Goal: Task Accomplishment & Management: Use online tool/utility

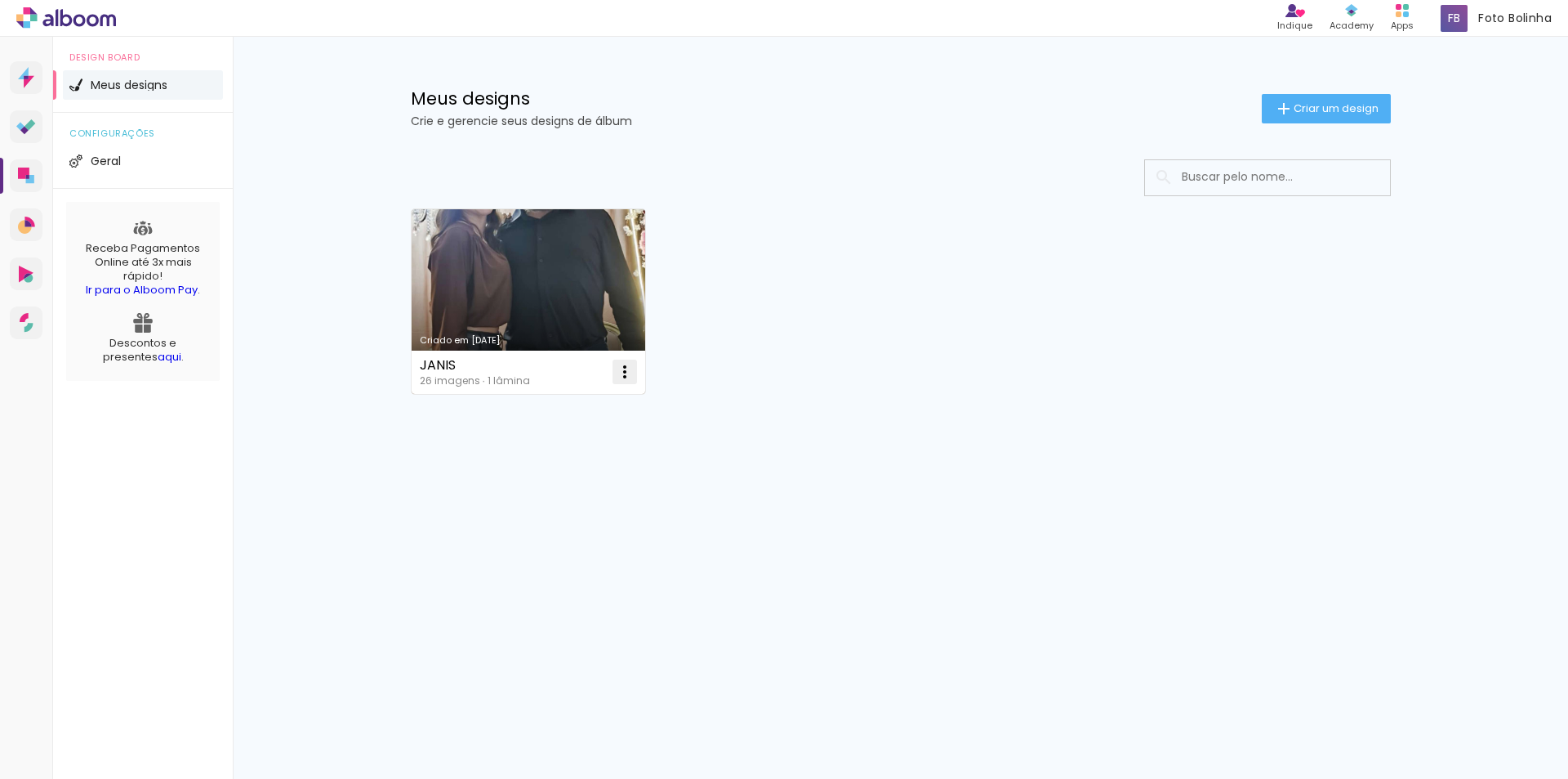
click at [619, 376] on iron-icon at bounding box center [625, 372] width 20 height 20
click at [565, 489] on paper-item "Excluir" at bounding box center [559, 480] width 161 height 33
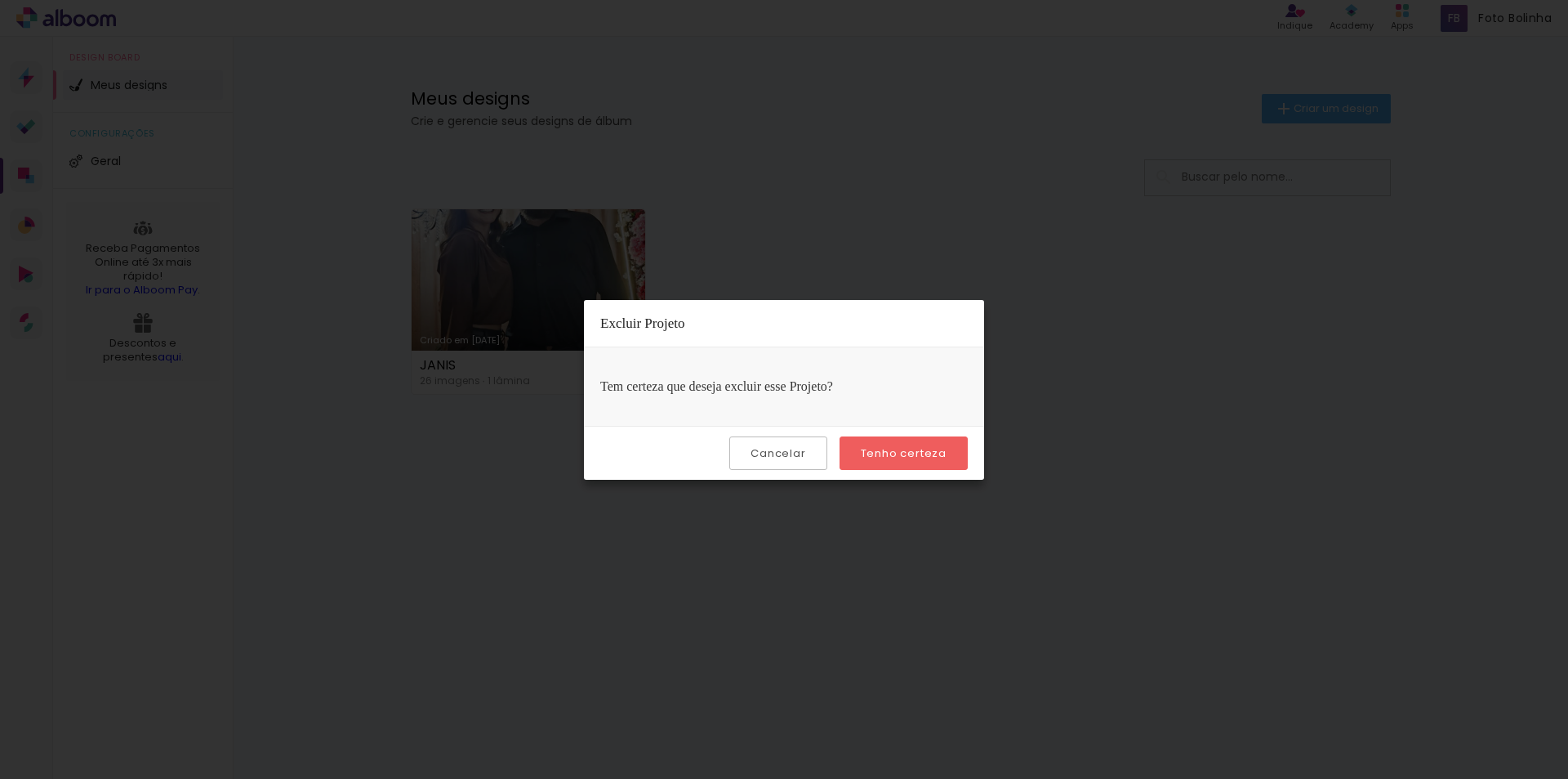
click at [837, 456] on div "Cancelar Tenho certeza" at bounding box center [784, 453] width 400 height 54
click at [852, 456] on paper-button "Tenho certeza" at bounding box center [903, 454] width 128 height 34
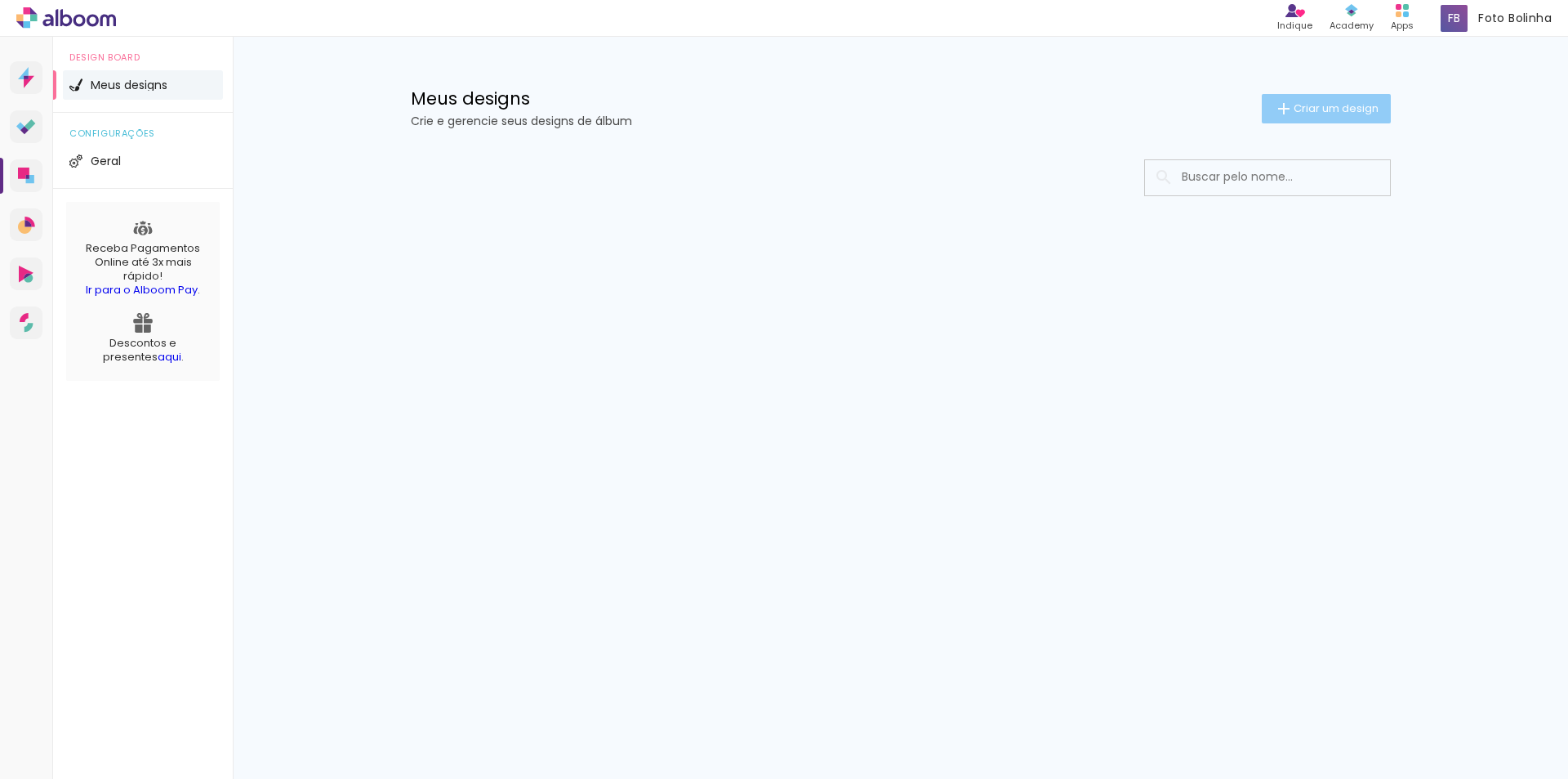
click at [1281, 107] on iron-icon at bounding box center [1284, 109] width 20 height 20
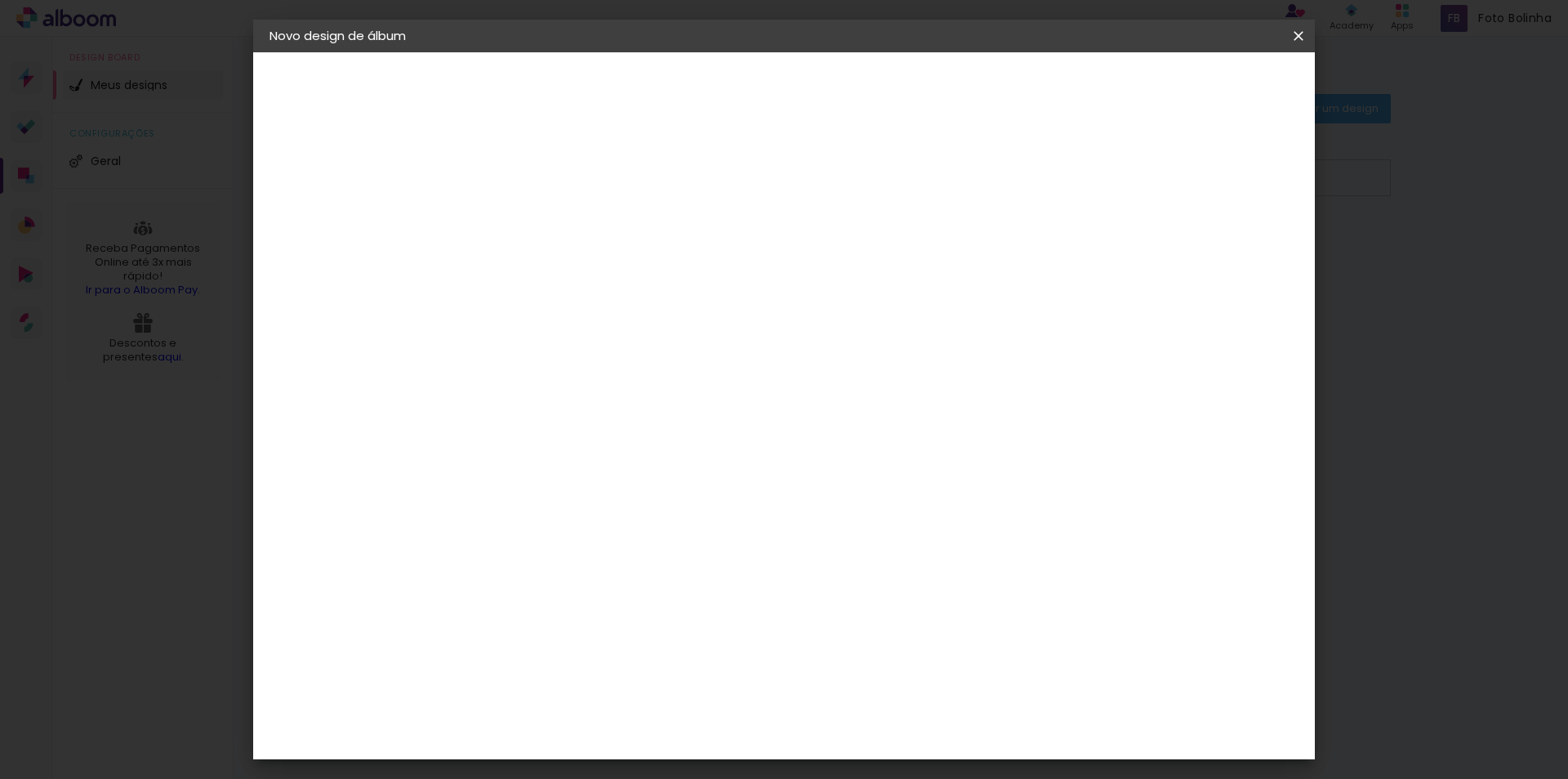
click at [536, 229] on input at bounding box center [536, 219] width 0 height 25
type input "baade"
type paper-input "baade"
click at [0, 0] on slot "Avançar" at bounding box center [0, 0] width 0 height 0
click at [843, 243] on paper-item "Tamanho Livre" at bounding box center [764, 249] width 157 height 36
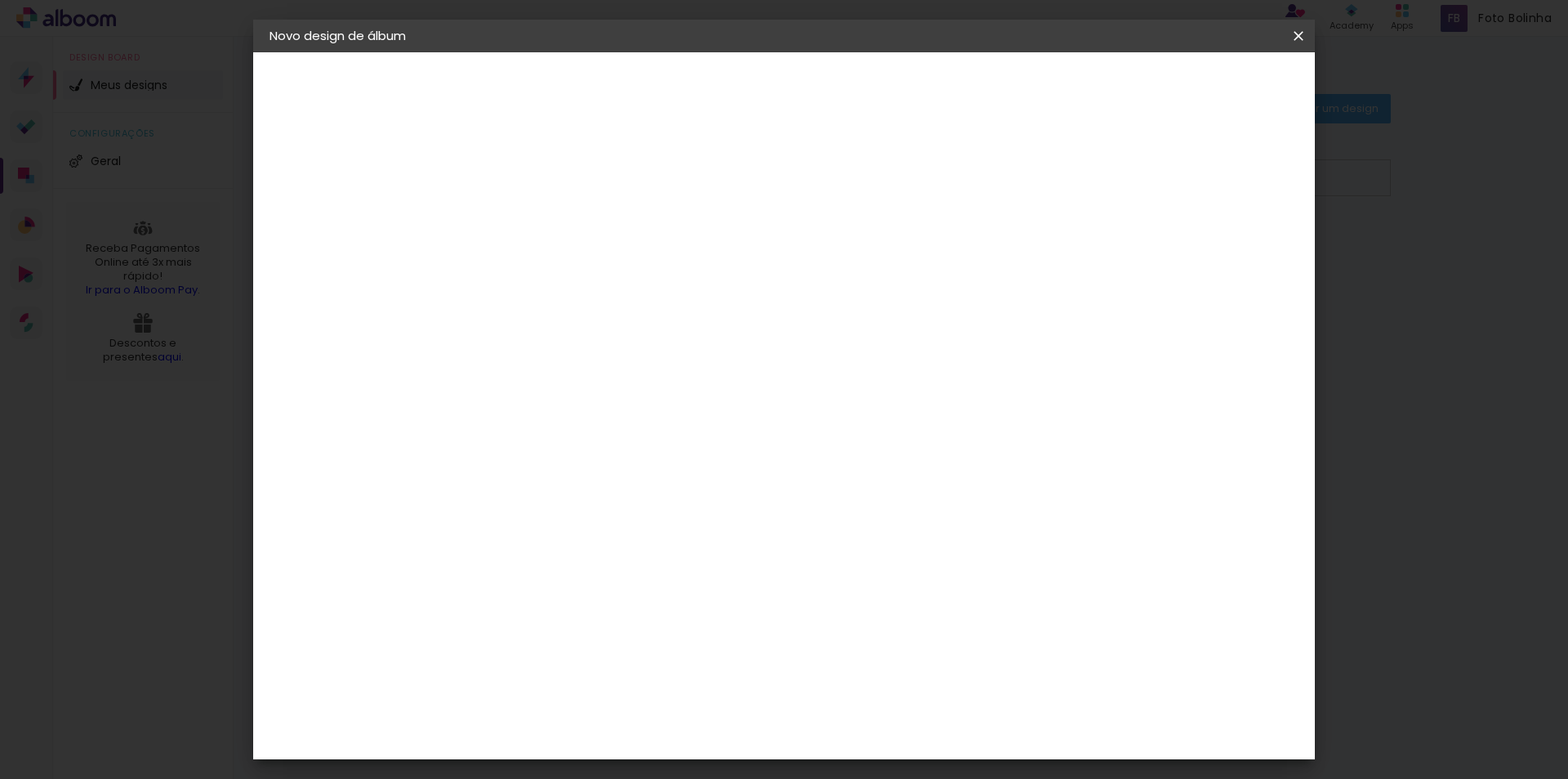
click at [842, 78] on paper-button "Avançar" at bounding box center [802, 86] width 80 height 28
drag, startPoint x: 894, startPoint y: 682, endPoint x: 873, endPoint y: 683, distance: 21.0
click at [873, 683] on input "60" at bounding box center [875, 682] width 43 height 25
type input "21"
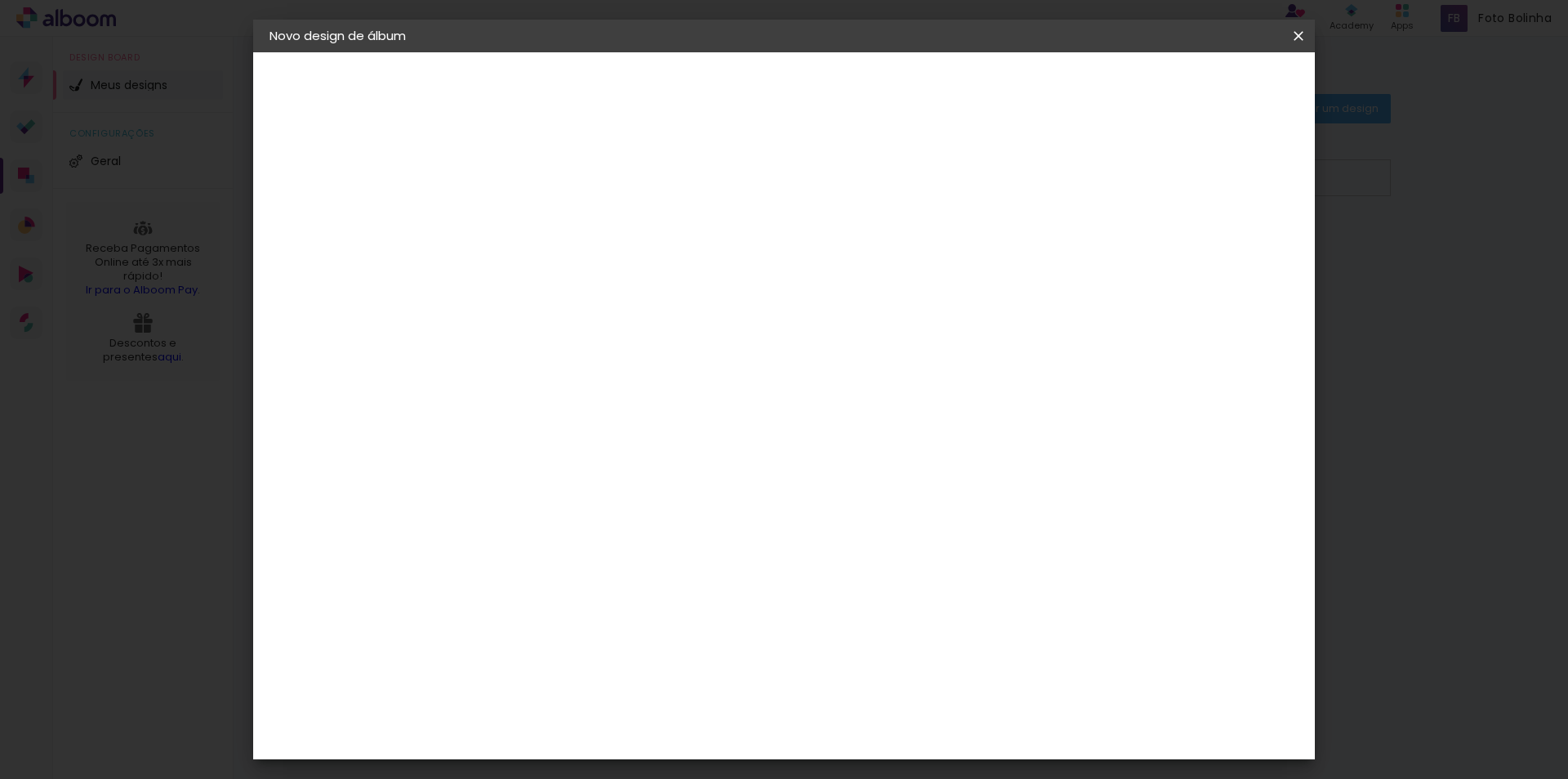
type paper-input "21"
drag, startPoint x: 644, startPoint y: 561, endPoint x: 594, endPoint y: 565, distance: 50.2
click at [594, 213] on div "10.5 cm cm cm mm A maioria das encadernadoras sugere 5mm de sangria." at bounding box center [709, 148] width 487 height 131
click at [645, 560] on input "30" at bounding box center [627, 560] width 43 height 25
type input "03"
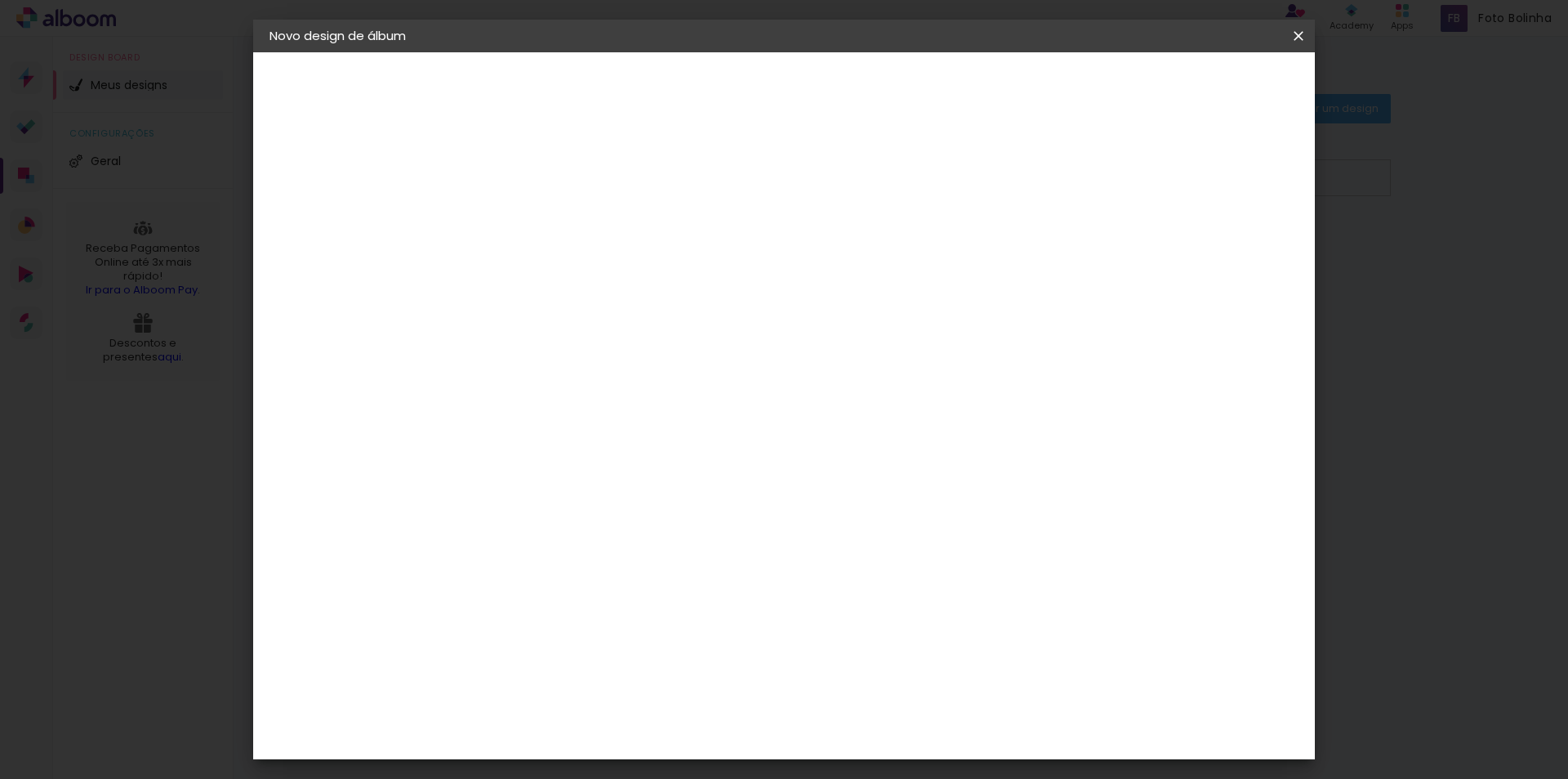
type paper-input "03"
click at [627, 213] on div "10.5 cm cm cm mm A maioria das encadernadoras sugere 5mm de sangria." at bounding box center [852, 148] width 772 height 131
click at [471, 350] on input "03" at bounding box center [486, 350] width 43 height 25
type input "15"
type paper-input "15"
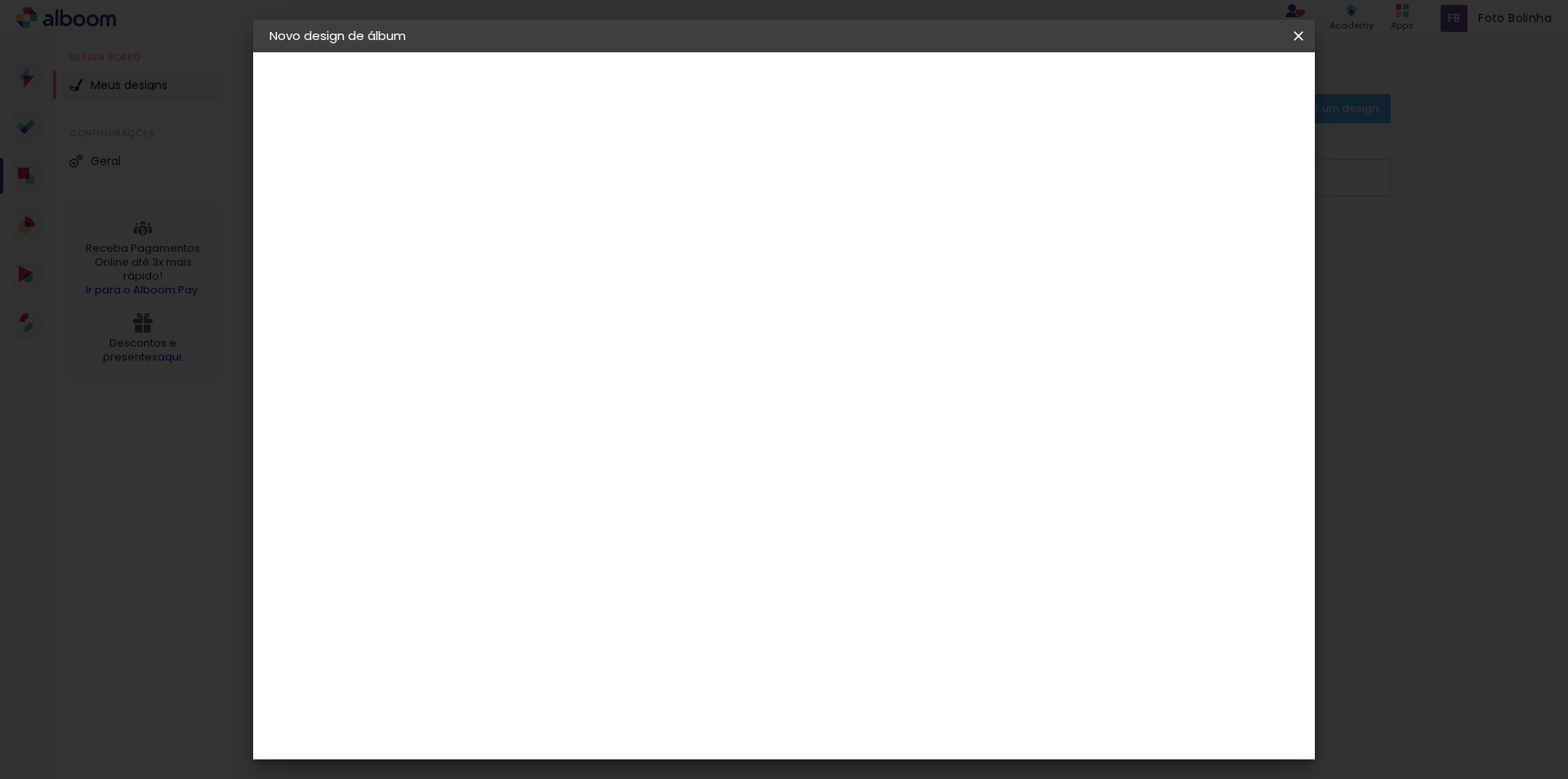
click at [1213, 95] on paper-button "Iniciar design" at bounding box center [1159, 86] width 107 height 28
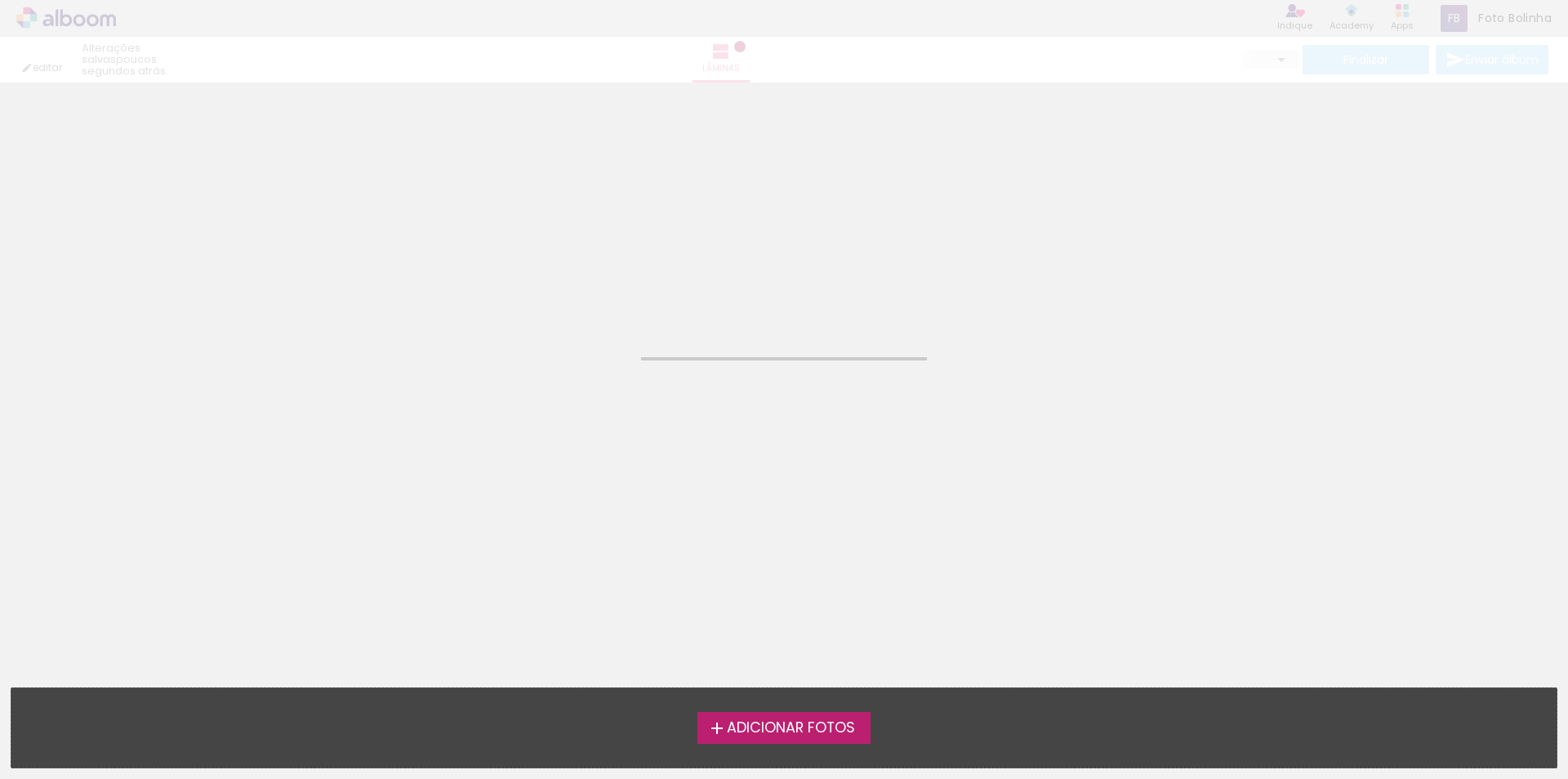
click at [803, 721] on span "Adicionar Fotos" at bounding box center [791, 728] width 128 height 15
click at [0, 0] on input "file" at bounding box center [0, 0] width 0 height 0
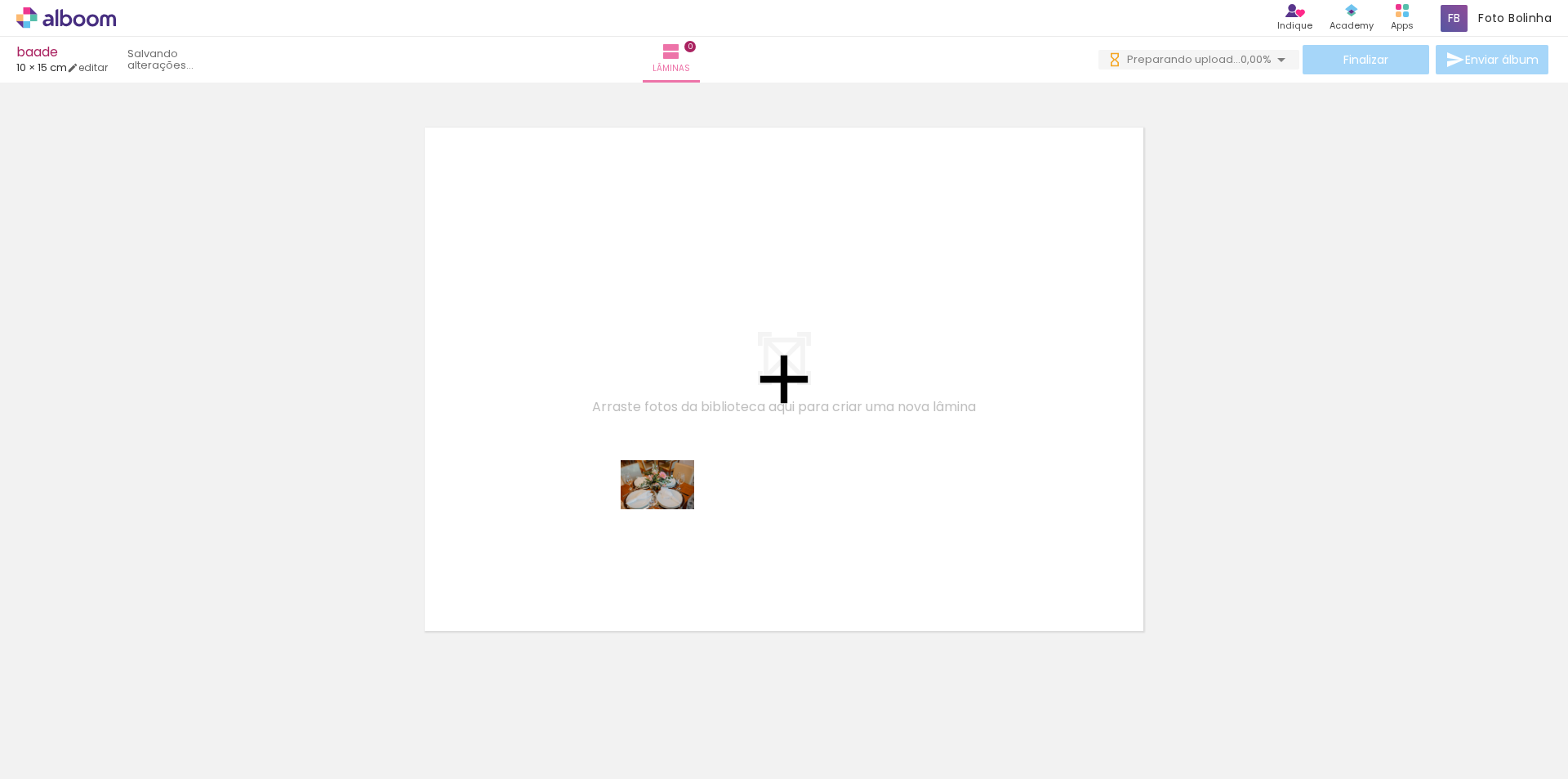
drag, startPoint x: 170, startPoint y: 742, endPoint x: 694, endPoint y: 501, distance: 576.8
click at [694, 501] on quentale-workspace at bounding box center [784, 390] width 1568 height 779
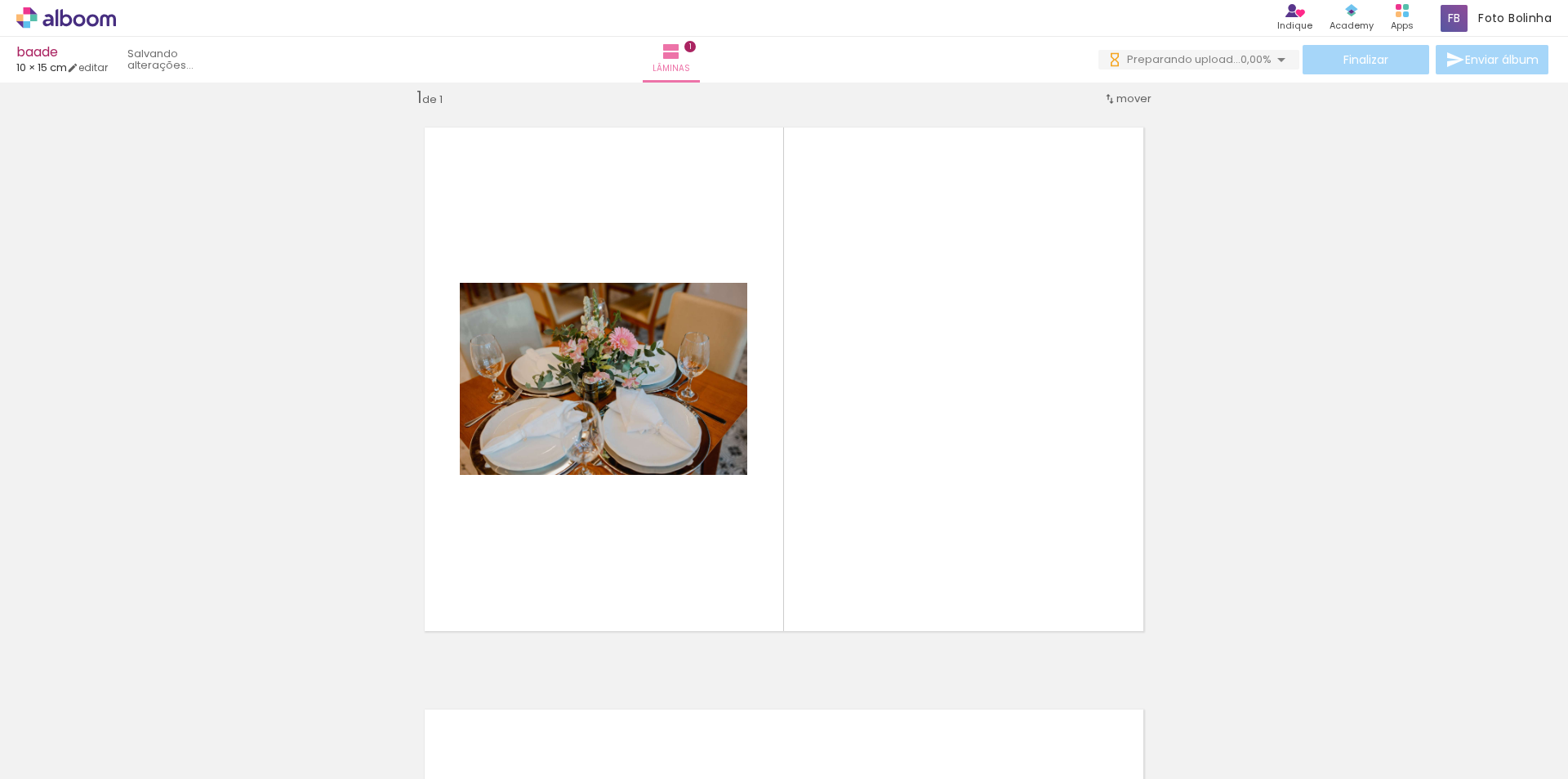
scroll to position [21, 0]
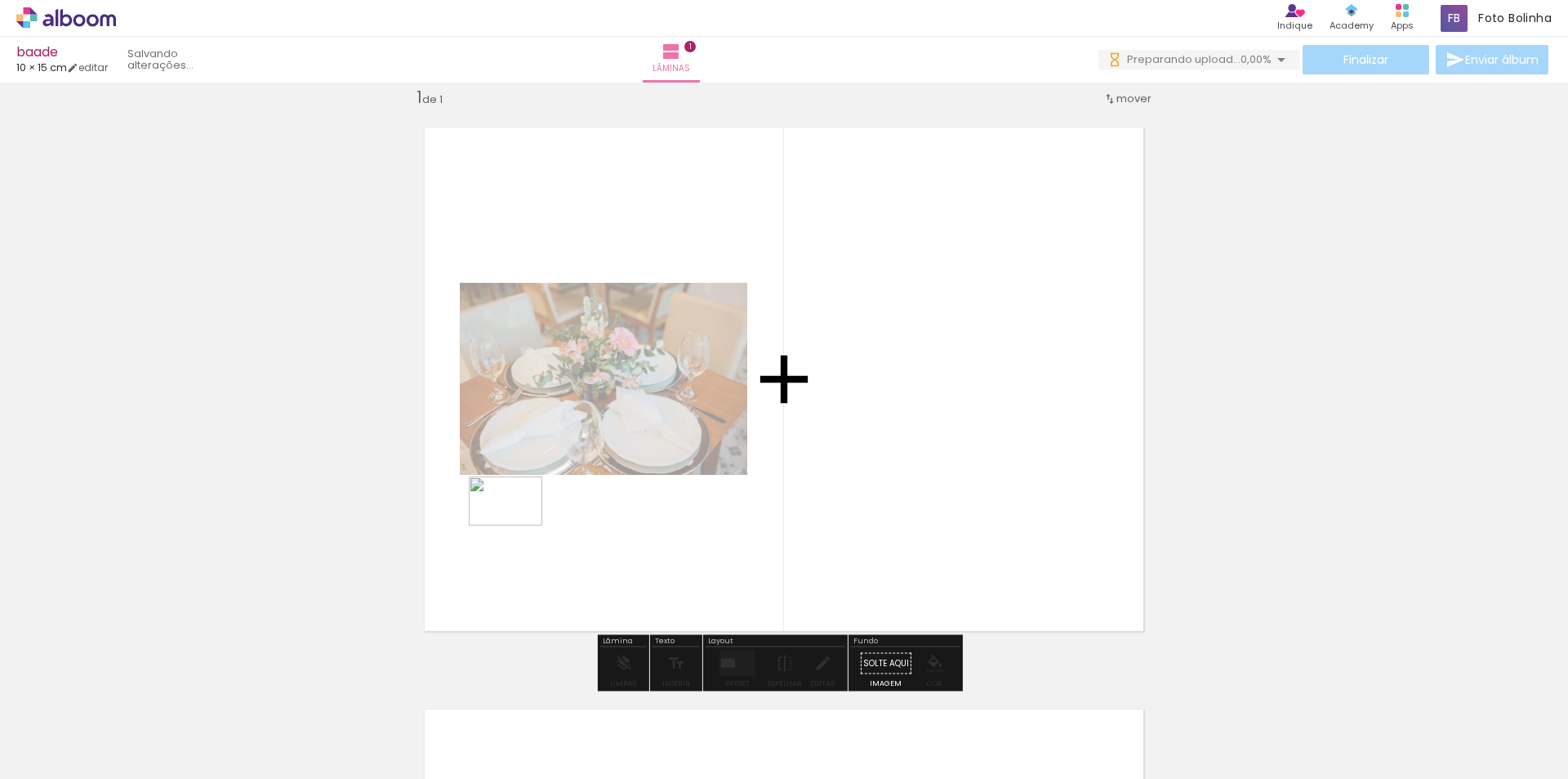
drag, startPoint x: 247, startPoint y: 743, endPoint x: 280, endPoint y: 685, distance: 66.7
click at [561, 491] on quentale-workspace at bounding box center [784, 390] width 1568 height 779
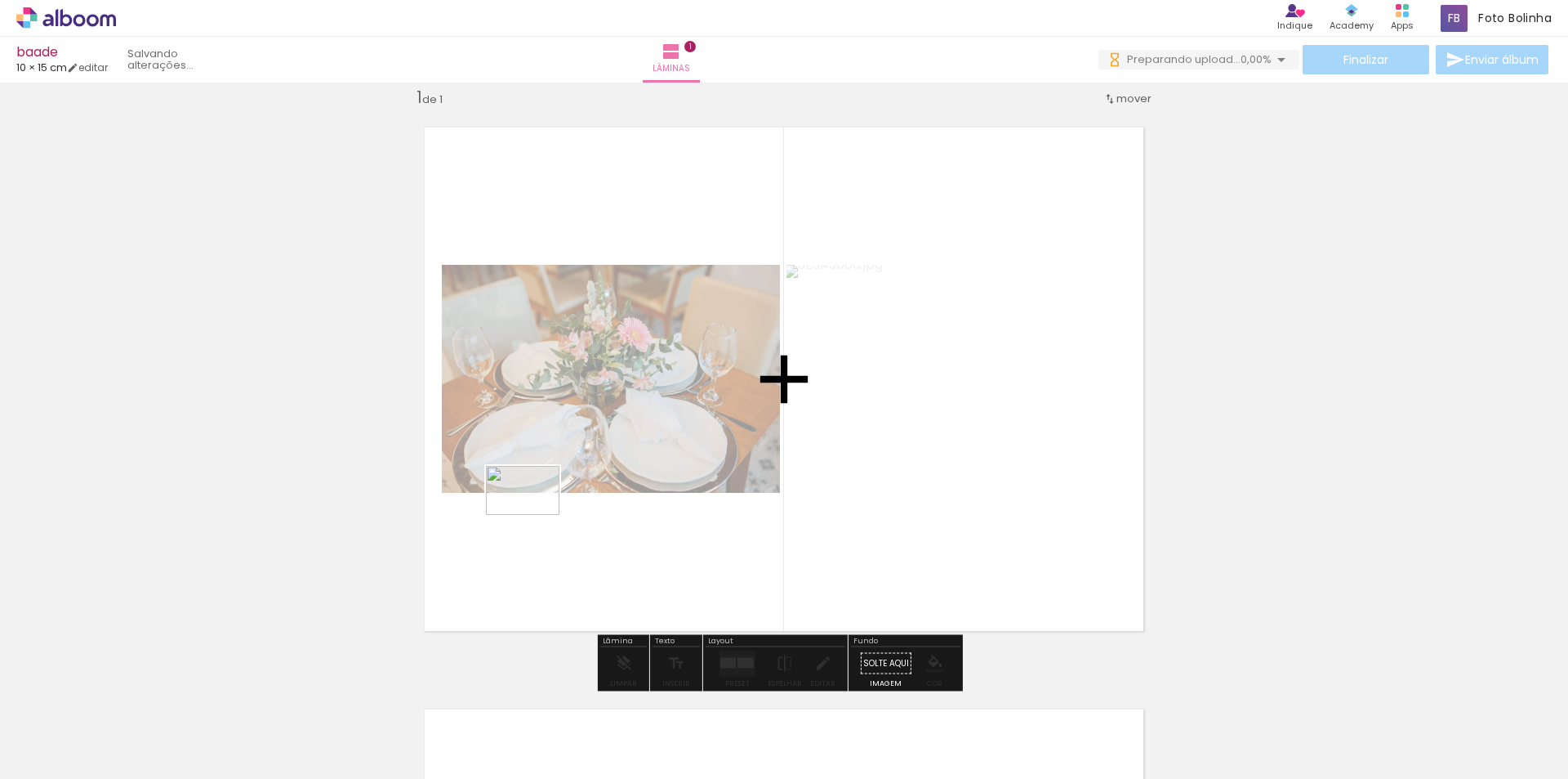
drag, startPoint x: 382, startPoint y: 701, endPoint x: 535, endPoint y: 515, distance: 240.8
click at [535, 515] on quentale-workspace at bounding box center [784, 390] width 1568 height 779
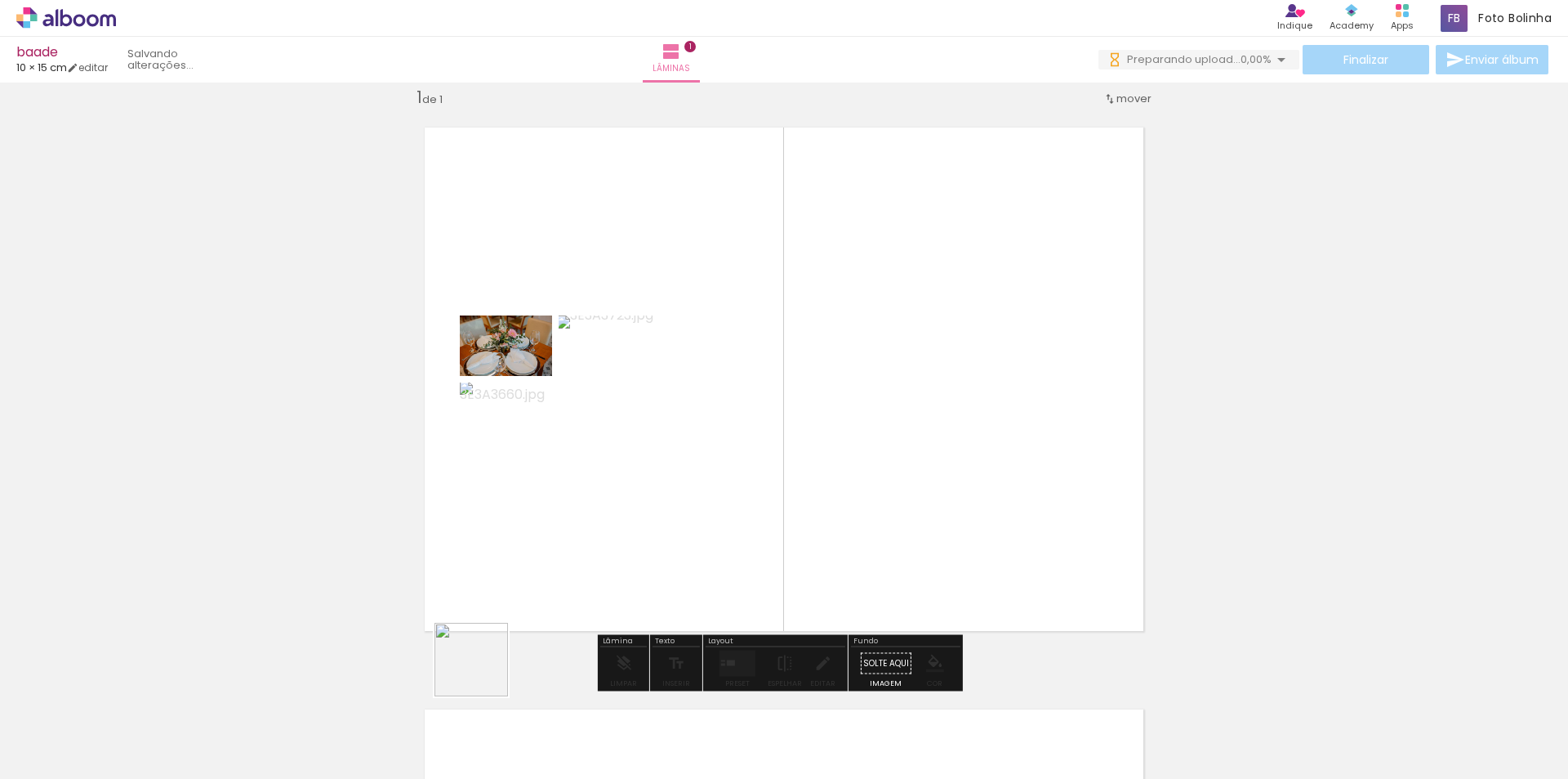
drag, startPoint x: 457, startPoint y: 732, endPoint x: 531, endPoint y: 697, distance: 81.9
click at [578, 515] on quentale-workspace at bounding box center [784, 390] width 1568 height 779
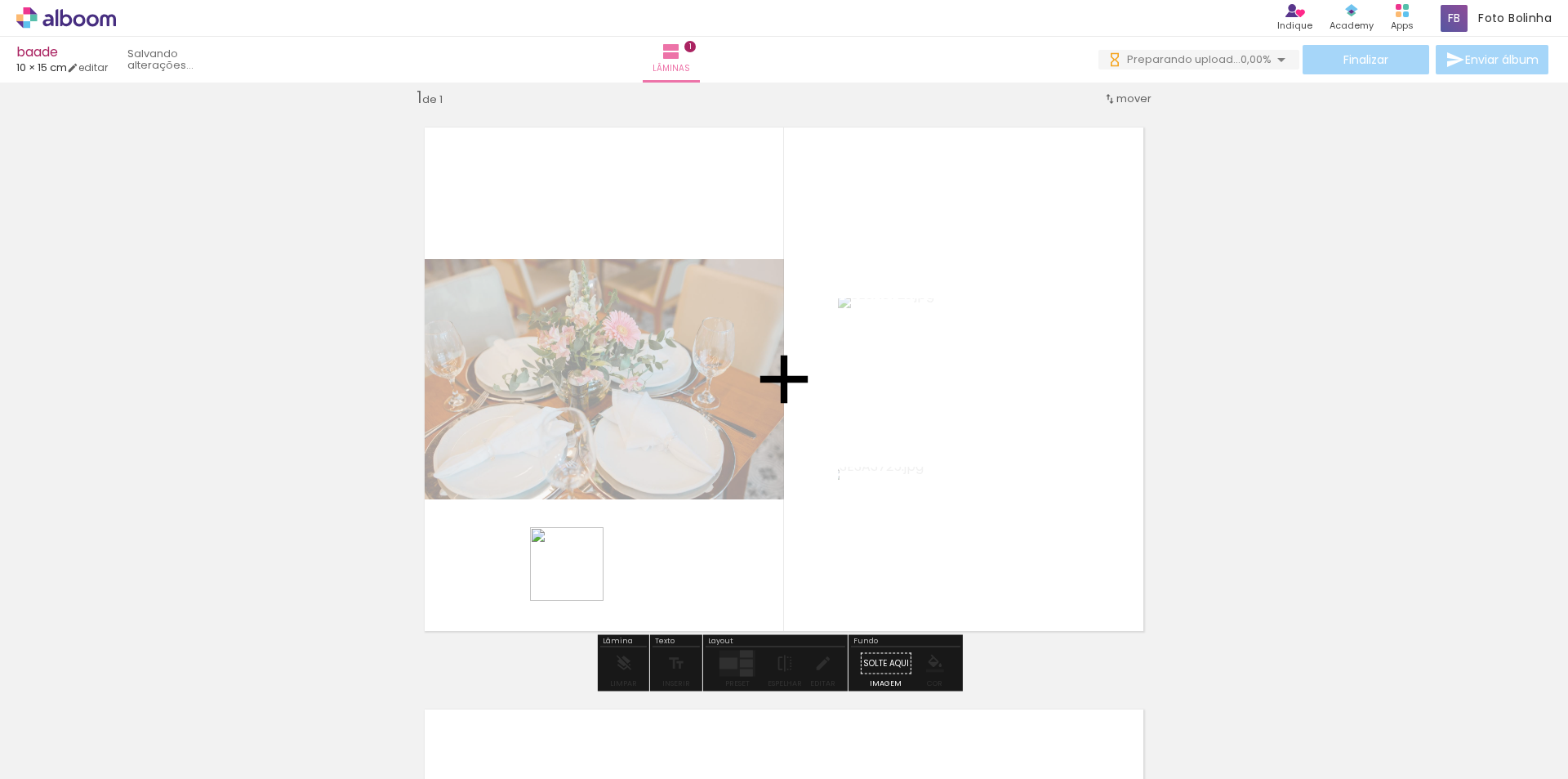
drag, startPoint x: 518, startPoint y: 734, endPoint x: 630, endPoint y: 670, distance: 129.0
click at [598, 495] on quentale-workspace at bounding box center [784, 390] width 1568 height 779
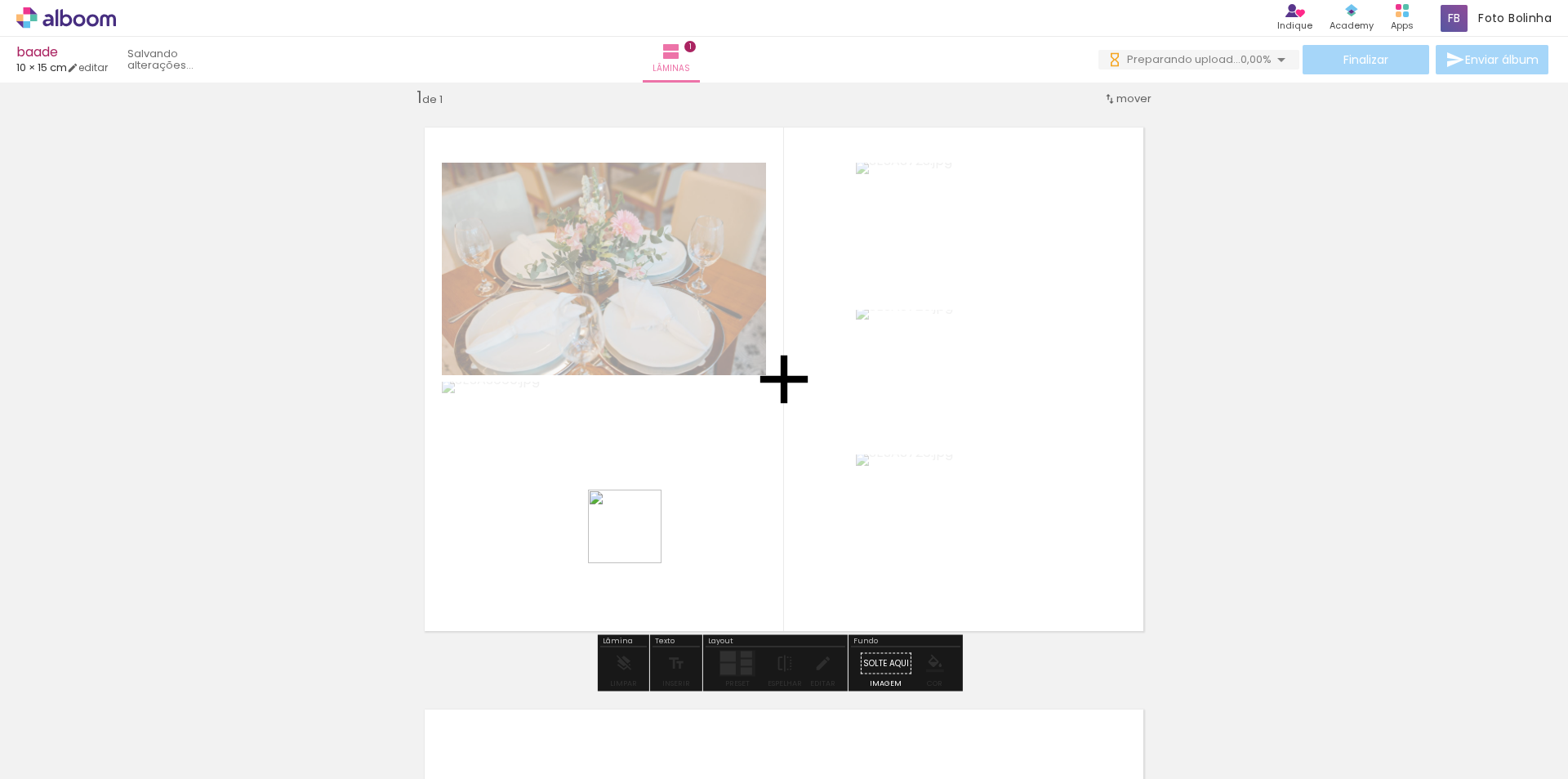
drag, startPoint x: 617, startPoint y: 735, endPoint x: 637, endPoint y: 536, distance: 200.0
click at [637, 536] on quentale-workspace at bounding box center [784, 390] width 1568 height 779
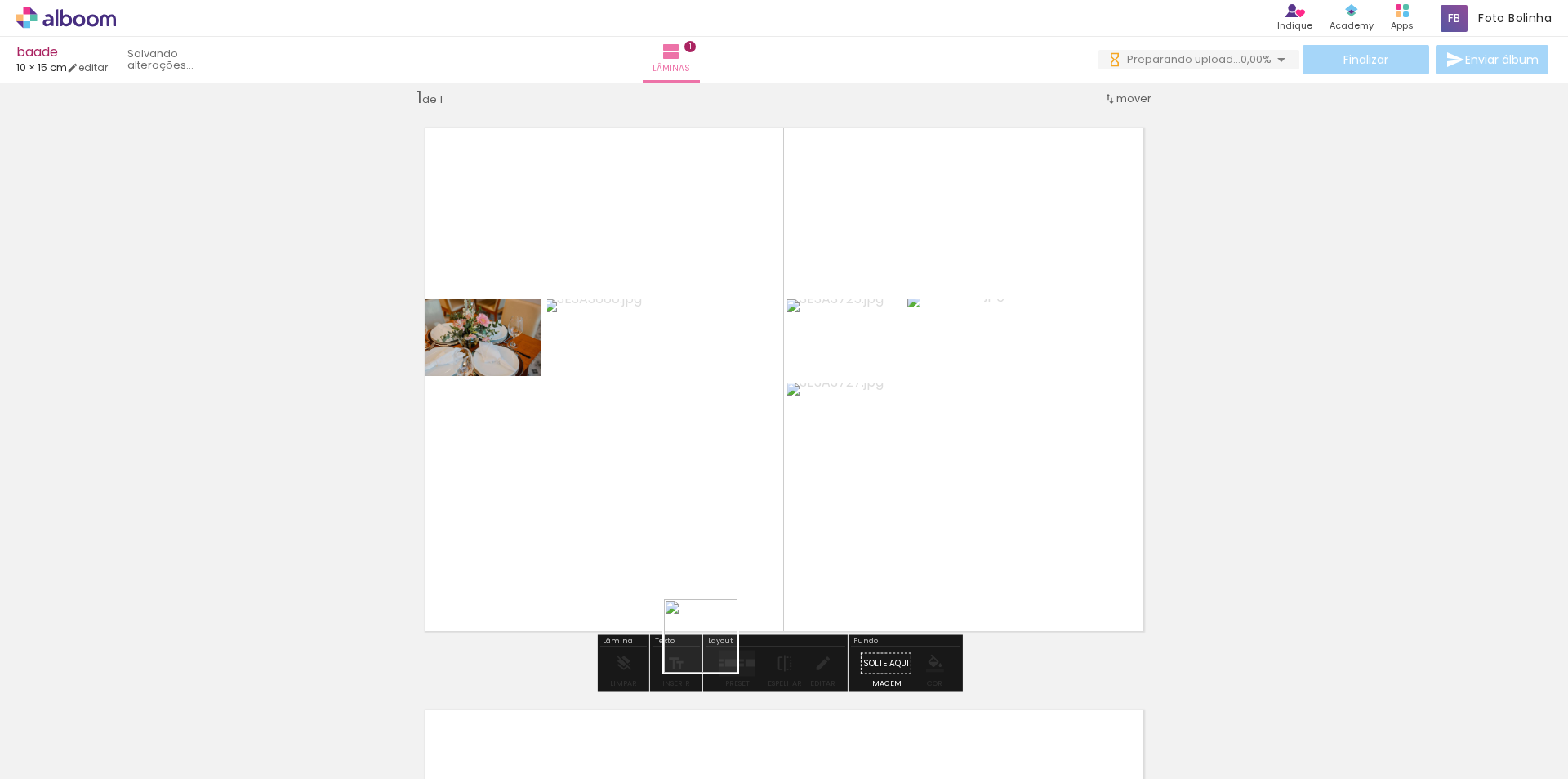
drag, startPoint x: 713, startPoint y: 648, endPoint x: 712, endPoint y: 508, distance: 140.0
click at [712, 508] on quentale-workspace at bounding box center [784, 390] width 1568 height 779
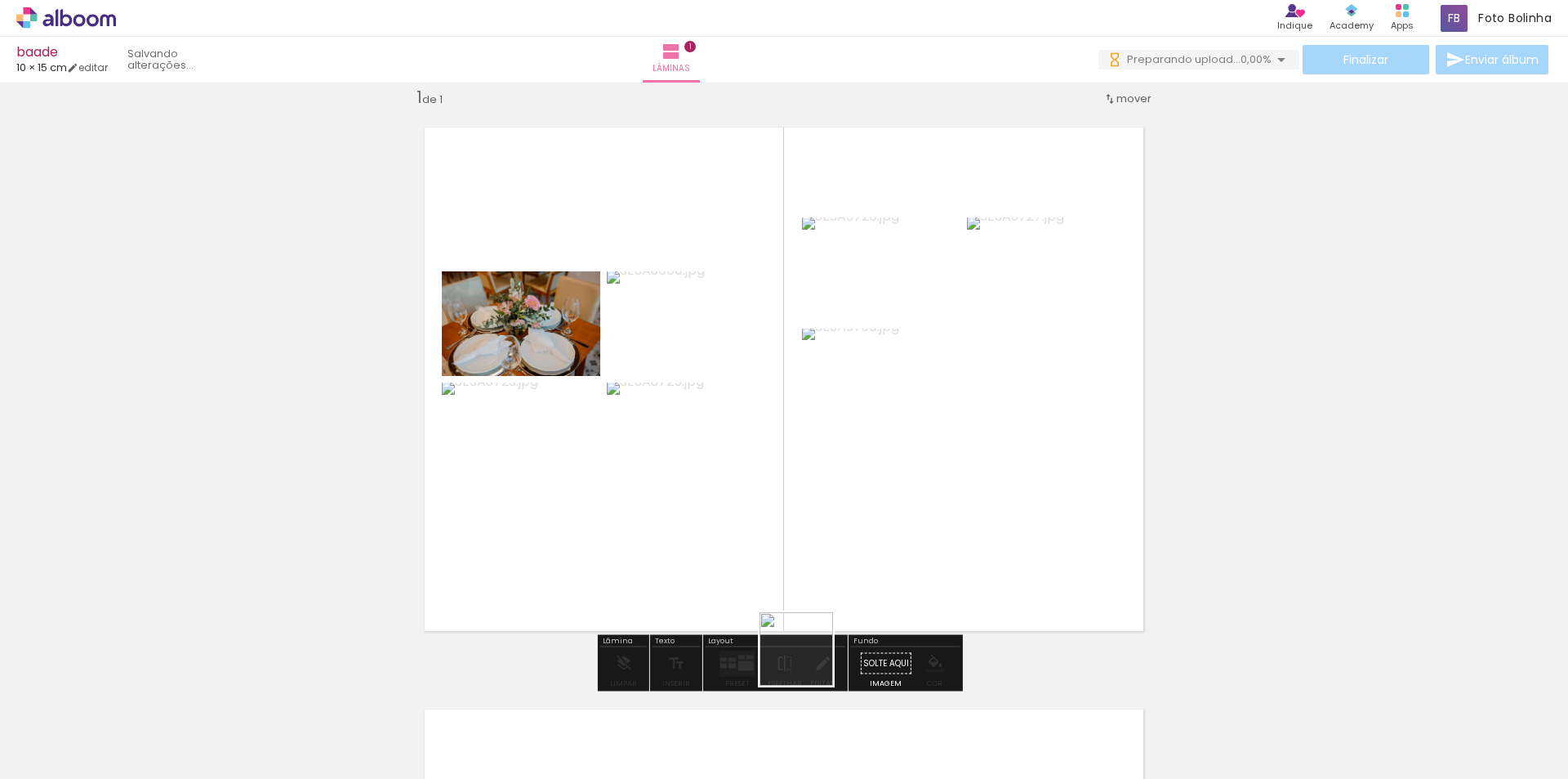
drag, startPoint x: 816, startPoint y: 742, endPoint x: 849, endPoint y: 644, distance: 103.4
click at [785, 510] on quentale-workspace at bounding box center [784, 390] width 1568 height 779
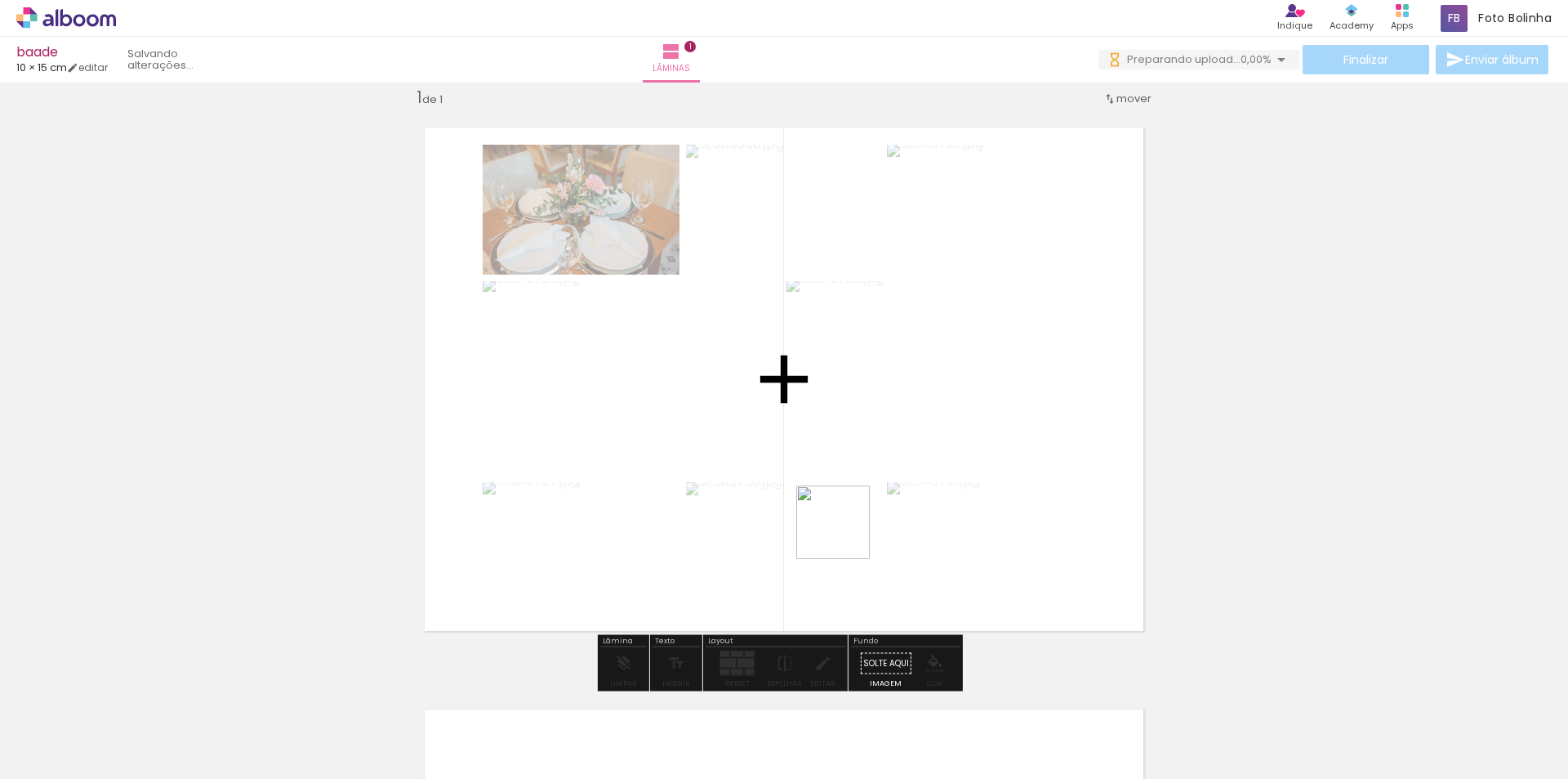
drag, startPoint x: 908, startPoint y: 735, endPoint x: 849, endPoint y: 557, distance: 187.5
click at [840, 517] on quentale-workspace at bounding box center [784, 390] width 1568 height 779
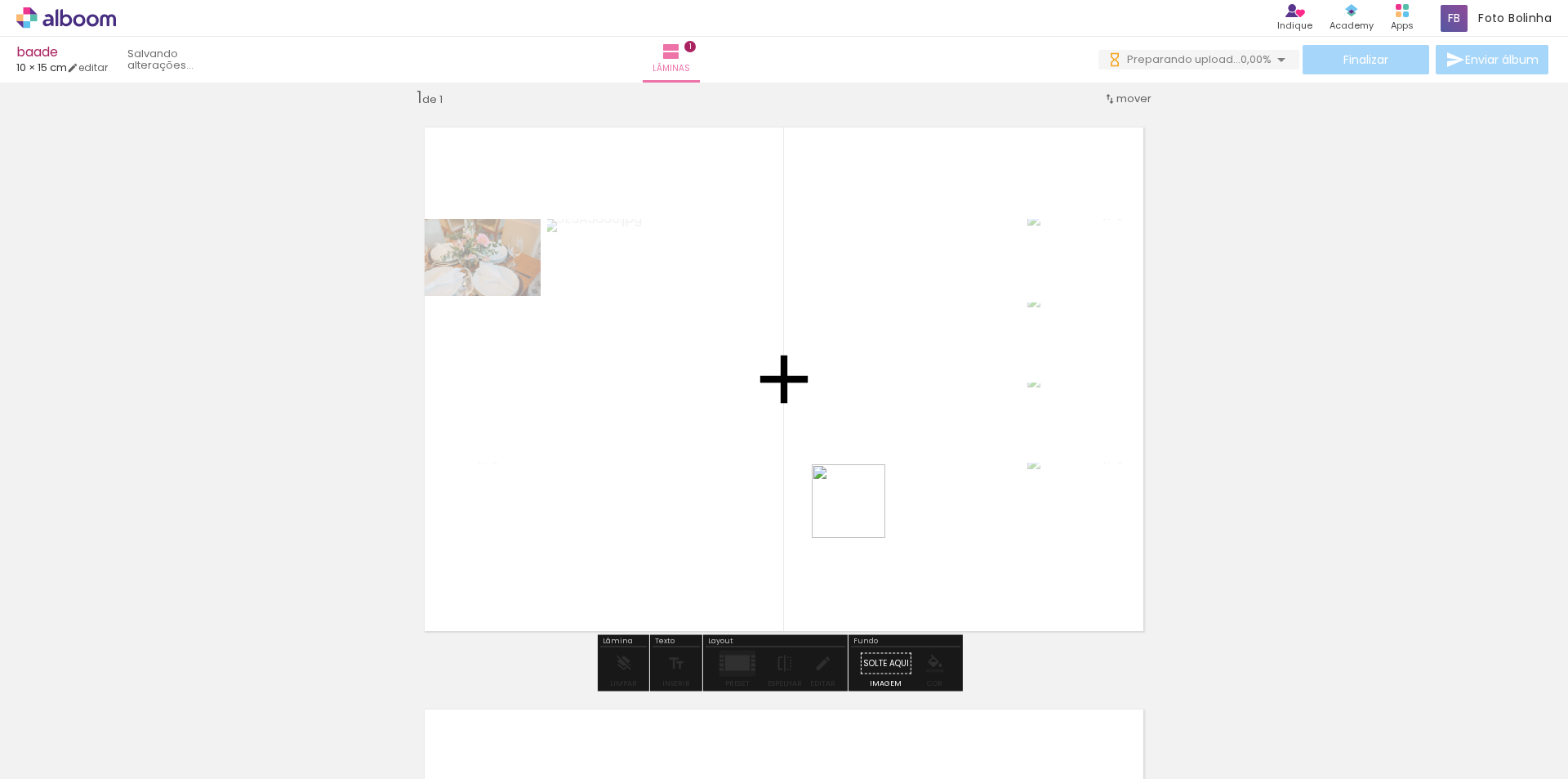
drag, startPoint x: 976, startPoint y: 718, endPoint x: 850, endPoint y: 486, distance: 264.0
click at [851, 488] on quentale-workspace at bounding box center [784, 390] width 1568 height 779
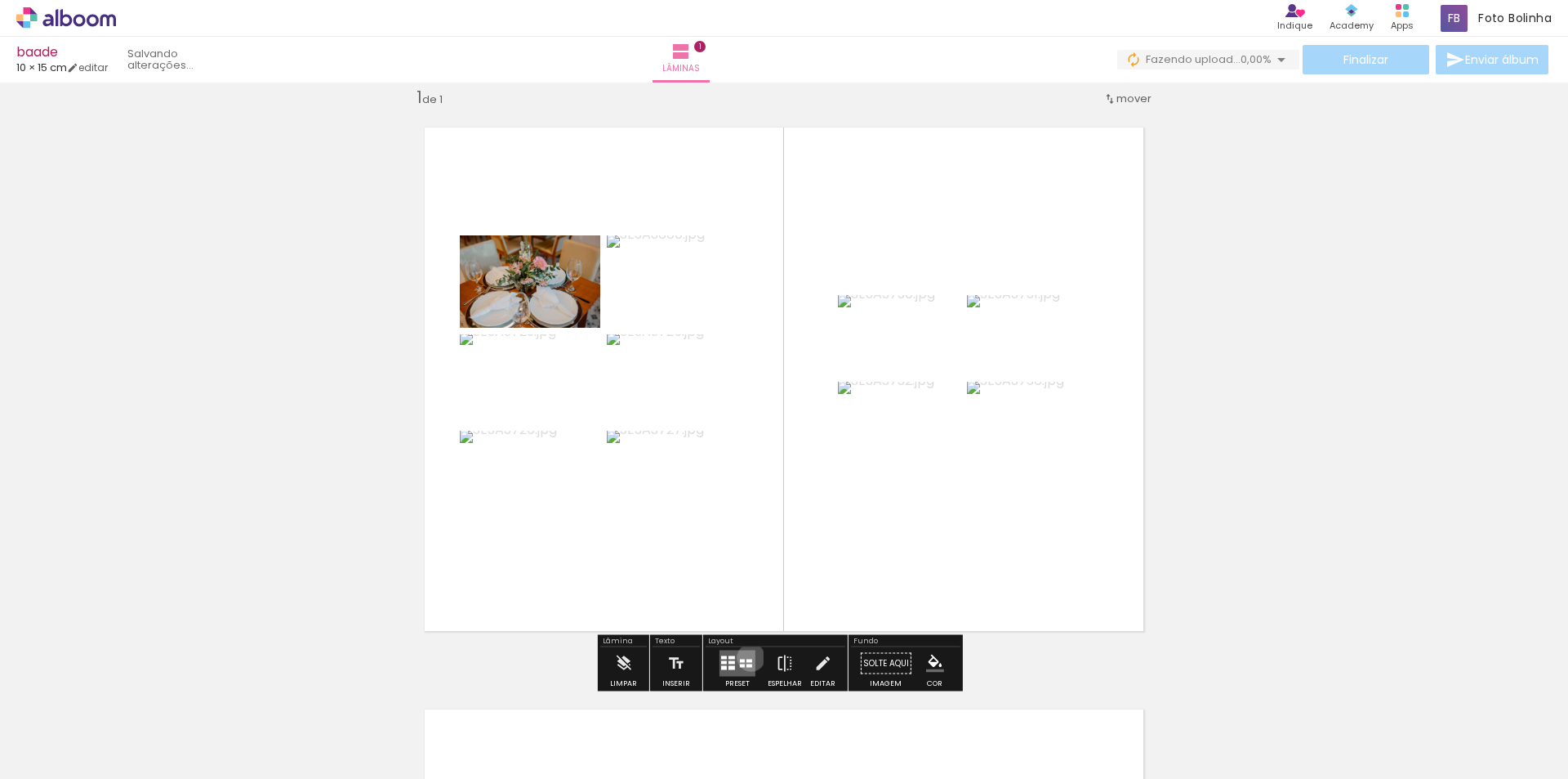
click at [747, 658] on quentale-layouter at bounding box center [738, 663] width 36 height 26
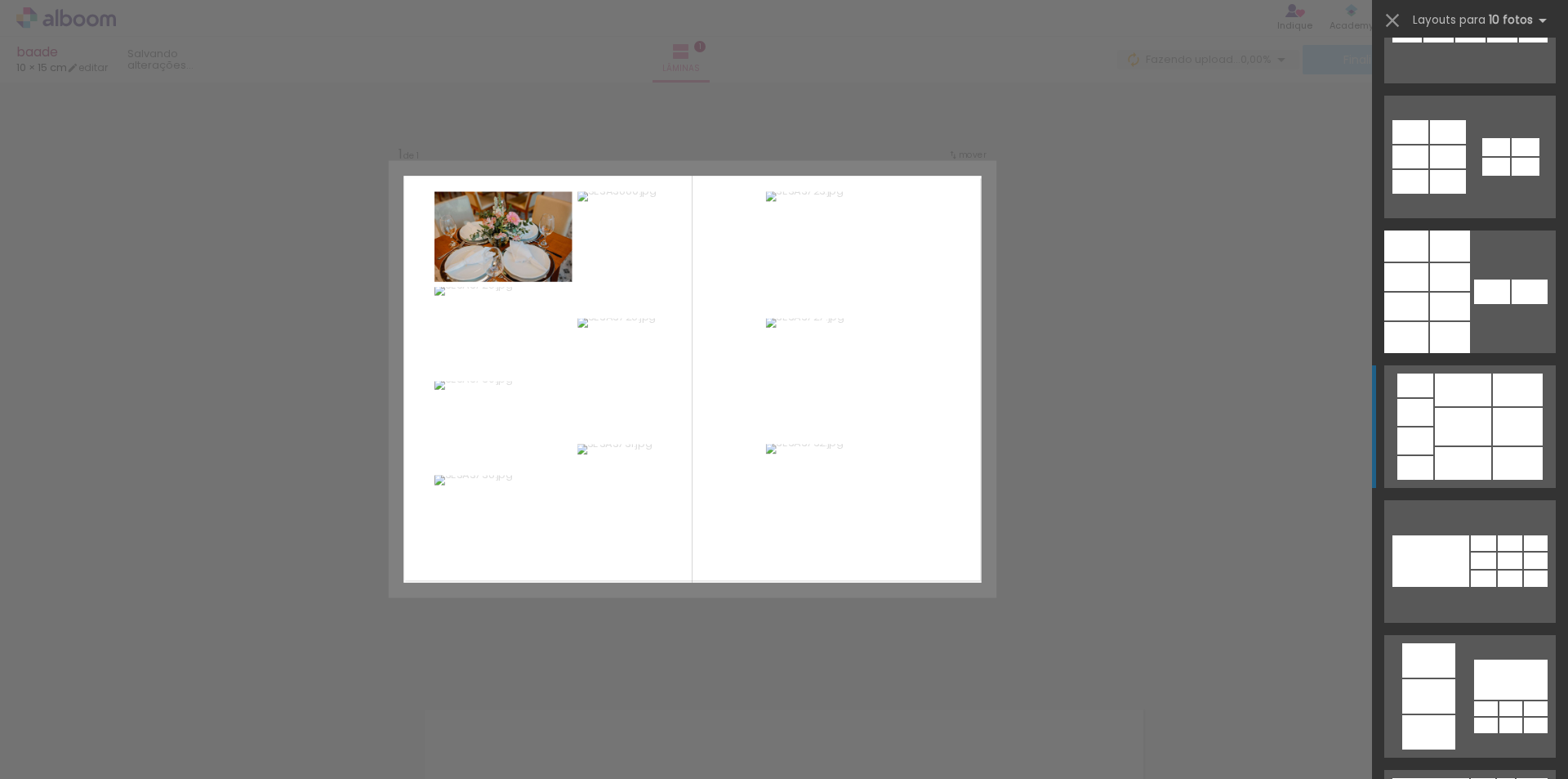
scroll to position [898, 0]
click at [1470, 406] on quentale-layouter at bounding box center [1470, 426] width 172 height 123
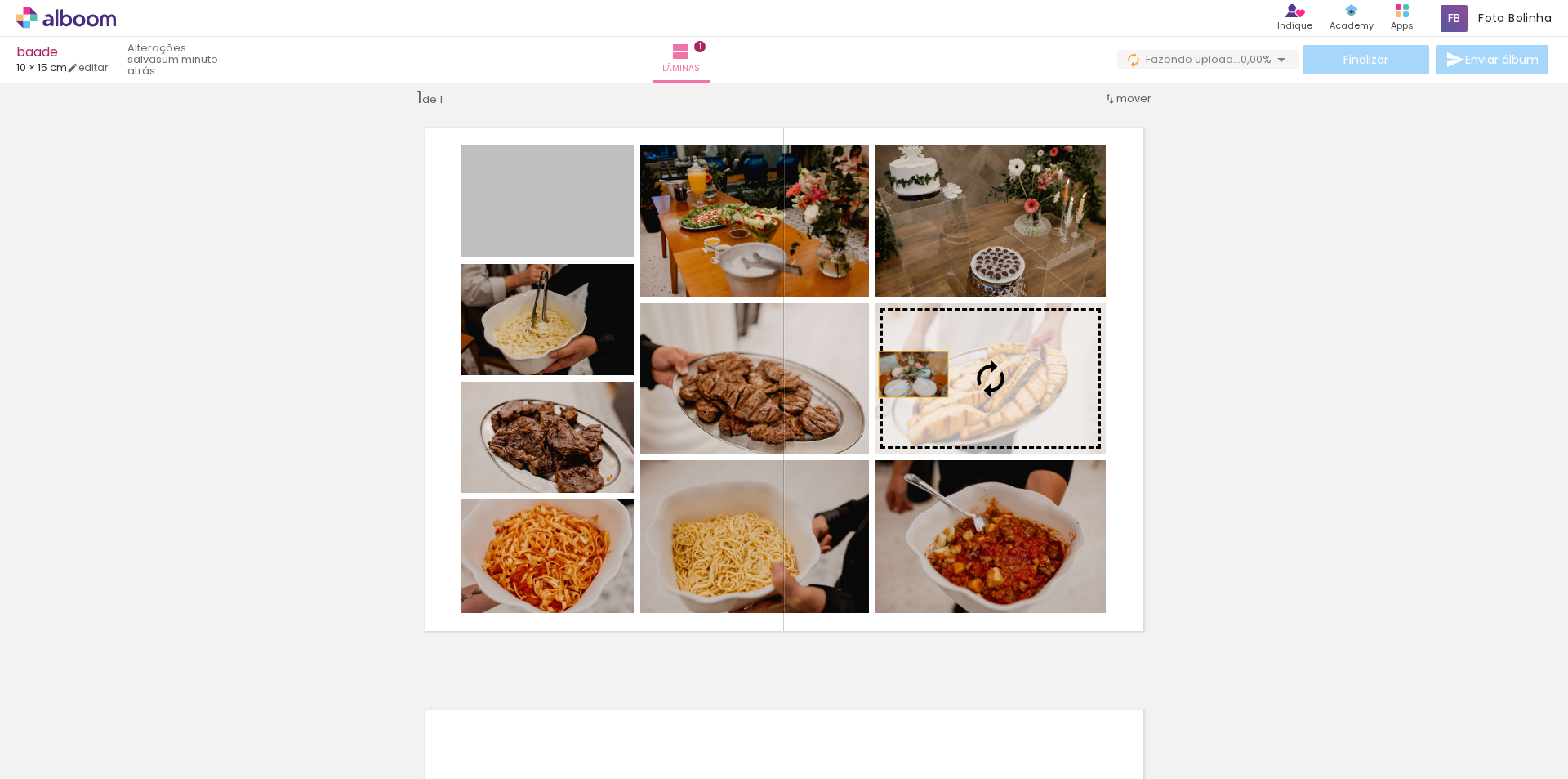
drag, startPoint x: 549, startPoint y: 206, endPoint x: 949, endPoint y: 376, distance: 434.6
click at [0, 0] on slot at bounding box center [0, 0] width 0 height 0
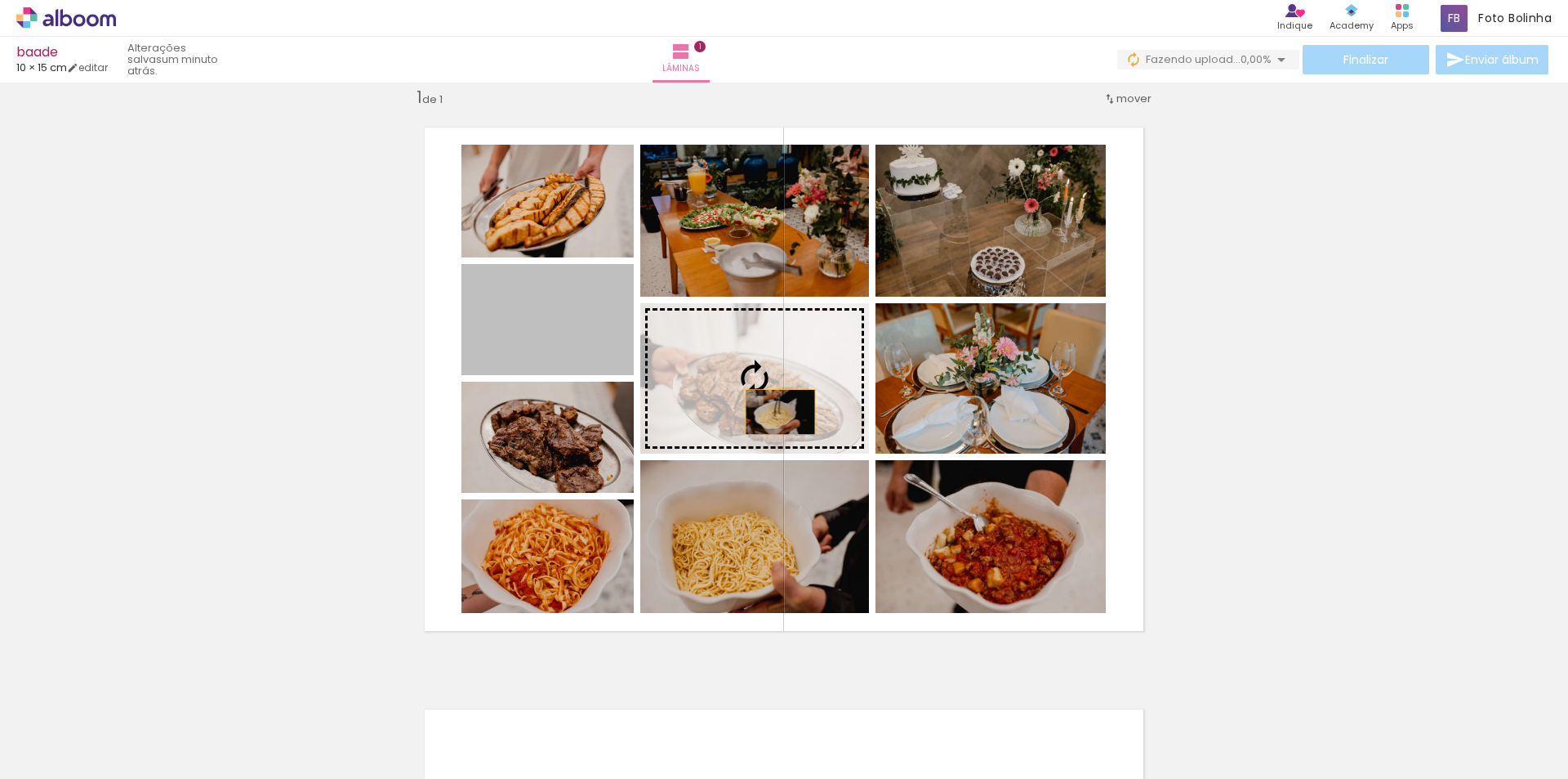
drag, startPoint x: 535, startPoint y: 332, endPoint x: 774, endPoint y: 412, distance: 252.0
click at [0, 0] on slot at bounding box center [0, 0] width 0 height 0
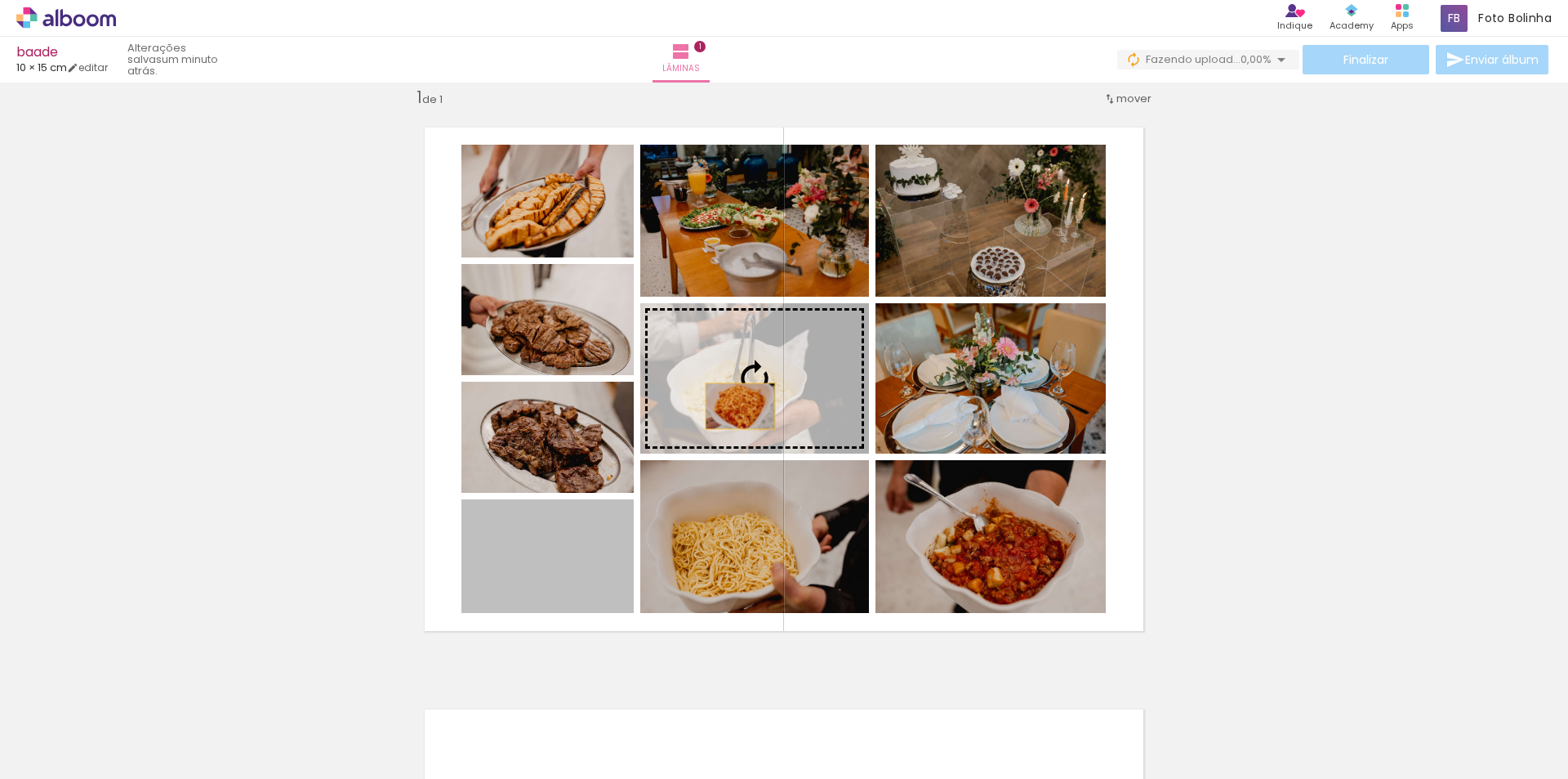
drag, startPoint x: 524, startPoint y: 575, endPoint x: 734, endPoint y: 406, distance: 269.6
click at [0, 0] on slot at bounding box center [0, 0] width 0 height 0
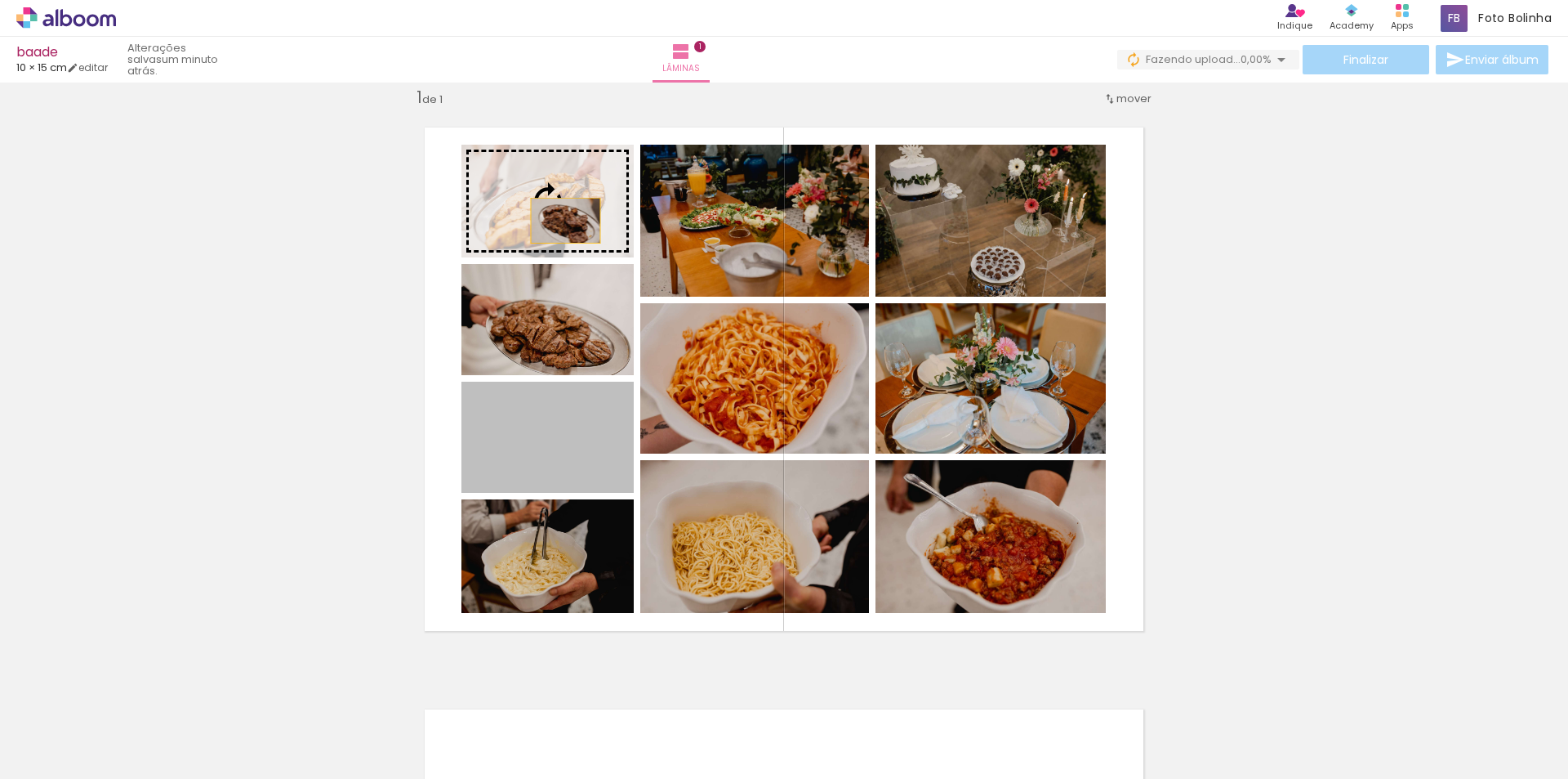
drag, startPoint x: 551, startPoint y: 453, endPoint x: 558, endPoint y: 211, distance: 242.1
click at [0, 0] on slot at bounding box center [0, 0] width 0 height 0
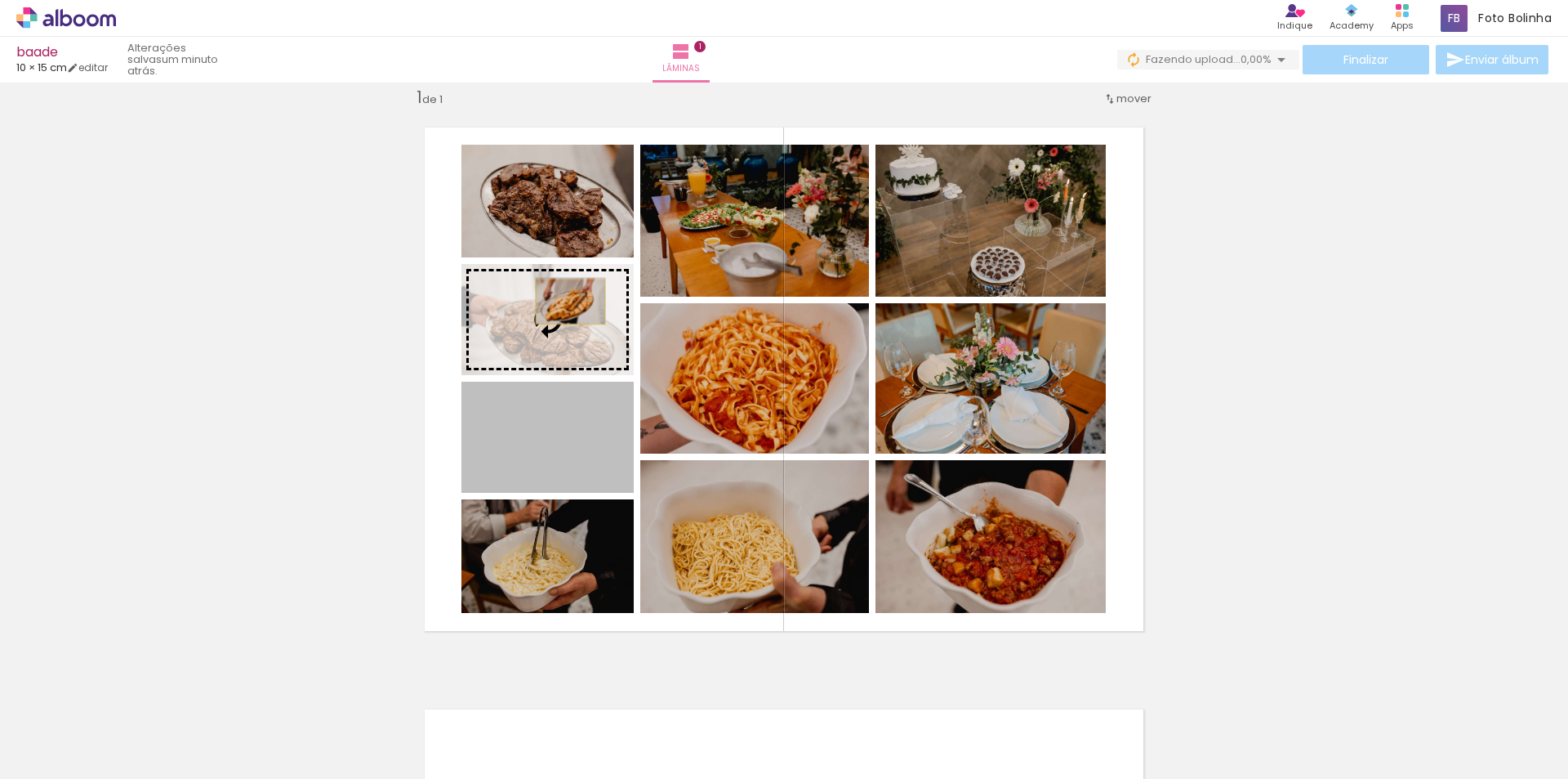
drag, startPoint x: 566, startPoint y: 447, endPoint x: 561, endPoint y: 307, distance: 140.1
click at [0, 0] on slot at bounding box center [0, 0] width 0 height 0
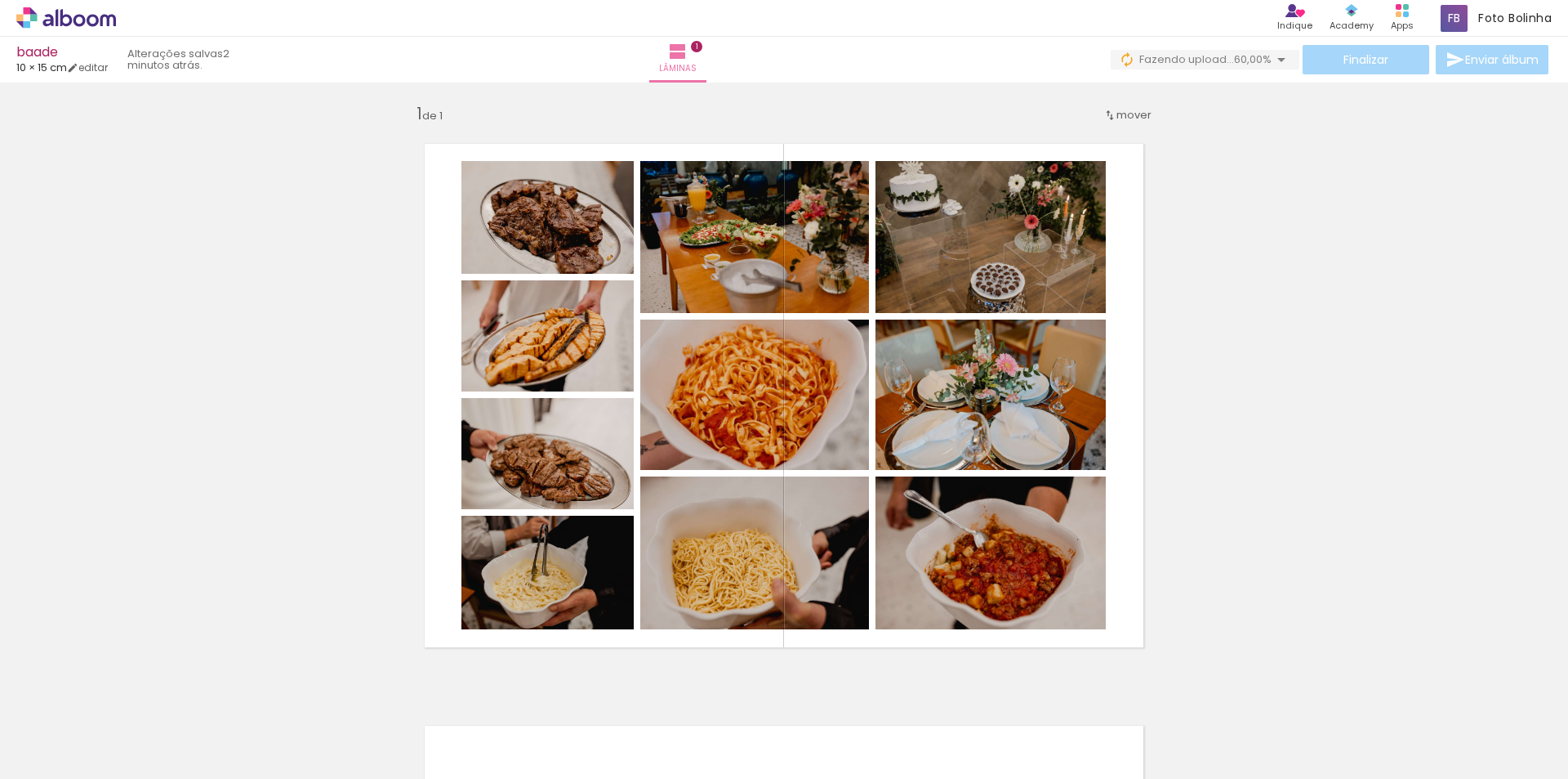
scroll to position [0, 0]
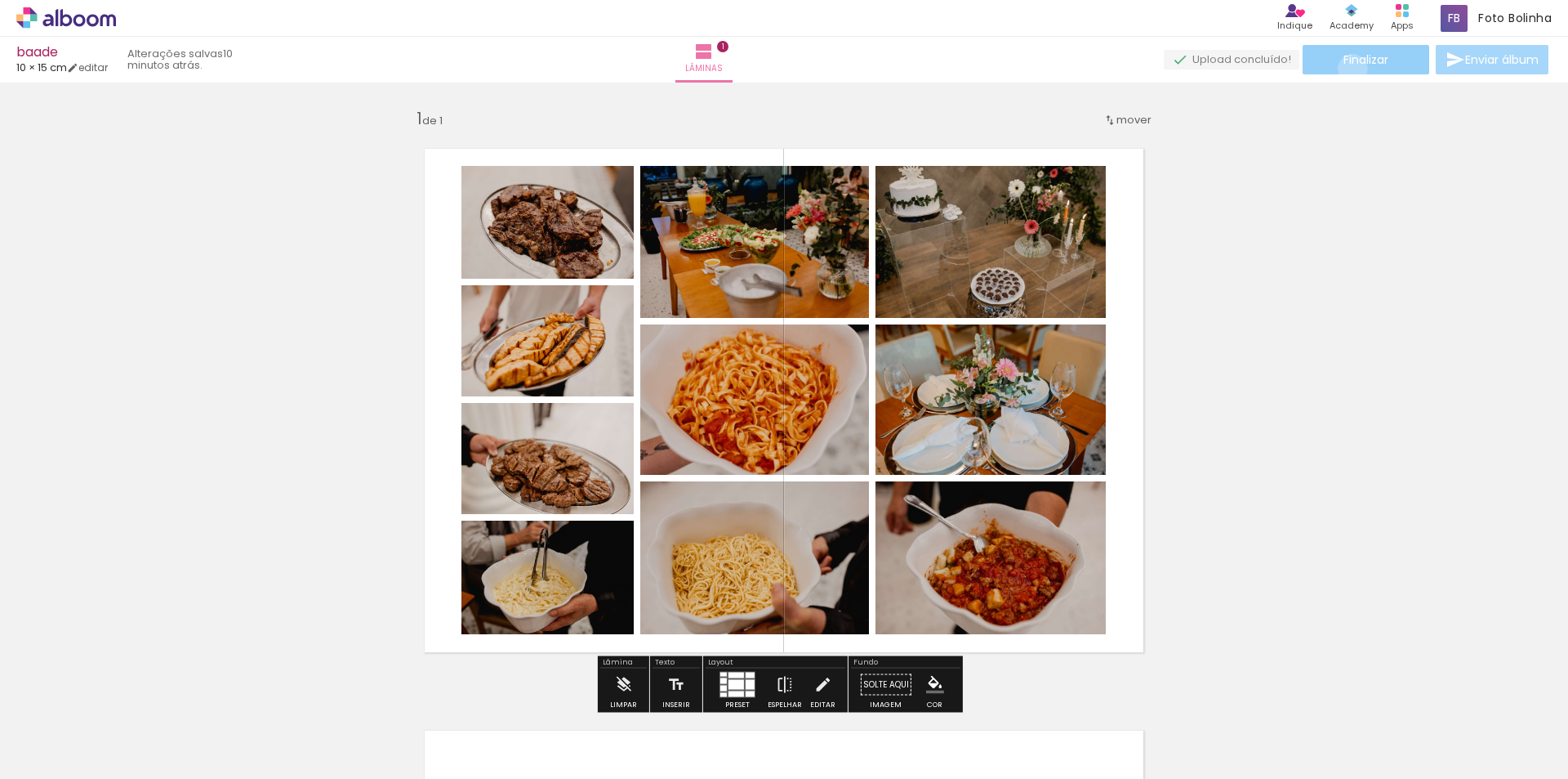
click at [1347, 69] on paper-button "Finalizar" at bounding box center [1366, 59] width 127 height 29
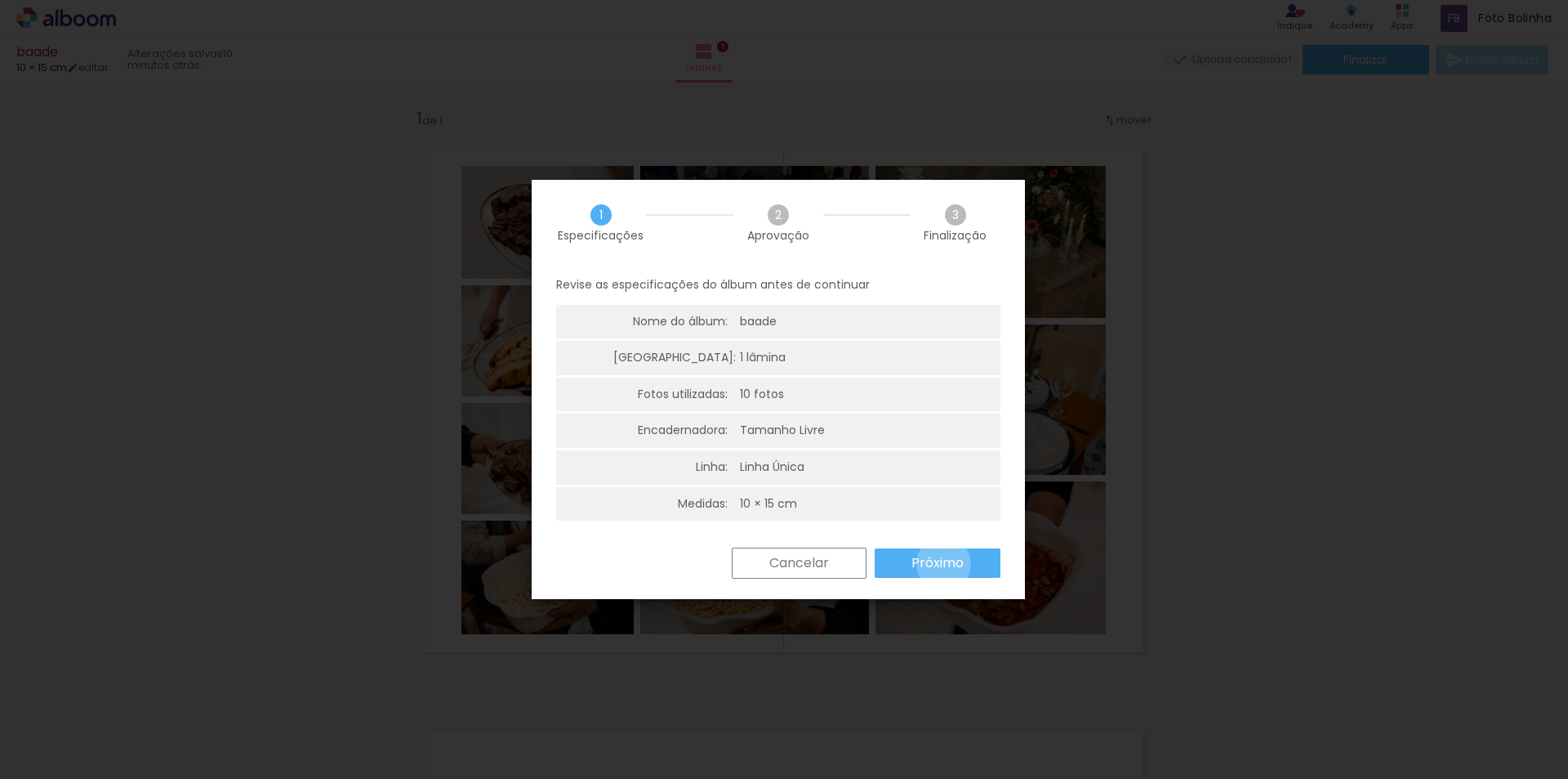
click at [0, 0] on slot "Próximo" at bounding box center [0, 0] width 0 height 0
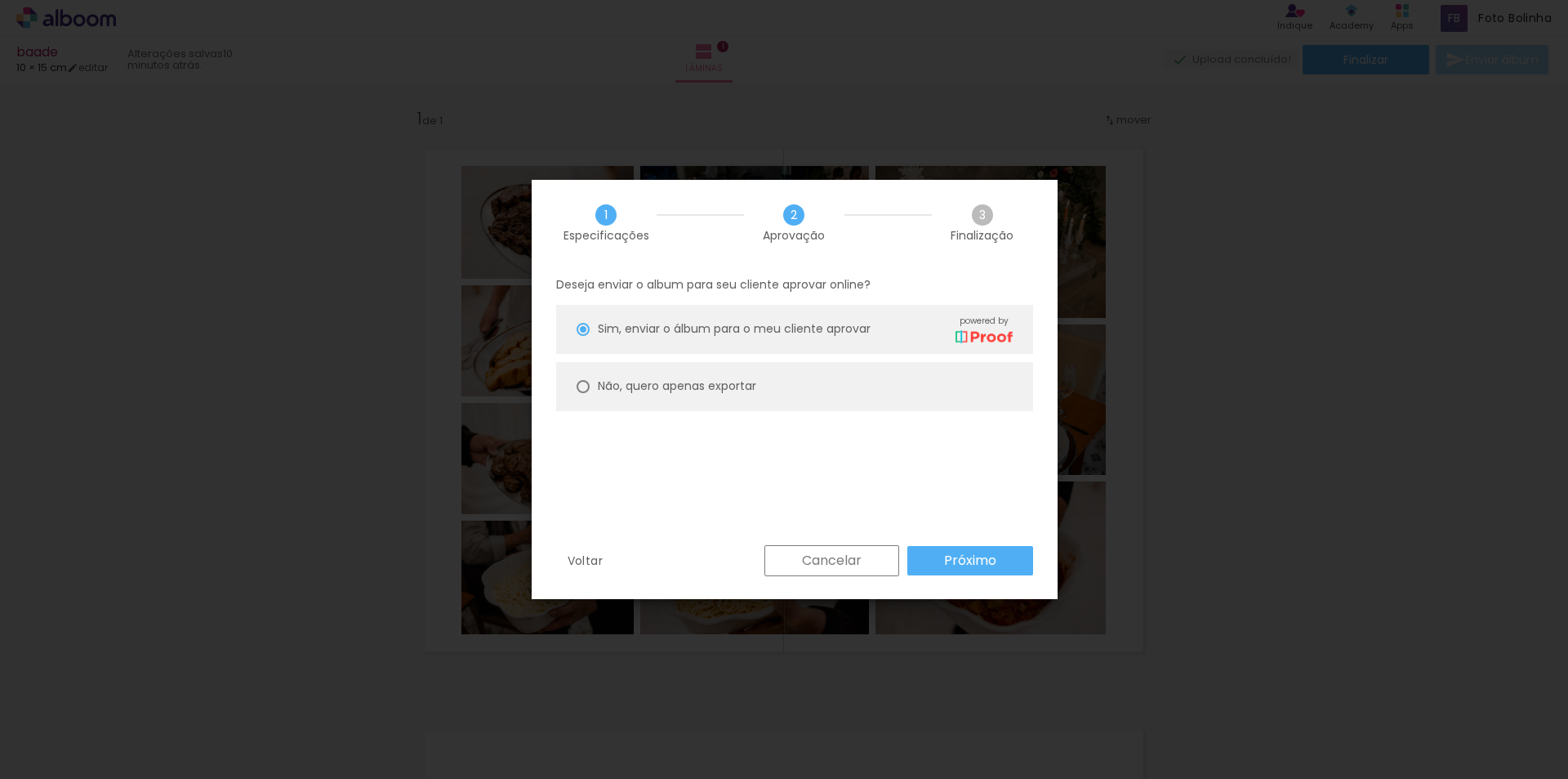
click at [0, 0] on slot "Não, quero apenas exportar" at bounding box center [0, 0] width 0 height 0
type paper-radio-button "on"
click at [0, 0] on slot "Próximo" at bounding box center [0, 0] width 0 height 0
type input "Alta, 300 DPI"
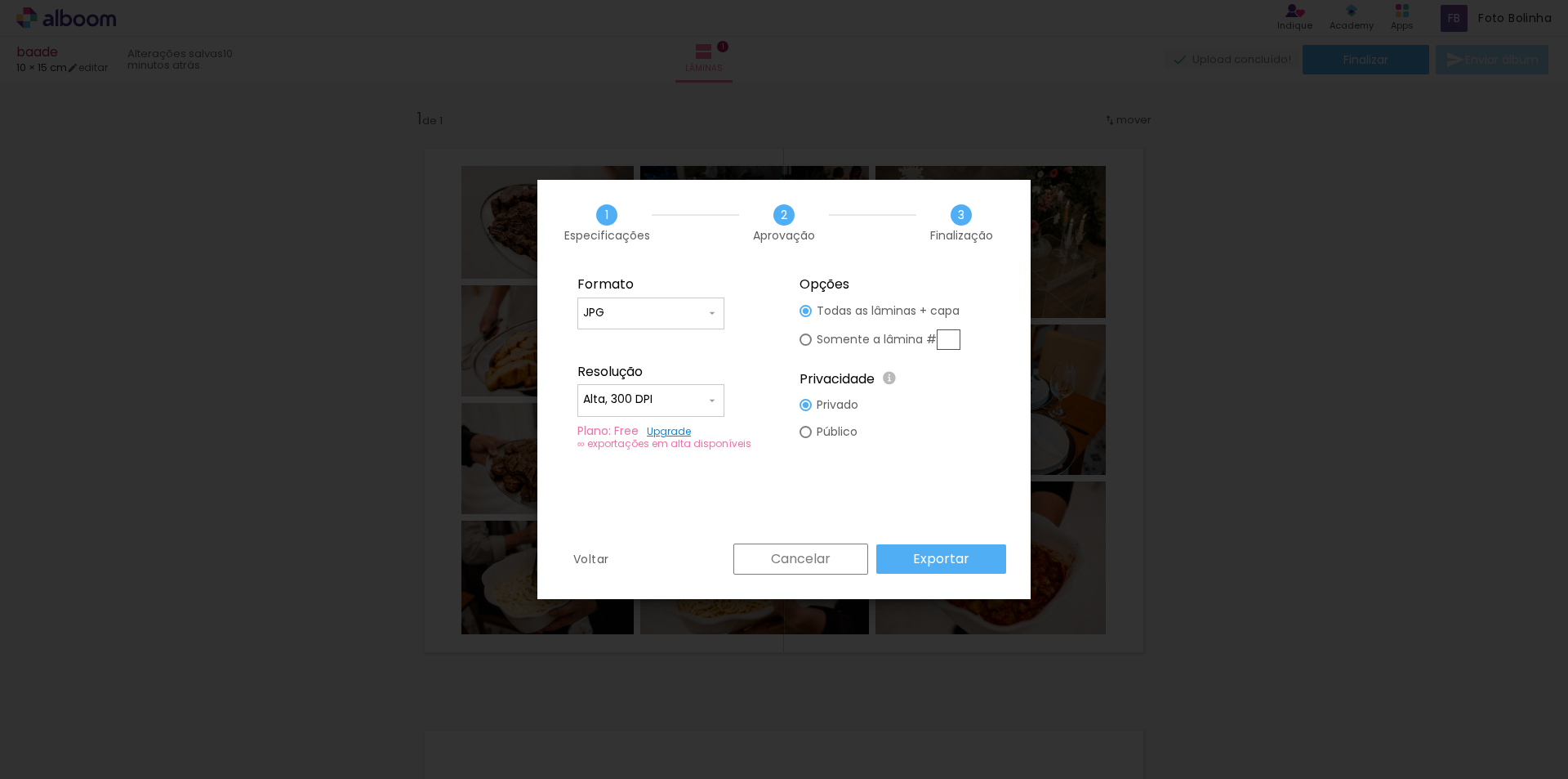
click at [0, 0] on slot "Exportar" at bounding box center [0, 0] width 0 height 0
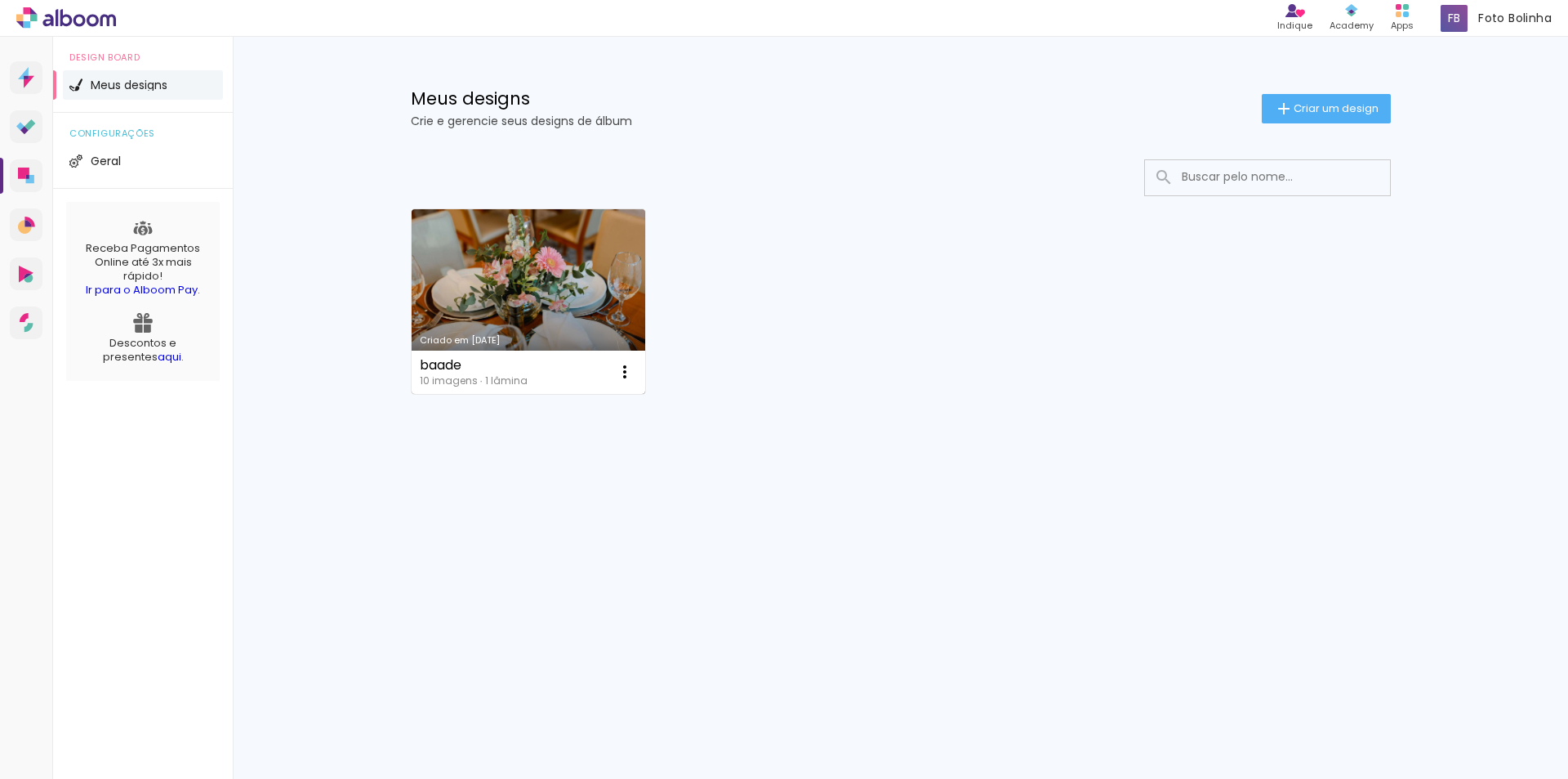
click at [533, 303] on link "Criado em 07/10/25" at bounding box center [528, 301] width 234 height 184
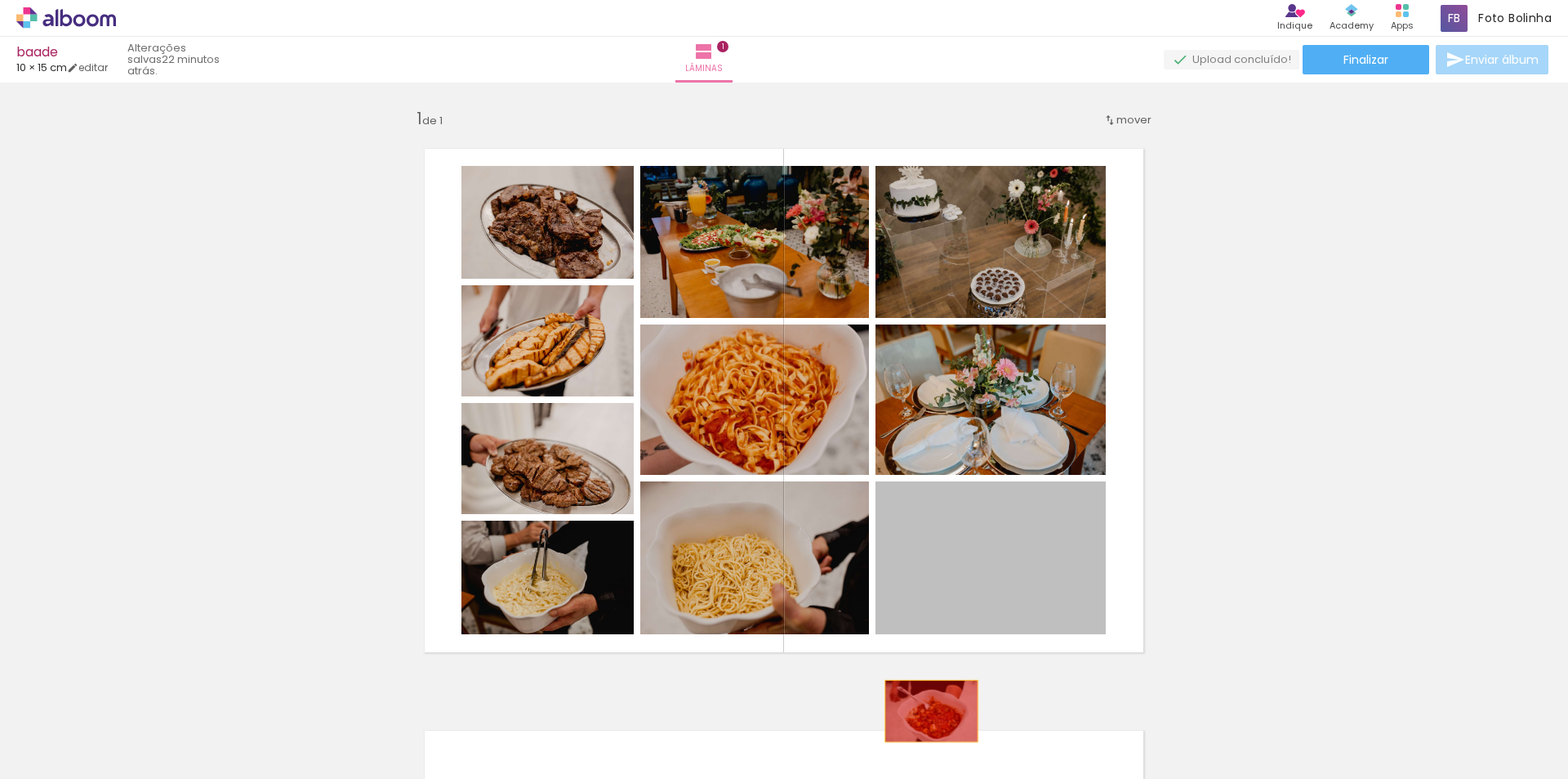
drag, startPoint x: 1001, startPoint y: 540, endPoint x: 837, endPoint y: 614, distance: 179.9
click at [913, 740] on quentale-workspace at bounding box center [784, 390] width 1568 height 779
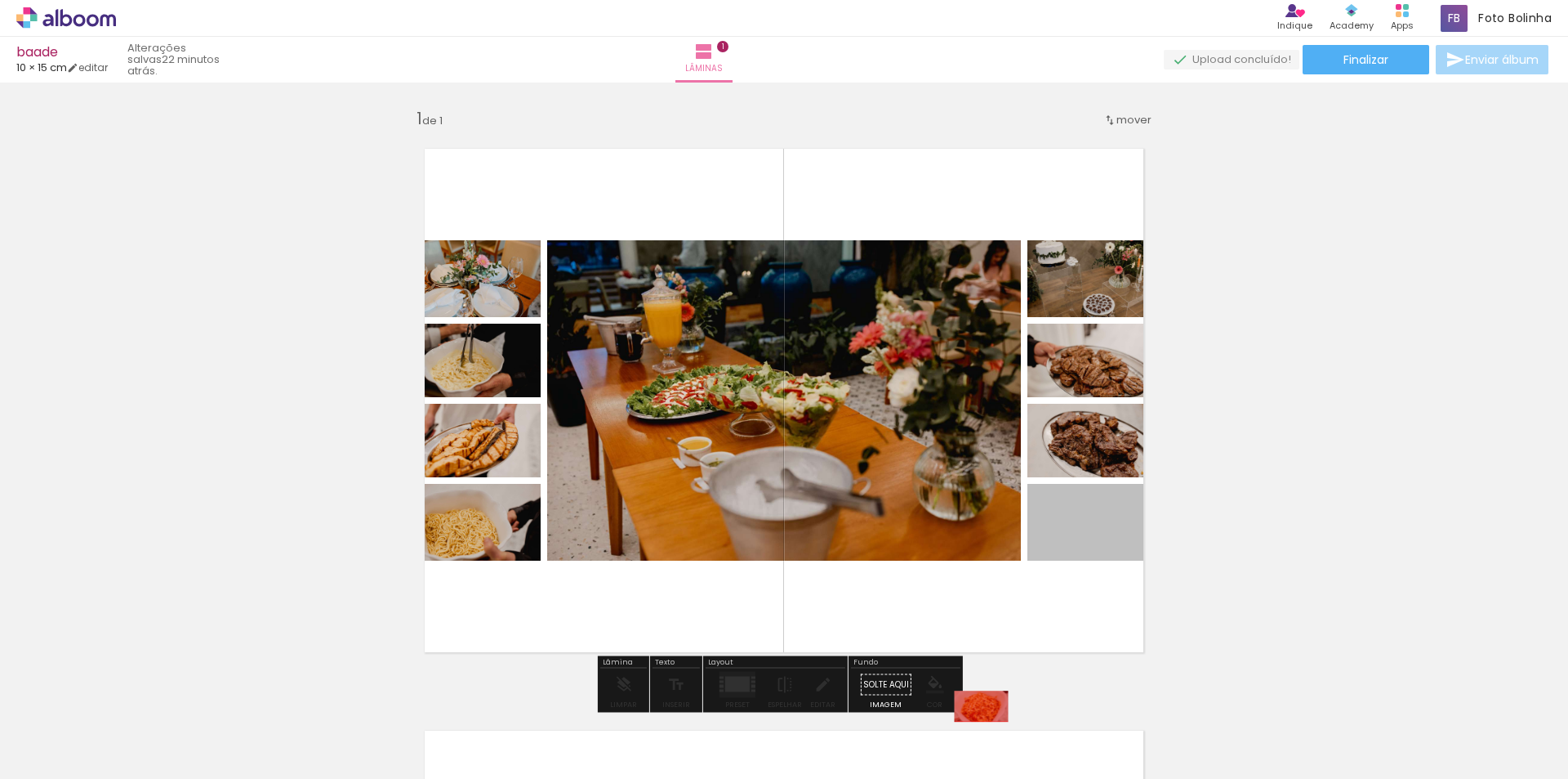
drag, startPoint x: 1013, startPoint y: 671, endPoint x: 971, endPoint y: 695, distance: 48.4
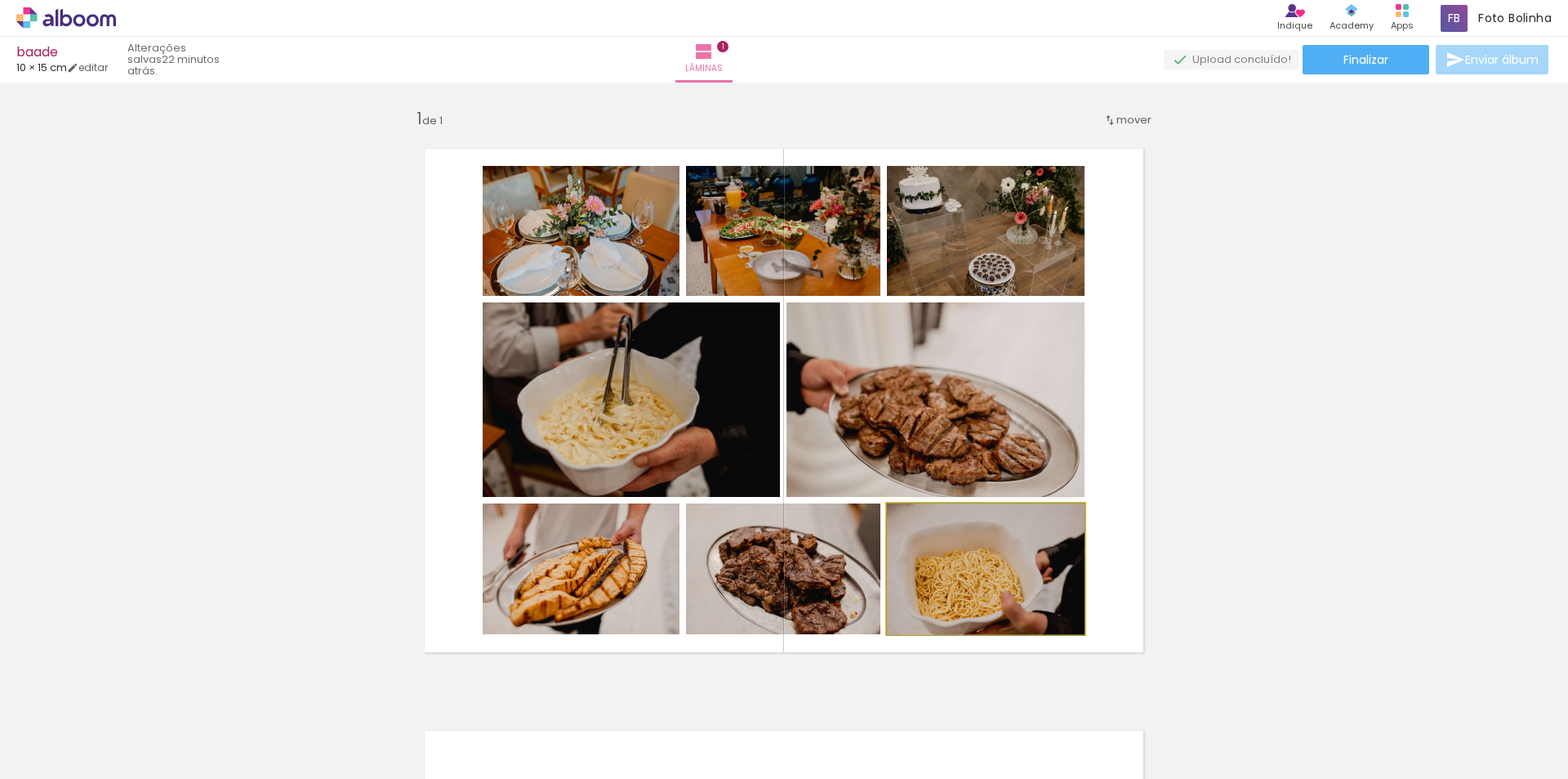
drag, startPoint x: 1014, startPoint y: 547, endPoint x: 930, endPoint y: 726, distance: 197.7
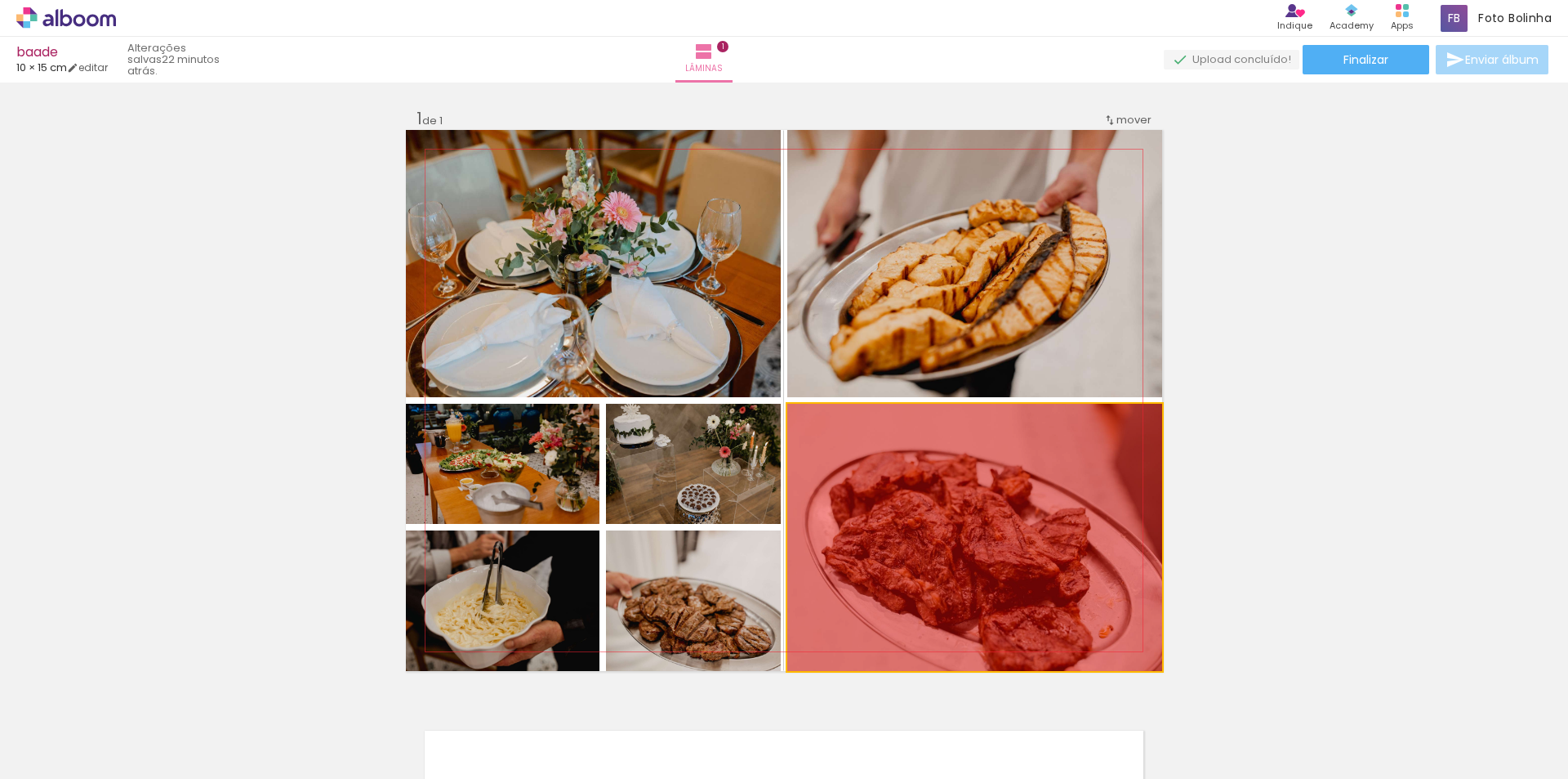
drag, startPoint x: 1010, startPoint y: 586, endPoint x: 970, endPoint y: 698, distance: 118.9
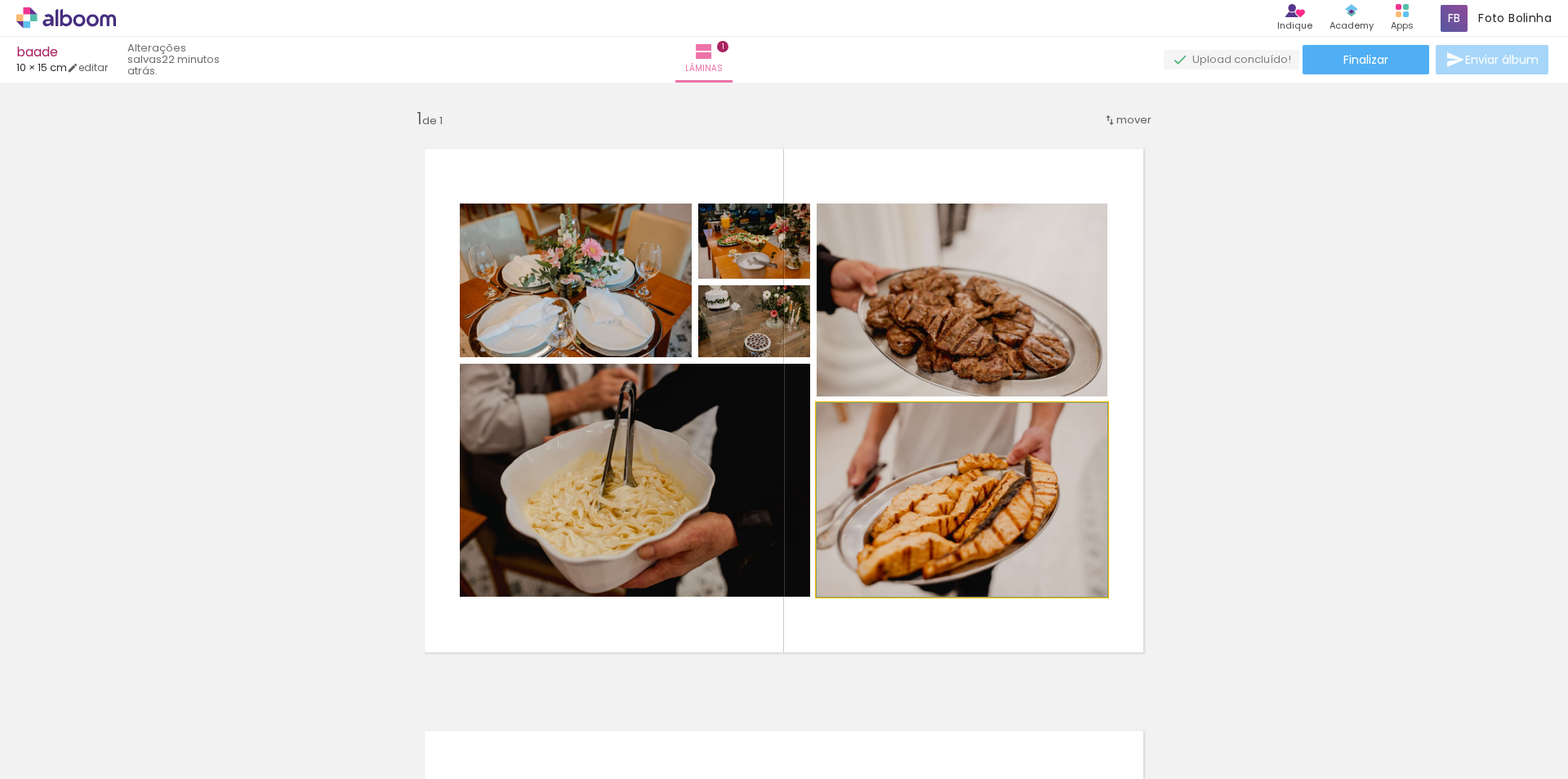
drag, startPoint x: 996, startPoint y: 503, endPoint x: 921, endPoint y: 708, distance: 218.3
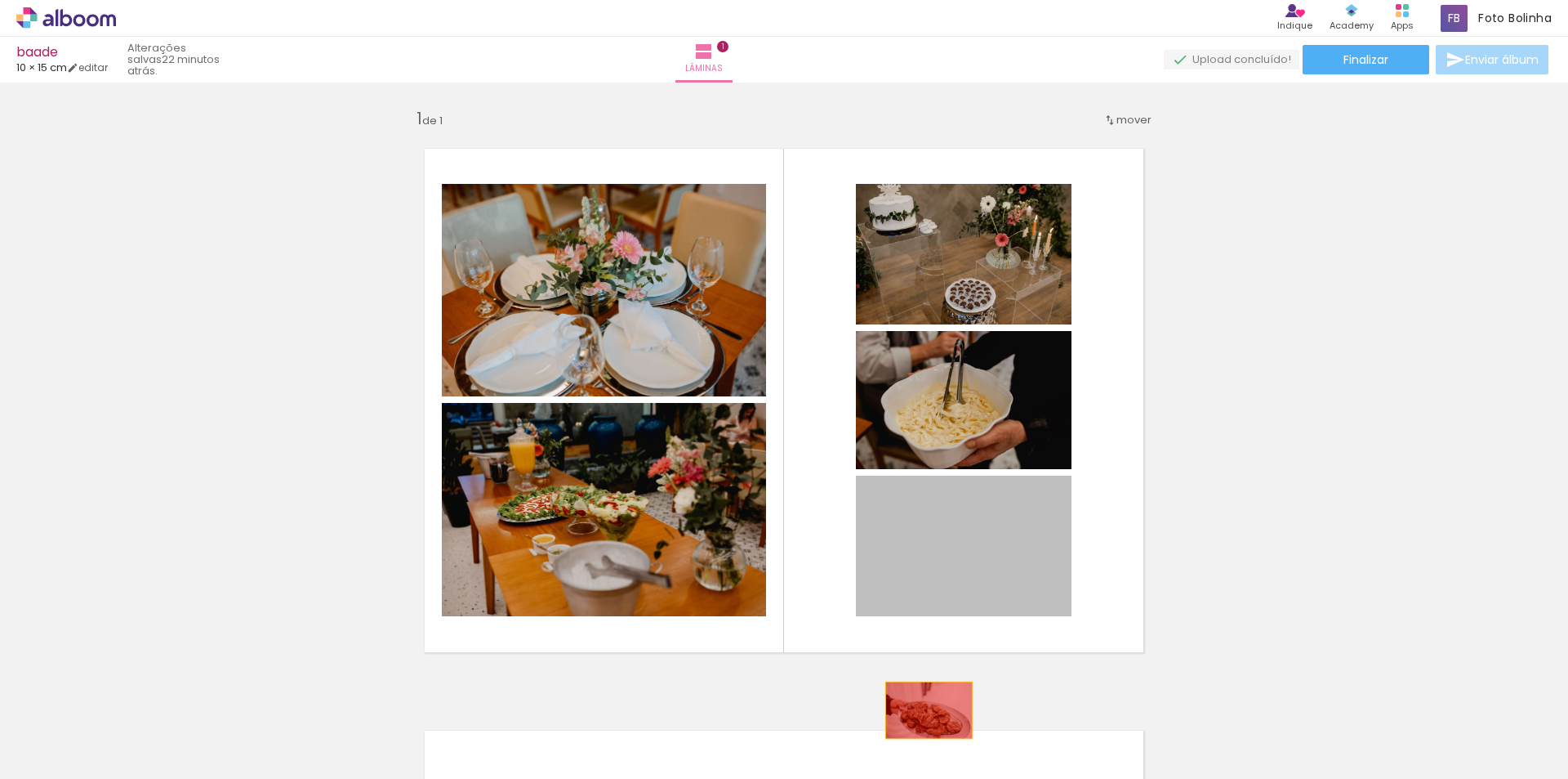
drag, startPoint x: 967, startPoint y: 552, endPoint x: 923, endPoint y: 714, distance: 167.9
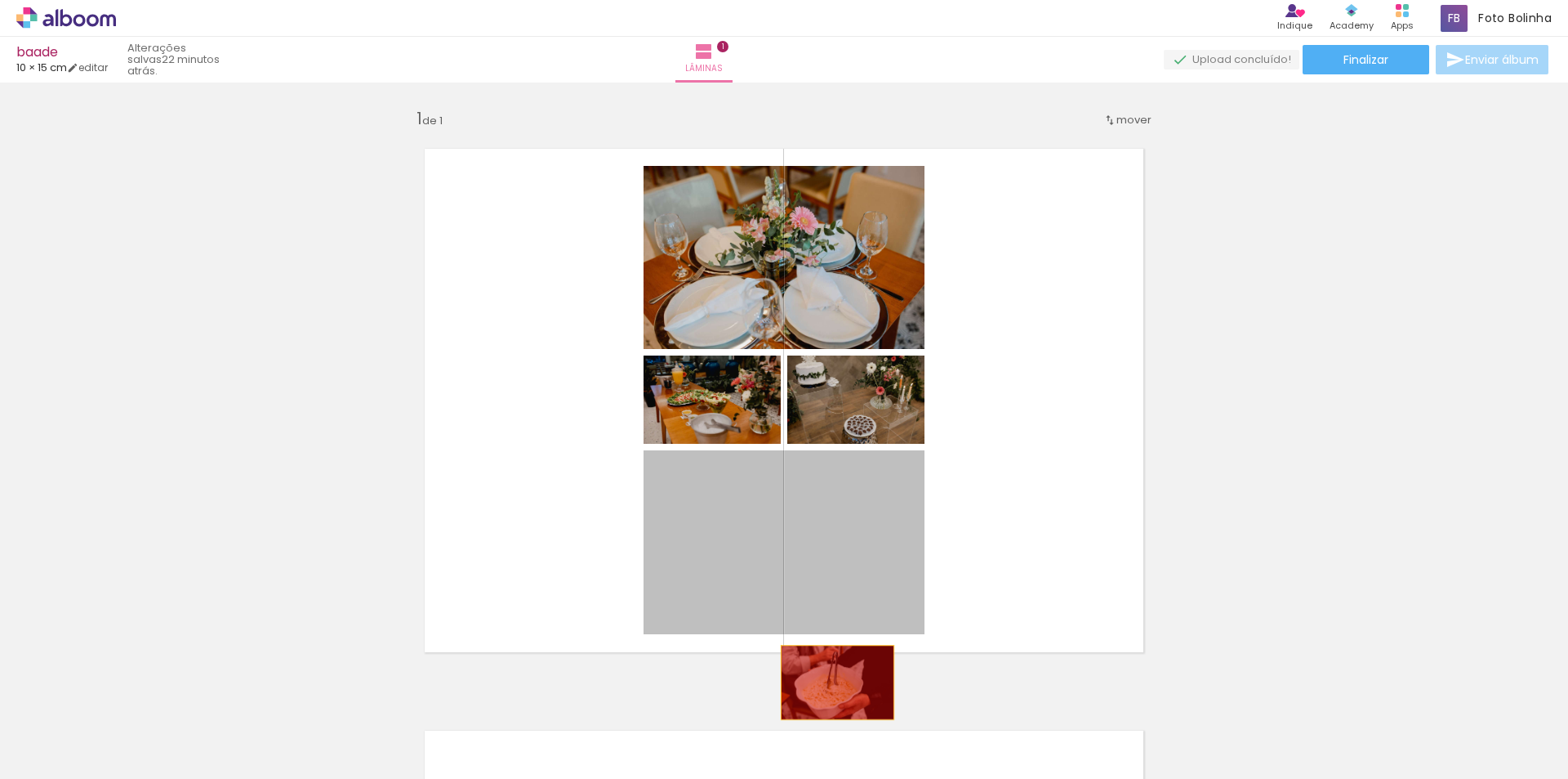
drag, startPoint x: 827, startPoint y: 572, endPoint x: 837, endPoint y: 695, distance: 123.4
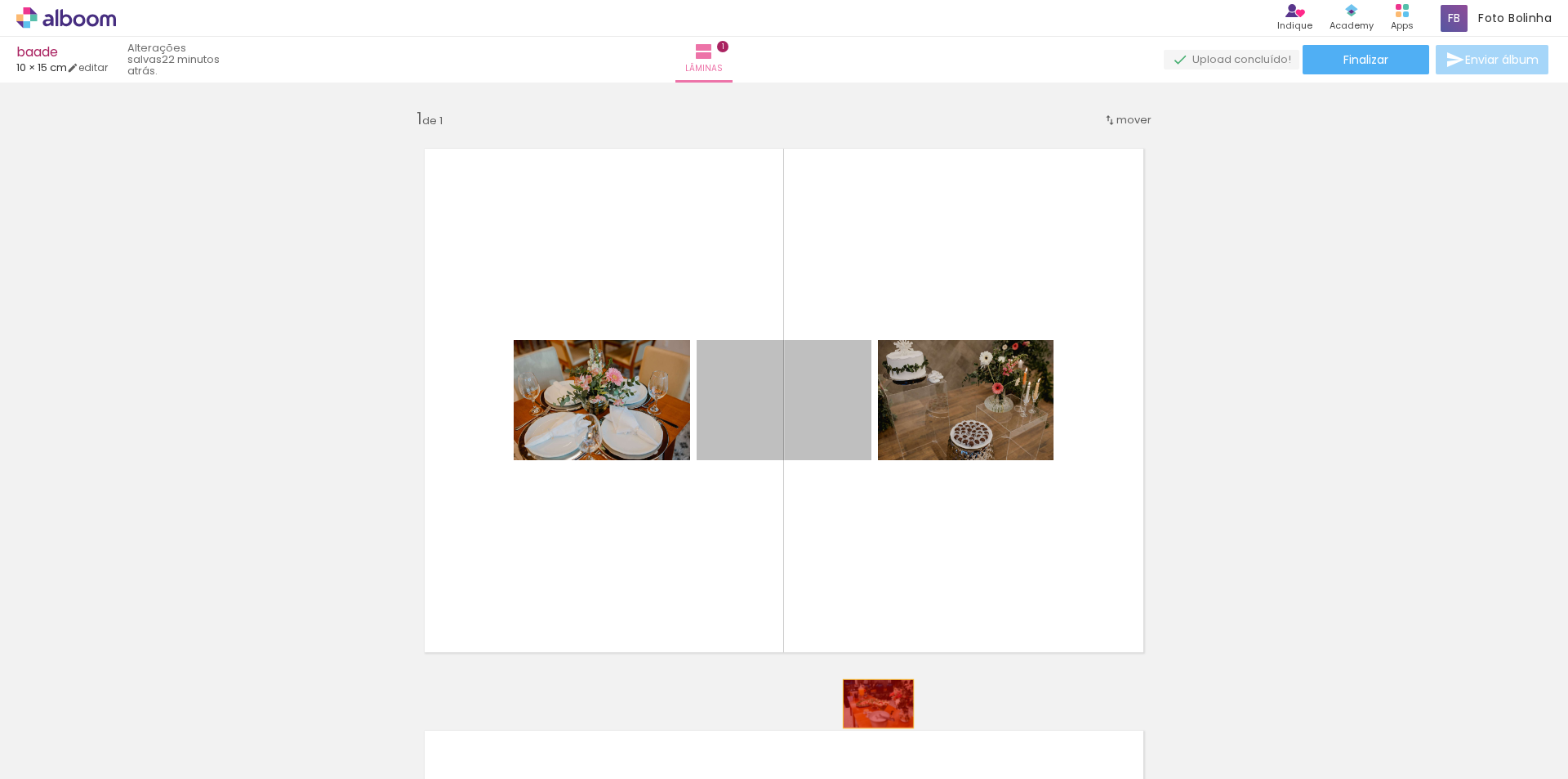
drag, startPoint x: 822, startPoint y: 425, endPoint x: 878, endPoint y: 726, distance: 306.2
click at [876, 718] on quentale-workspace at bounding box center [784, 390] width 1568 height 779
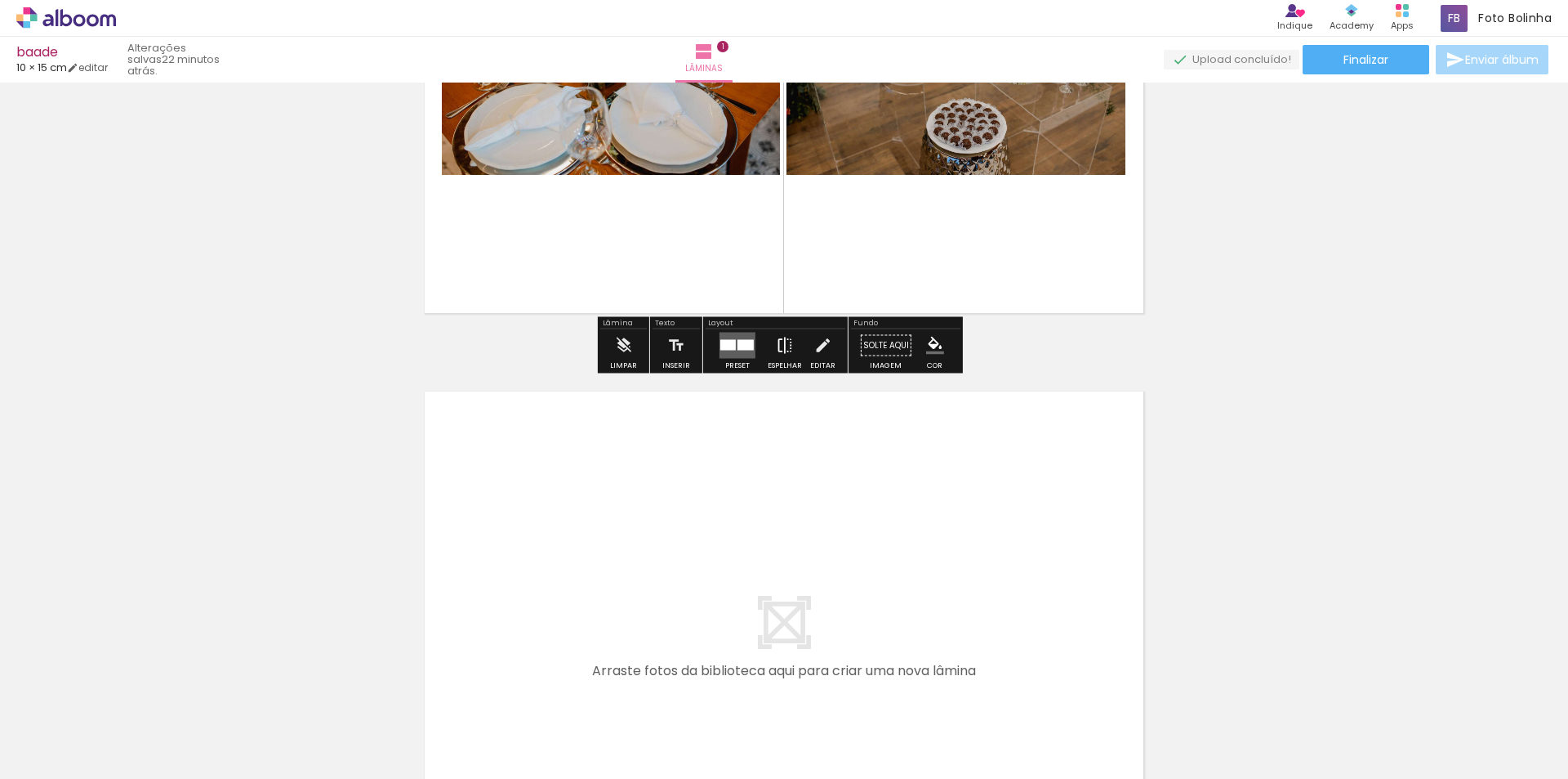
scroll to position [245, 0]
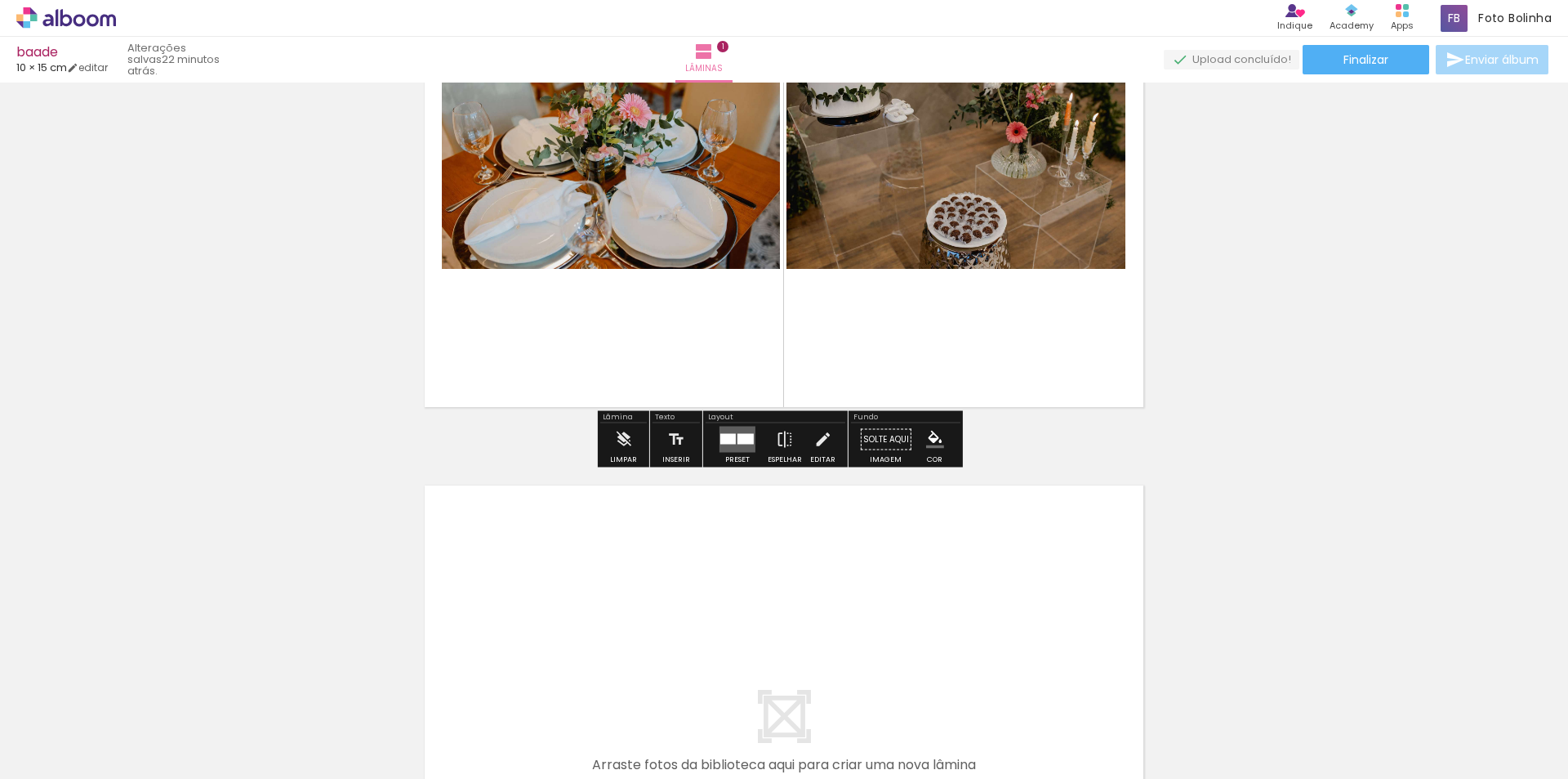
click at [722, 441] on div at bounding box center [728, 439] width 15 height 11
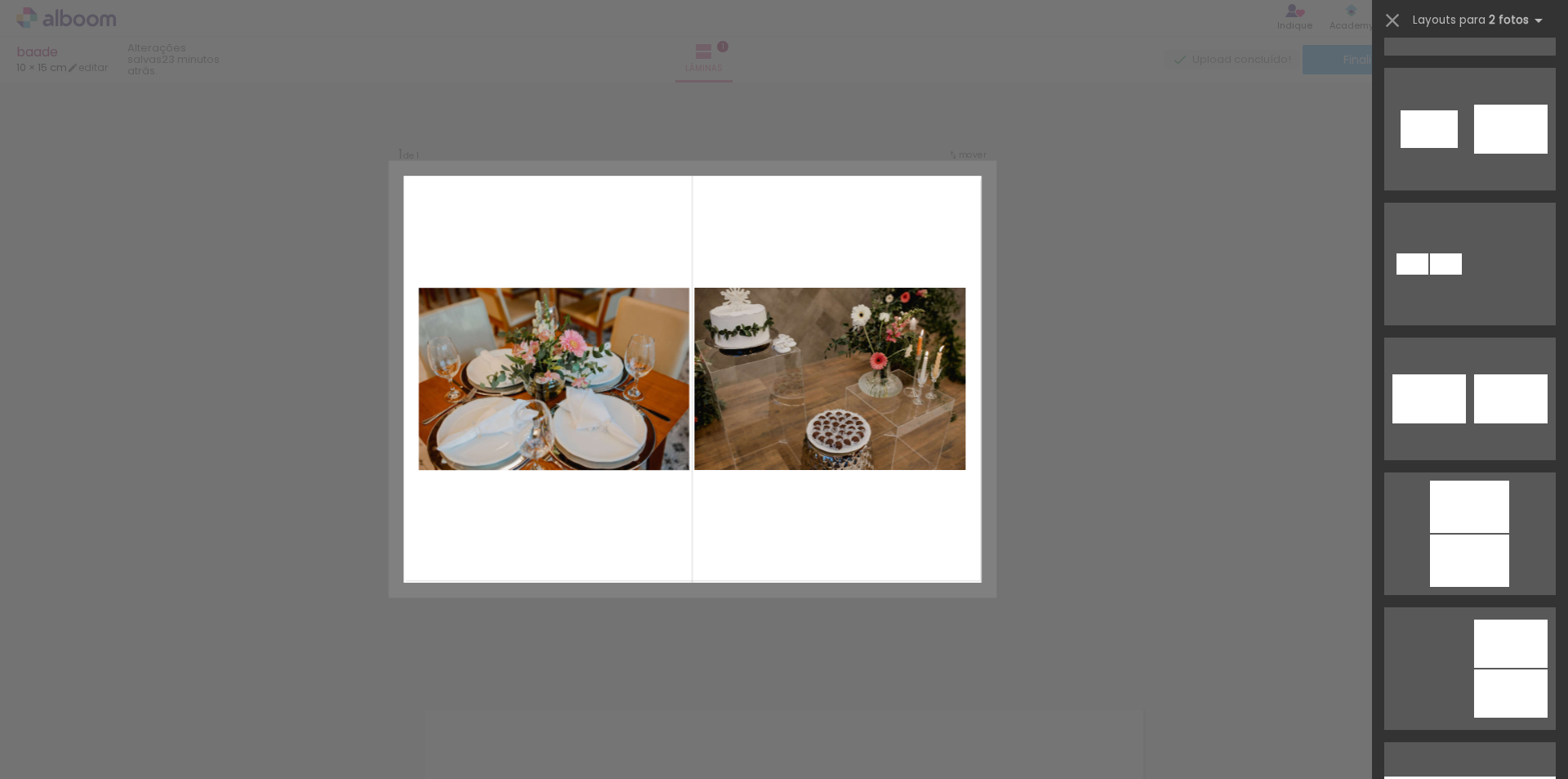
scroll to position [0, 0]
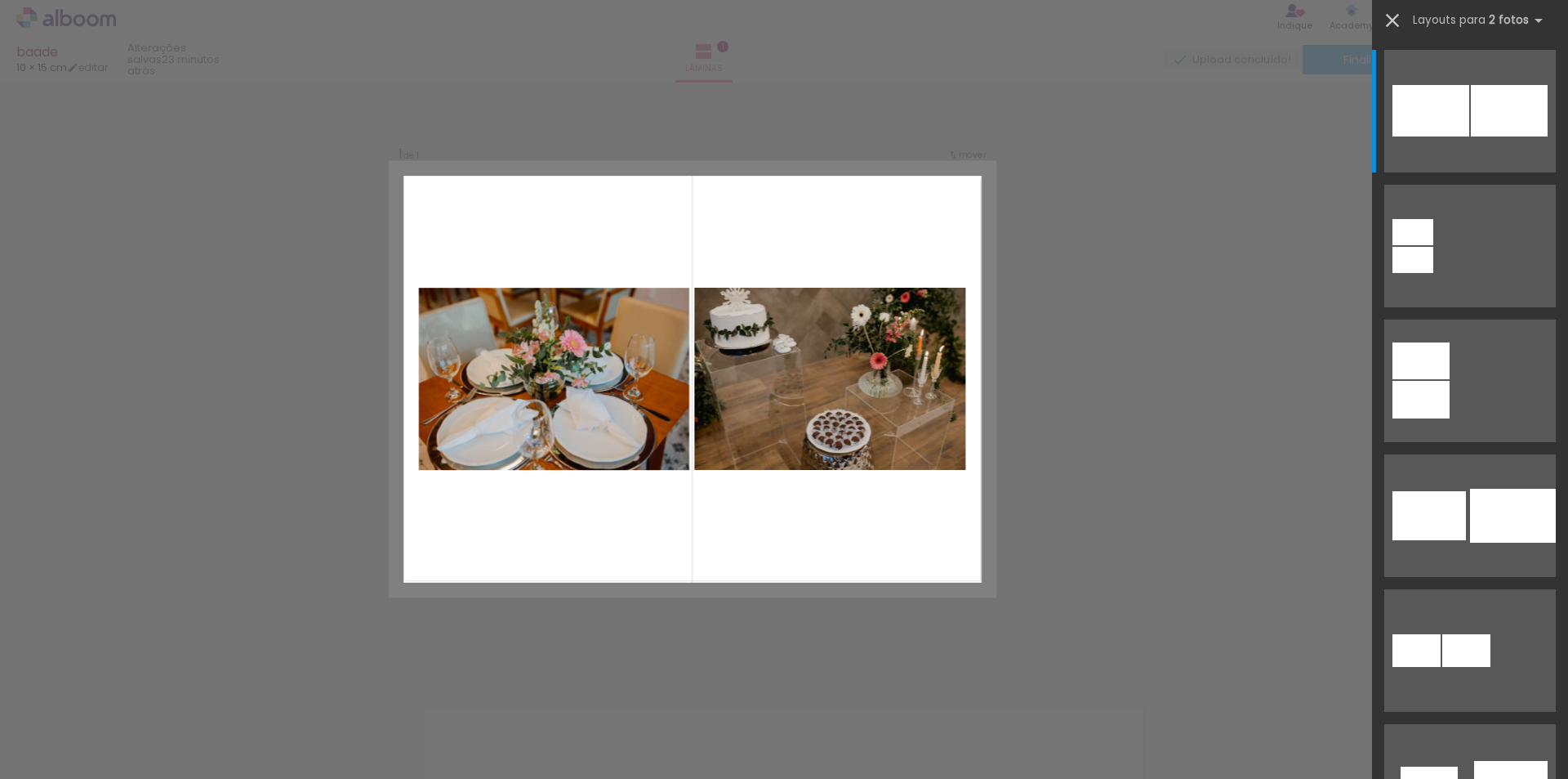
click at [1393, 15] on iron-icon at bounding box center [1392, 20] width 23 height 23
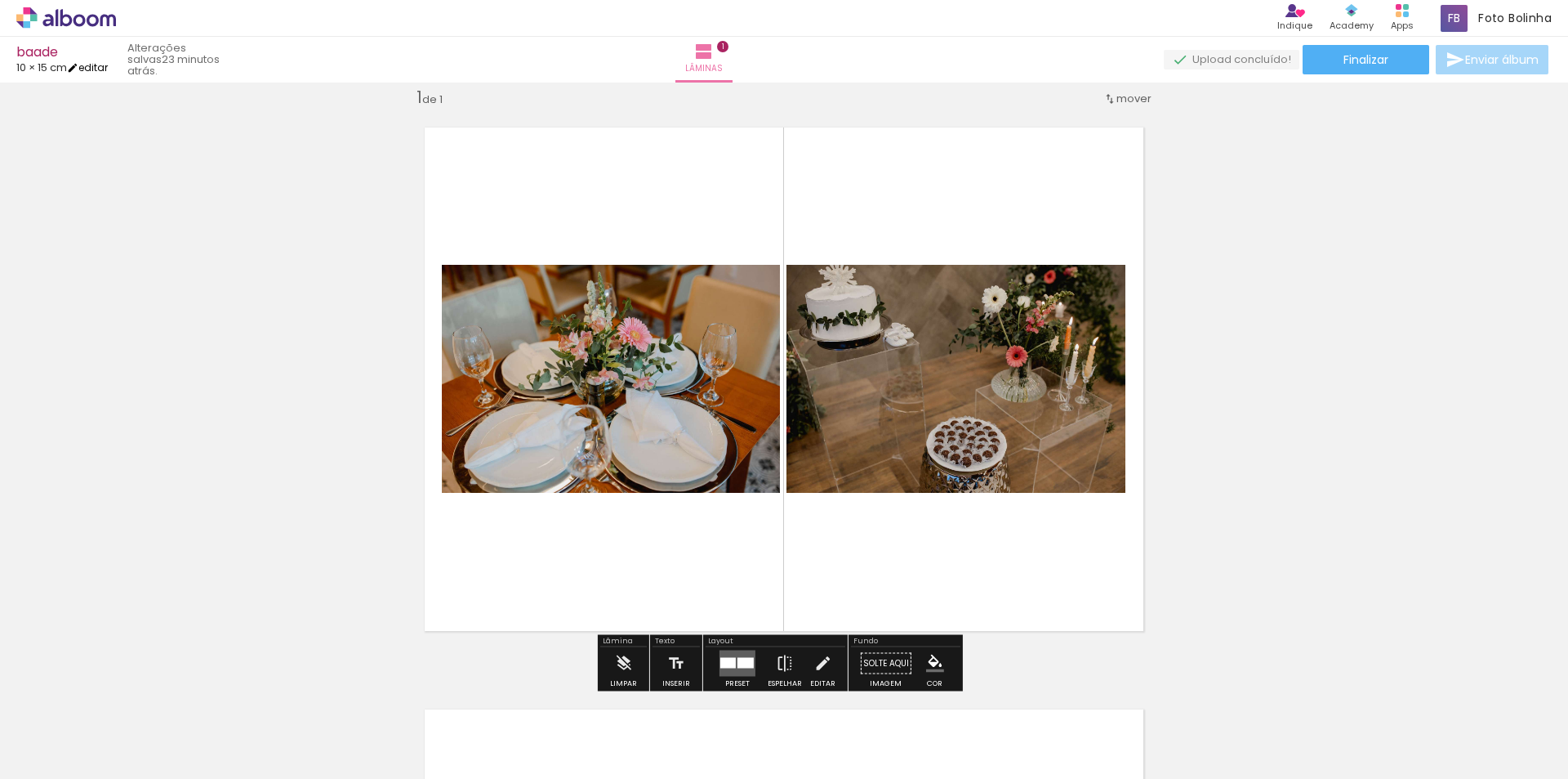
click at [78, 69] on iron-icon at bounding box center [72, 68] width 12 height 12
type input "15"
type input "21"
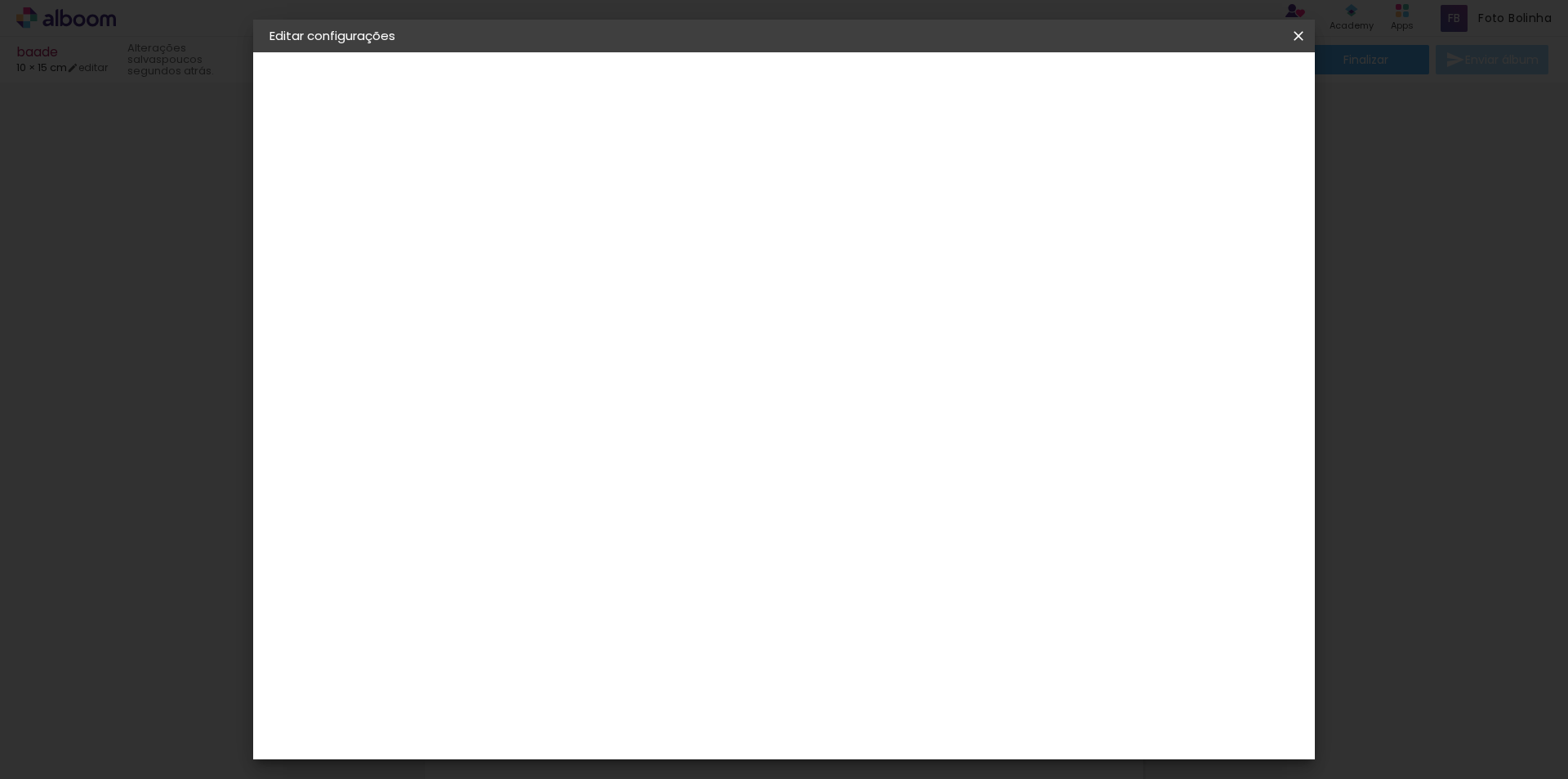
click at [746, 257] on span "10.5" at bounding box center [740, 256] width 37 height 25
click at [733, 254] on span "10.5" at bounding box center [740, 256] width 37 height 25
click at [555, 505] on input "15" at bounding box center [536, 498] width 43 height 25
drag, startPoint x: 553, startPoint y: 498, endPoint x: 542, endPoint y: 498, distance: 11.0
click at [542, 498] on input "15" at bounding box center [536, 498] width 43 height 25
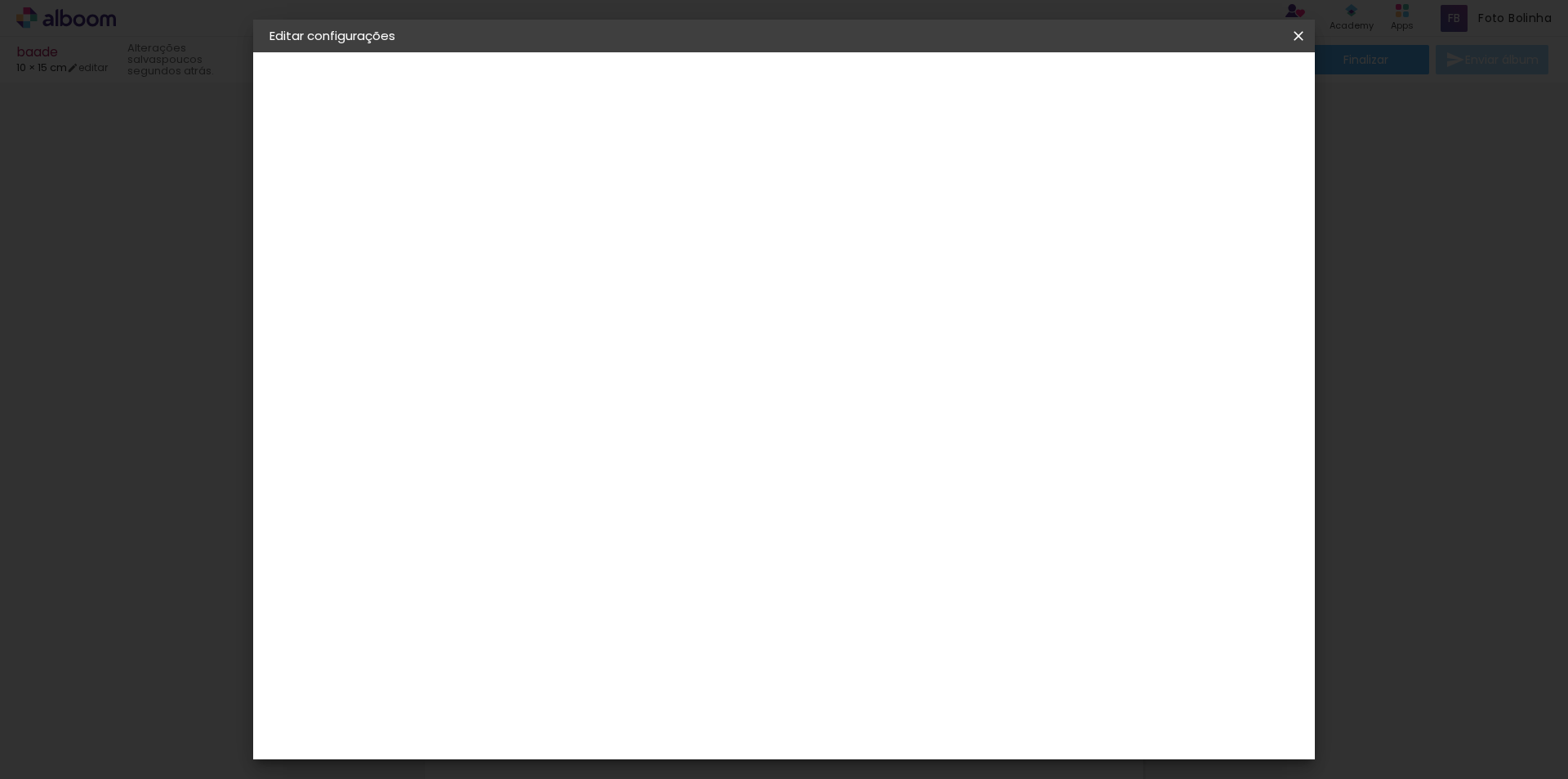
type input "21"
type paper-input "21"
drag, startPoint x: 897, startPoint y: 745, endPoint x: 886, endPoint y: 747, distance: 11.2
click at [886, 746] on div "21" at bounding box center [885, 747] width 62 height 25
drag, startPoint x: 890, startPoint y: 748, endPoint x: 855, endPoint y: 750, distance: 35.1
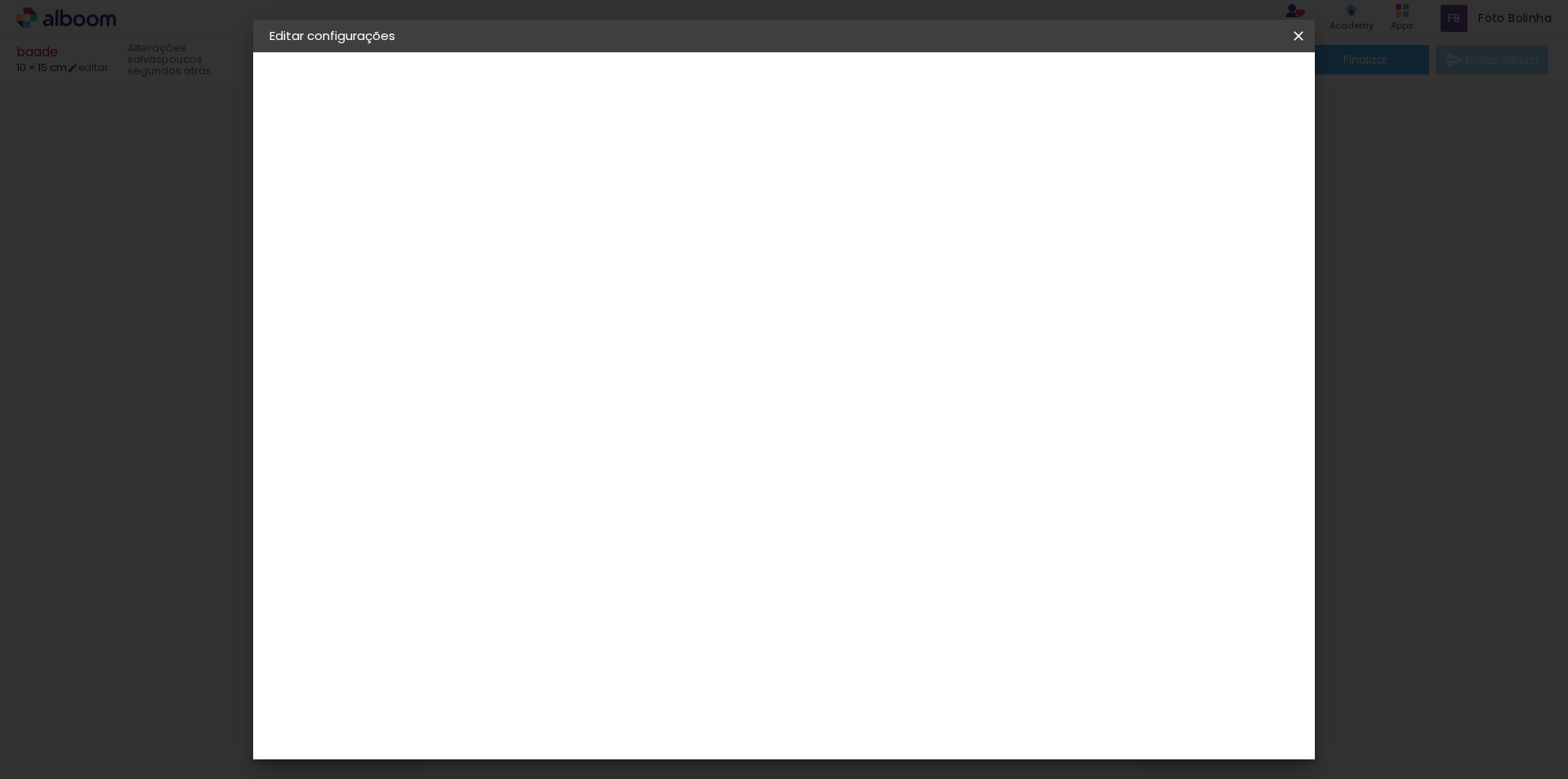
click at [855, 286] on div "10.5 cm cm cm mm A maioria das encadernadoras sugere 5mm de sangria." at bounding box center [724, 220] width 517 height 131
click at [890, 688] on input "21" at bounding box center [875, 689] width 43 height 25
drag, startPoint x: 894, startPoint y: 689, endPoint x: 871, endPoint y: 693, distance: 23.3
click at [874, 693] on input "21" at bounding box center [875, 689] width 43 height 25
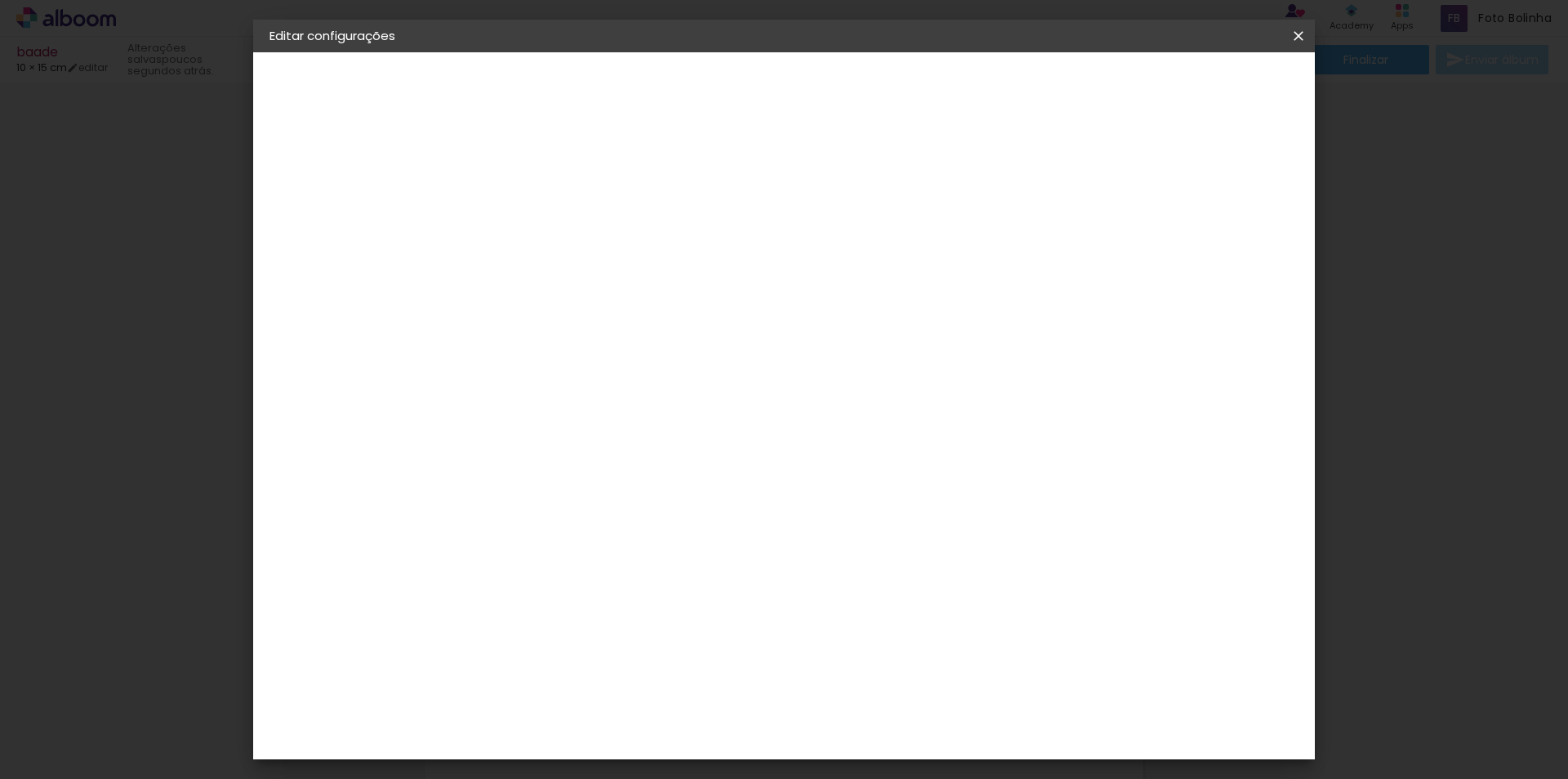
type input "15"
type paper-input "15"
click at [830, 89] on span "Salvar configurações" at bounding box center [789, 93] width 84 height 23
click at [830, 92] on span "Salvar configurações" at bounding box center [789, 93] width 84 height 23
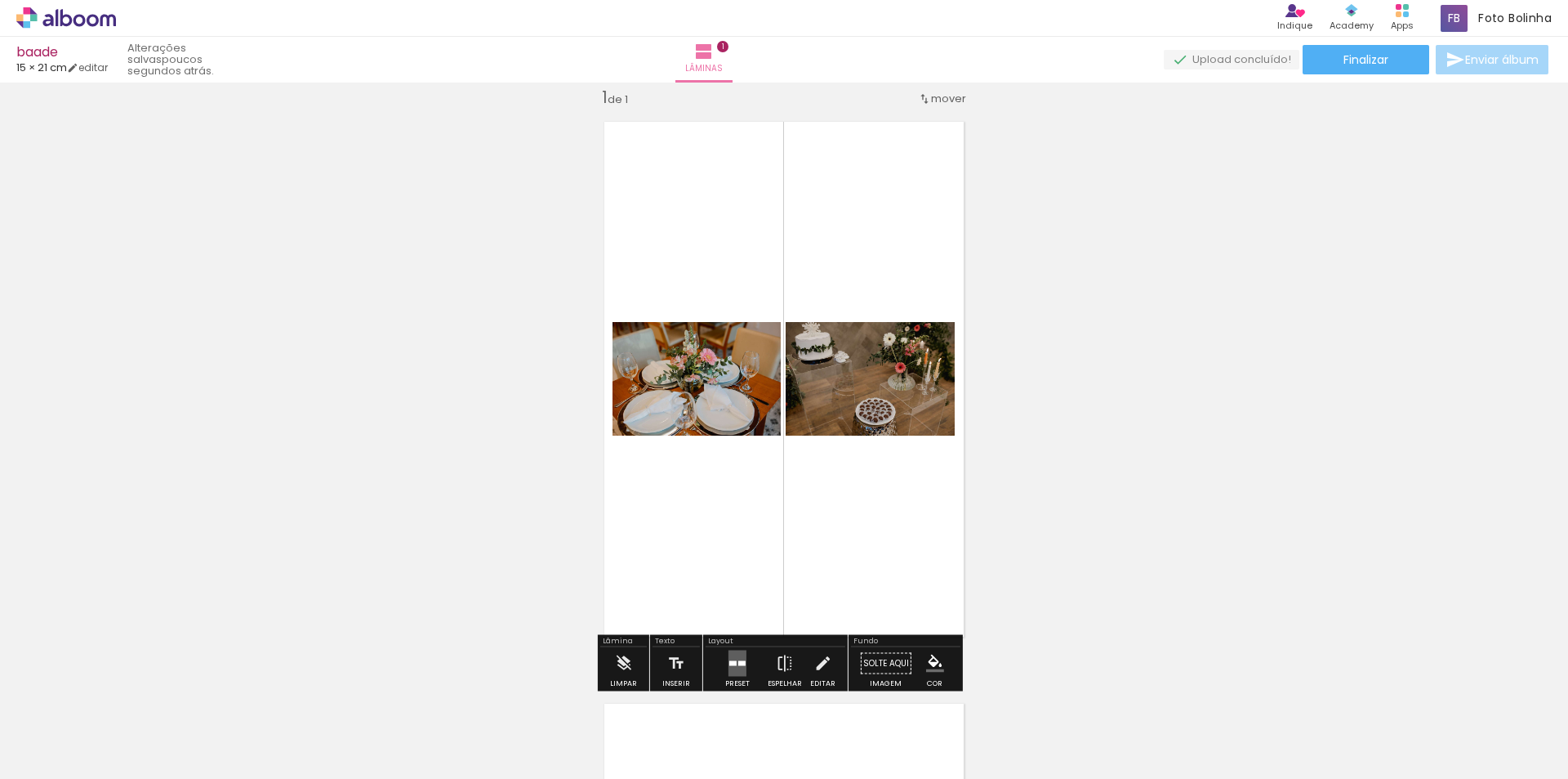
click at [747, 667] on div at bounding box center [738, 663] width 45 height 33
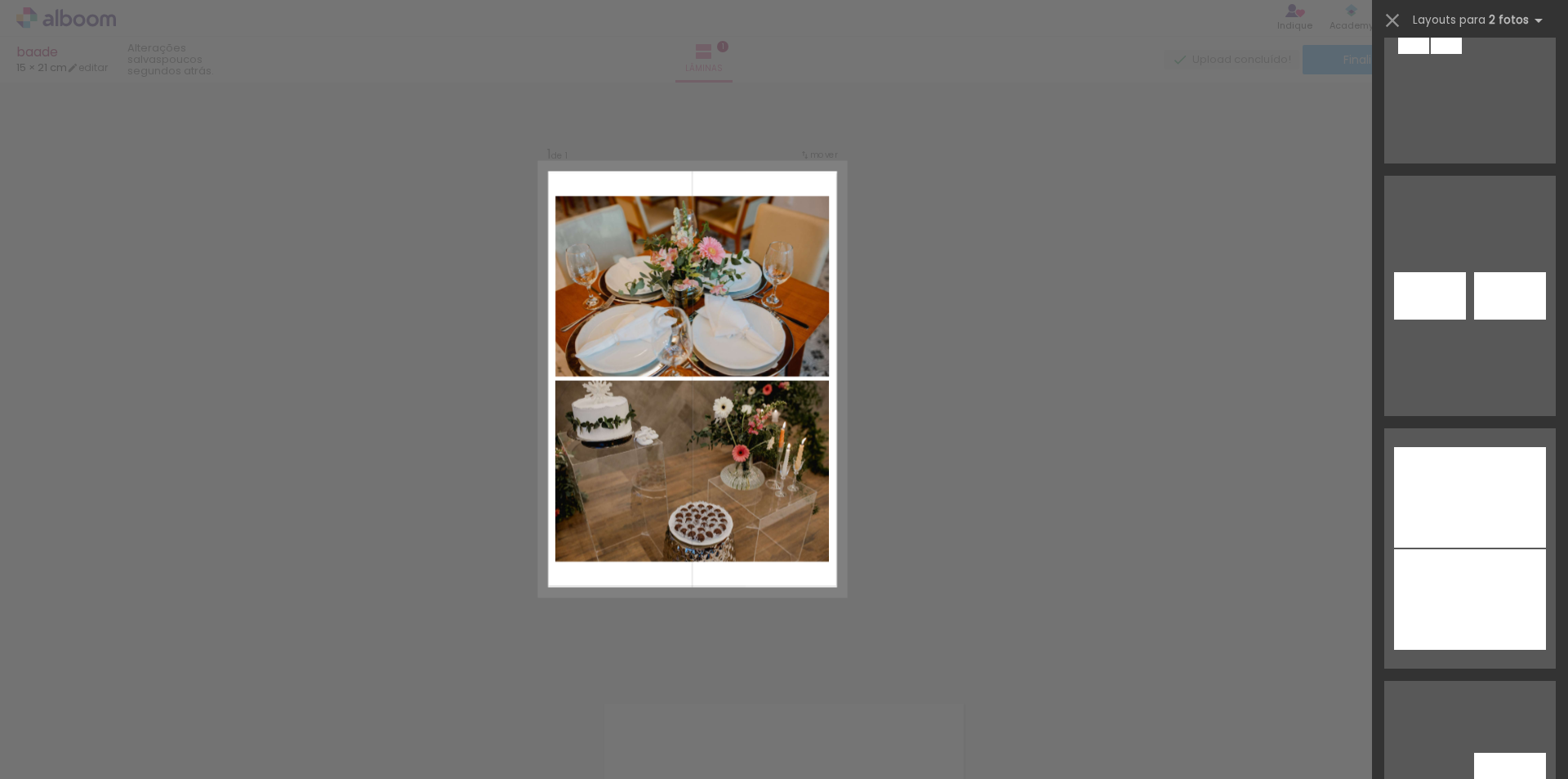
scroll to position [1724, 0]
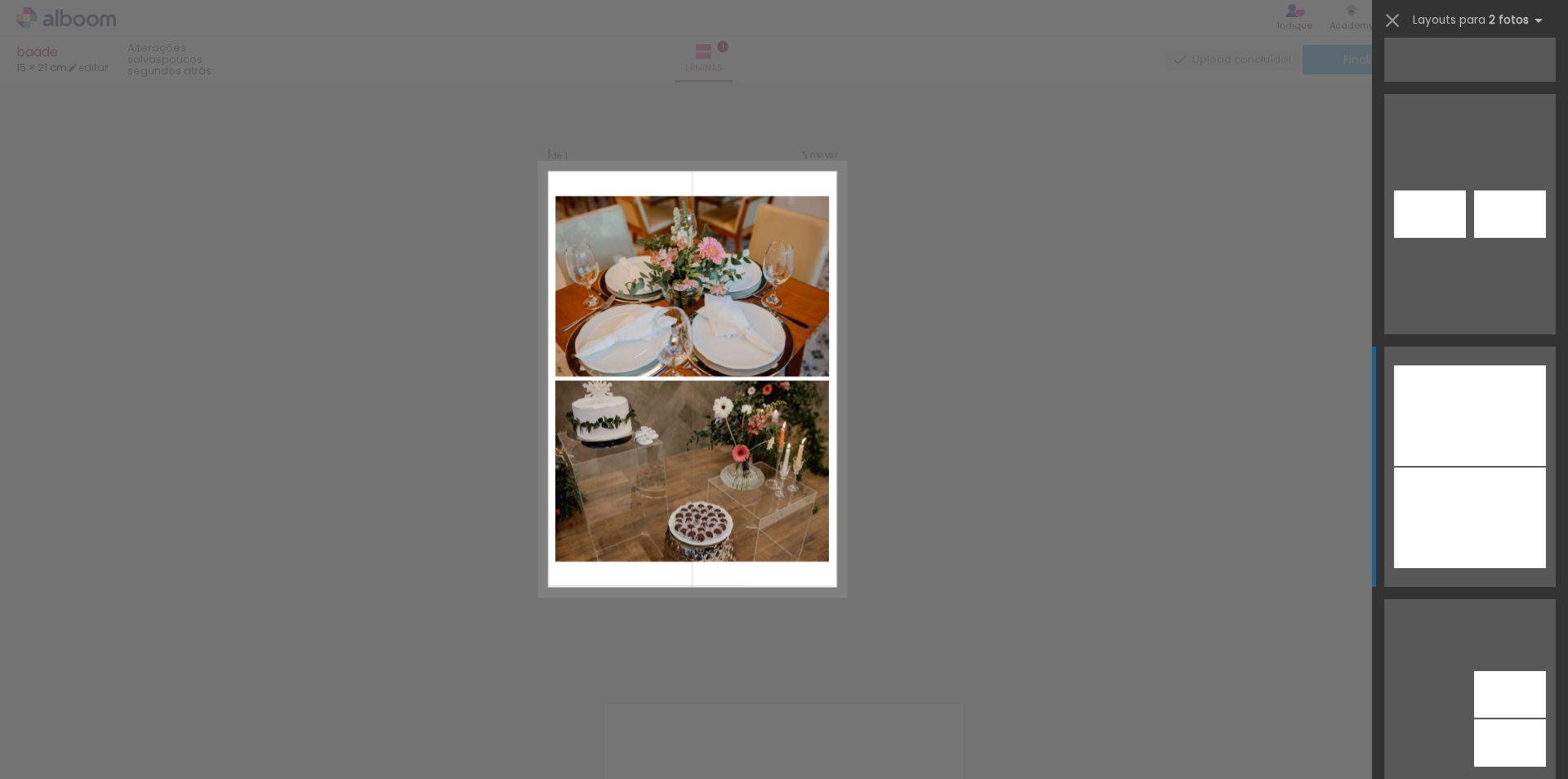
click at [1476, 462] on div at bounding box center [1470, 415] width 152 height 101
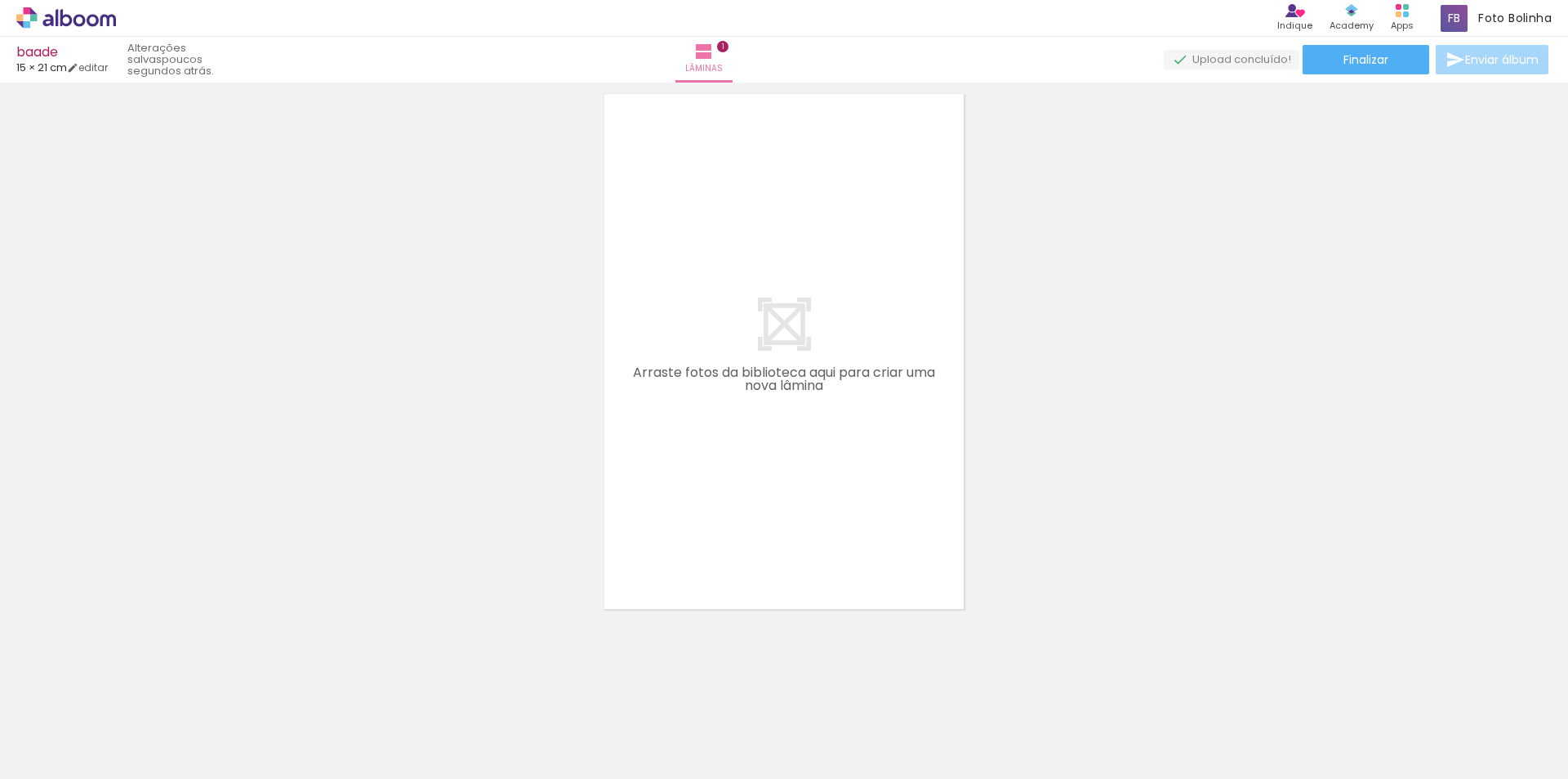
scroll to position [634, 0]
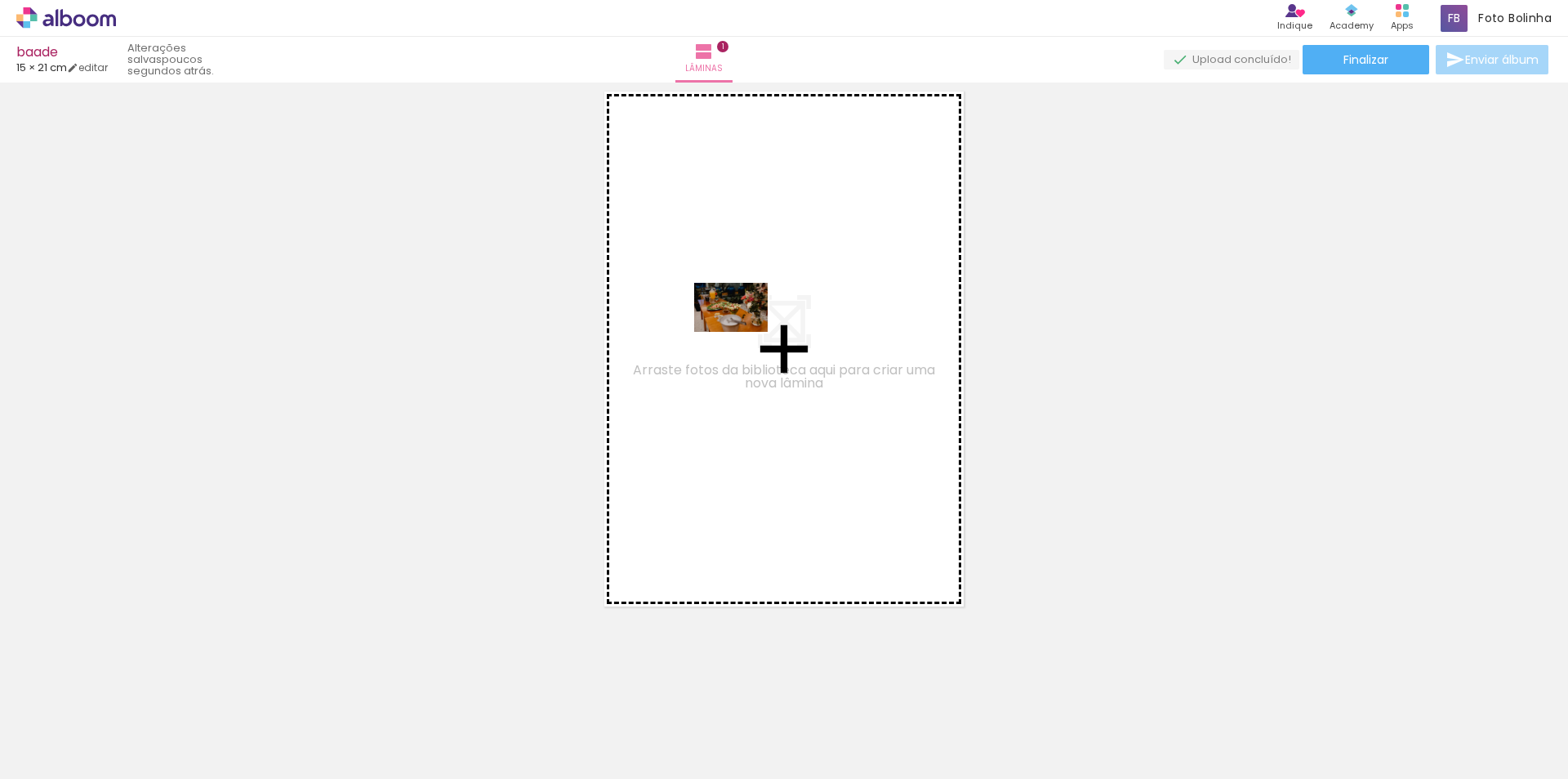
drag, startPoint x: 286, startPoint y: 717, endPoint x: 731, endPoint y: 402, distance: 545.2
click at [745, 329] on quentale-workspace at bounding box center [784, 390] width 1568 height 779
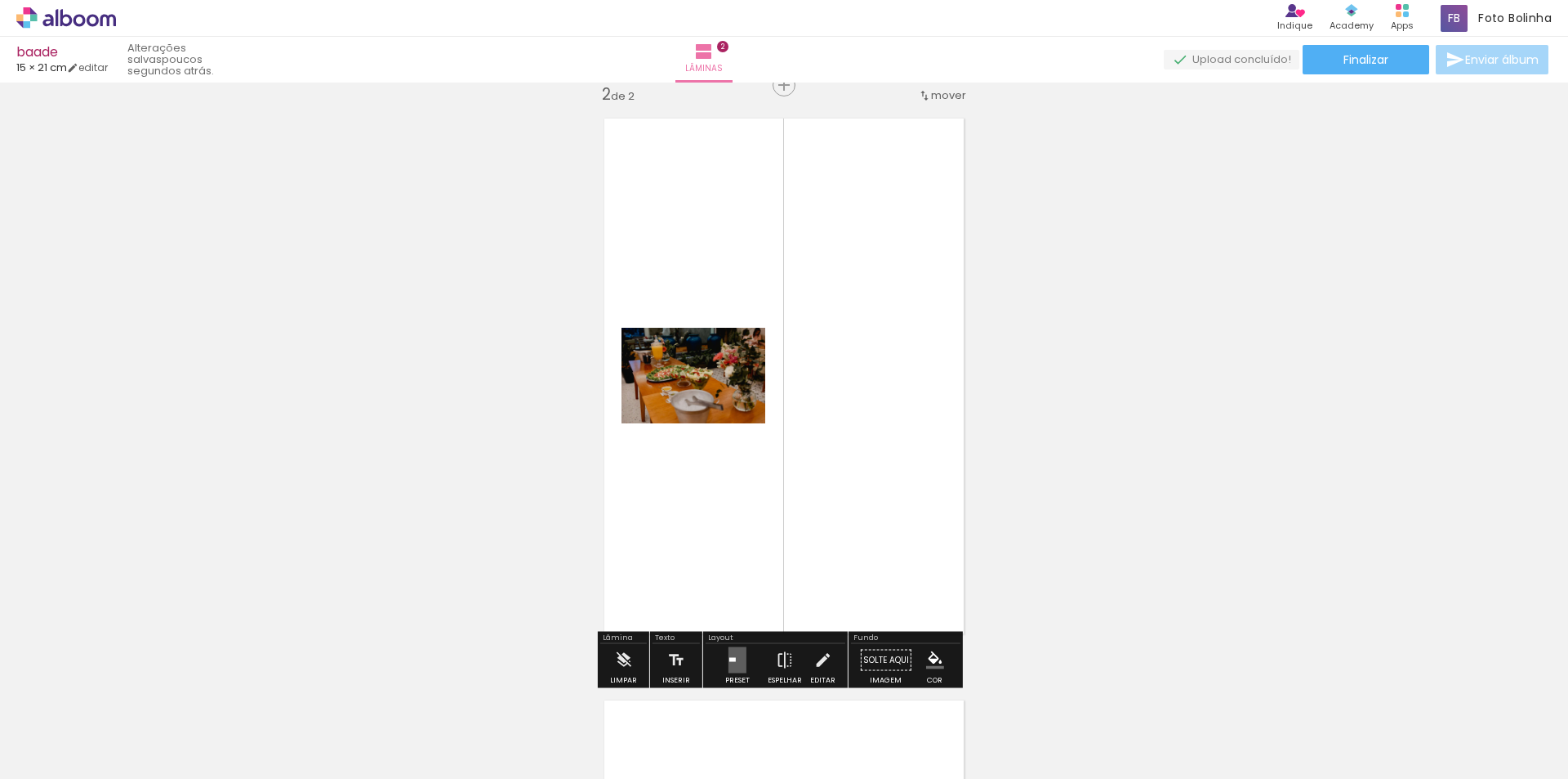
scroll to position [603, 0]
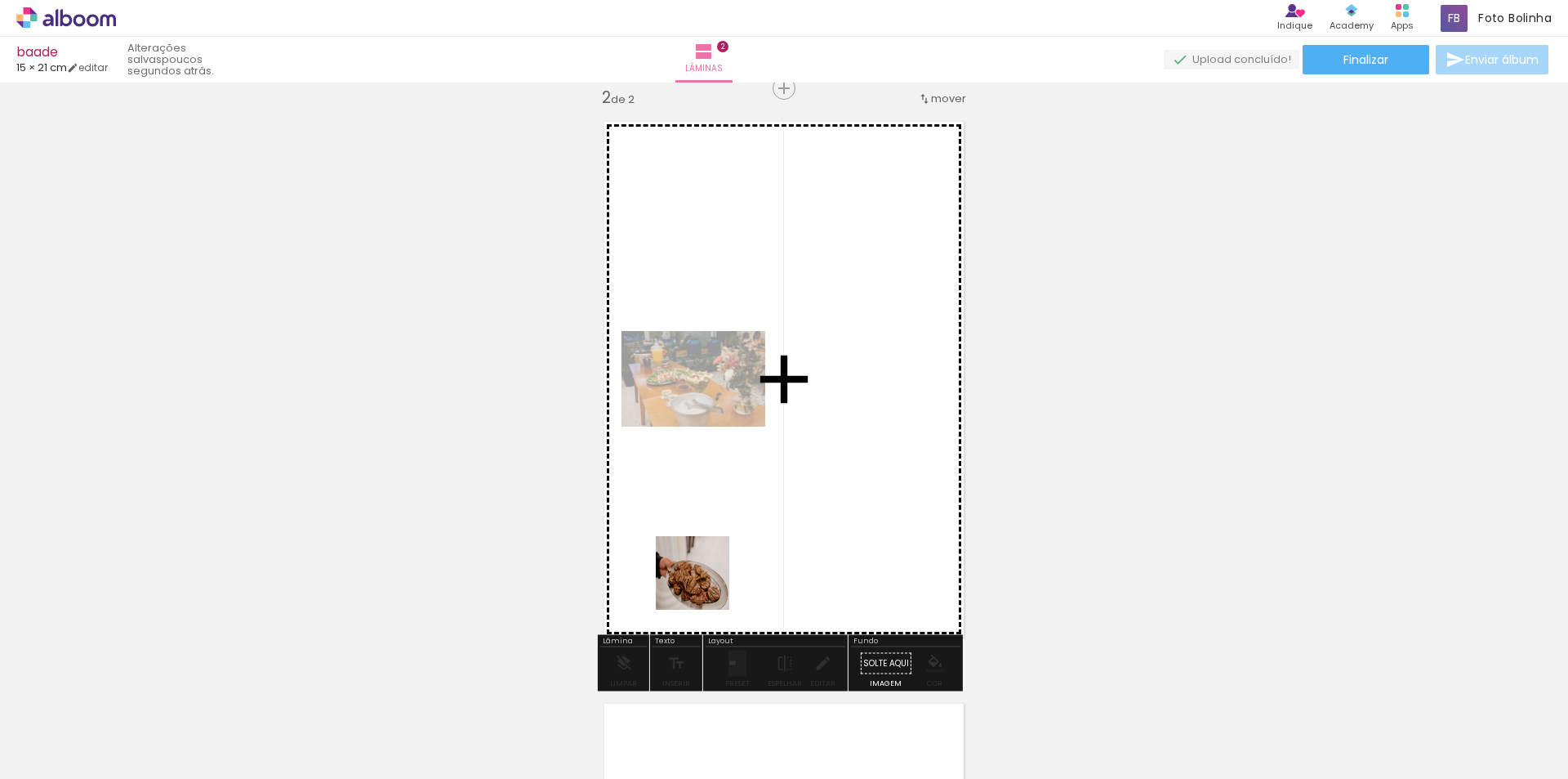
drag, startPoint x: 549, startPoint y: 741, endPoint x: 710, endPoint y: 578, distance: 229.1
click at [709, 581] on quentale-workspace at bounding box center [784, 390] width 1568 height 779
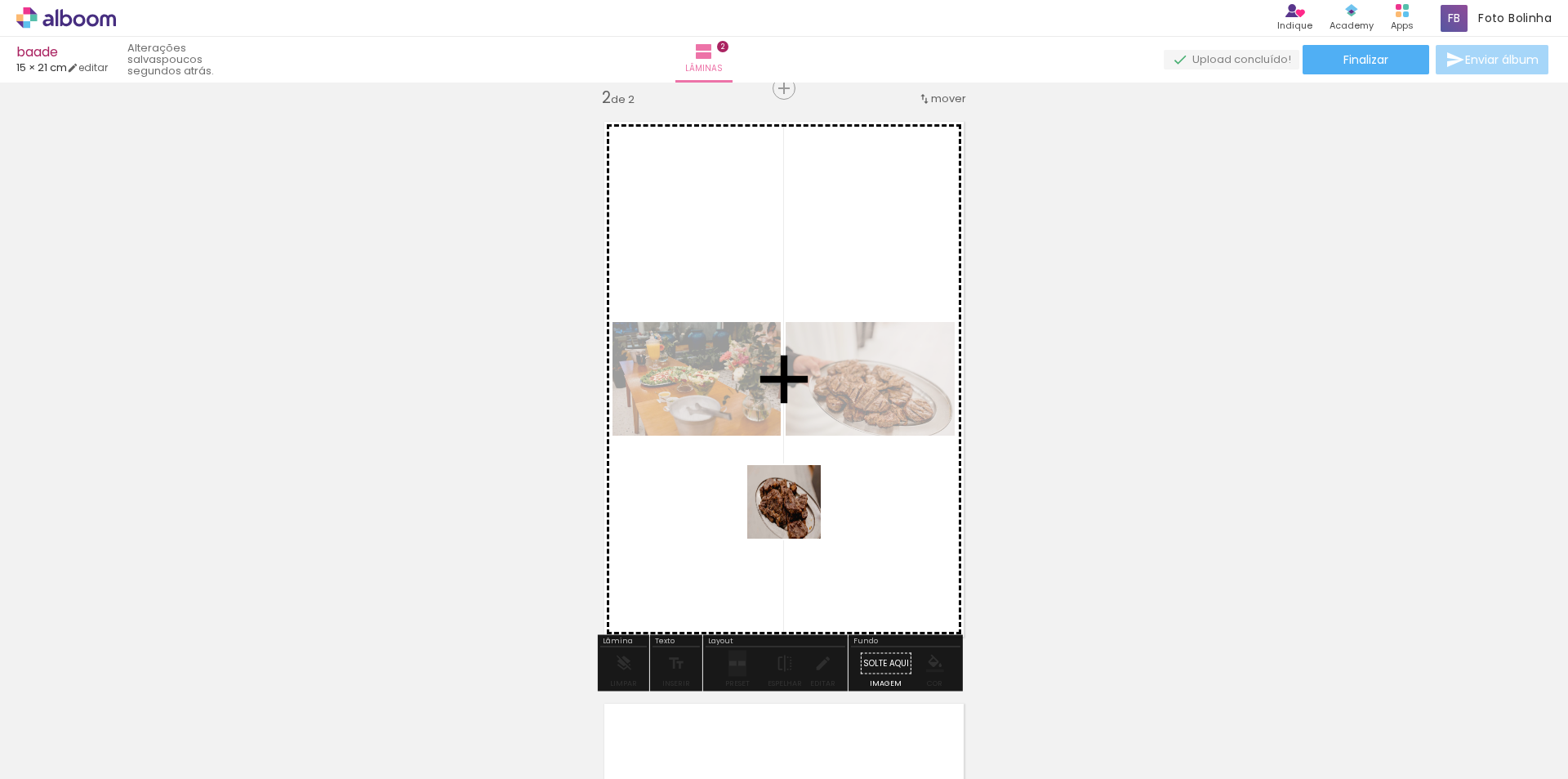
drag, startPoint x: 709, startPoint y: 742, endPoint x: 802, endPoint y: 502, distance: 257.4
click at [802, 502] on quentale-workspace at bounding box center [784, 390] width 1568 height 779
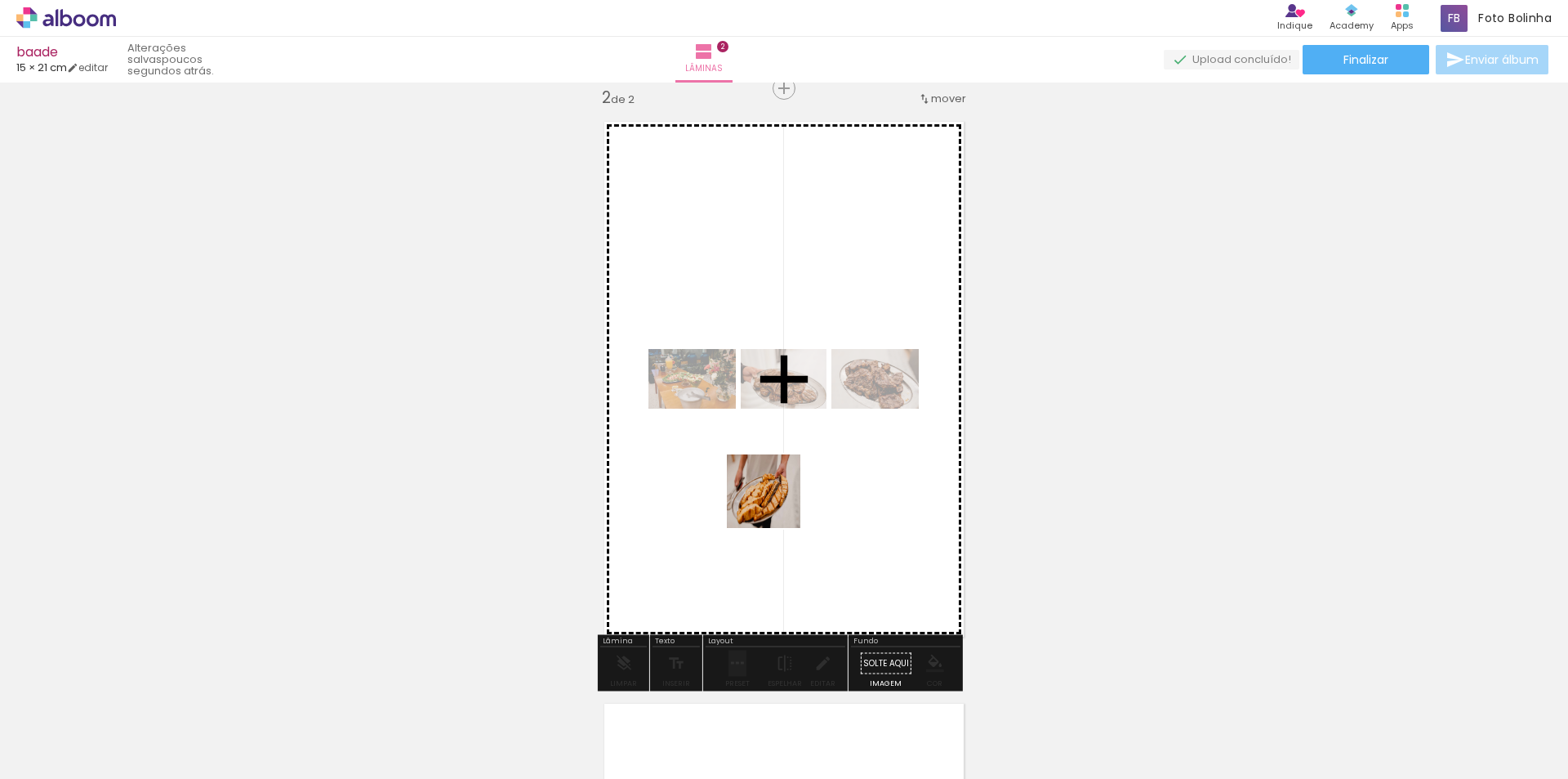
drag, startPoint x: 633, startPoint y: 737, endPoint x: 779, endPoint y: 500, distance: 278.4
click at [779, 500] on quentale-workspace at bounding box center [784, 390] width 1568 height 779
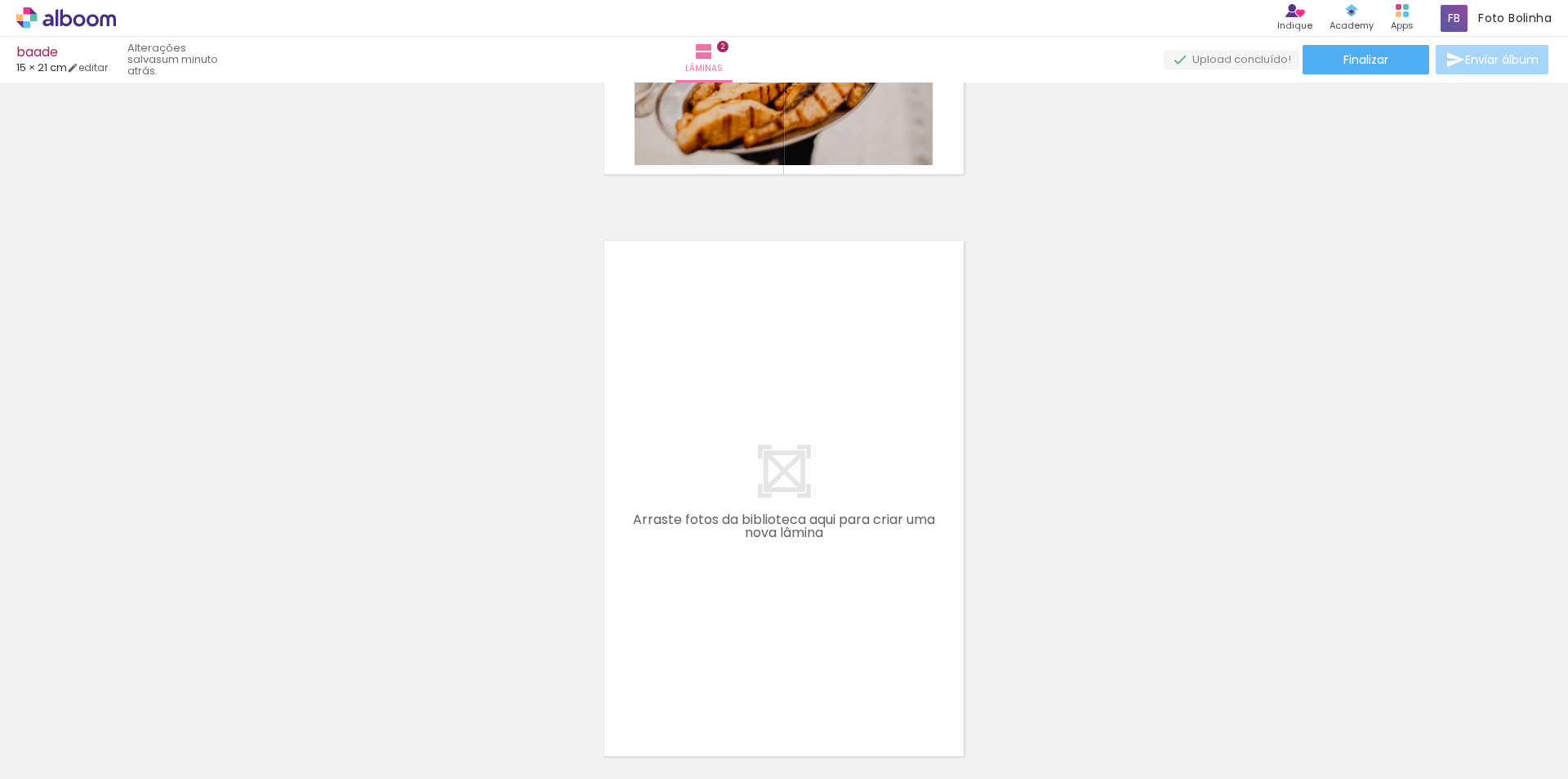
scroll to position [1175, 0]
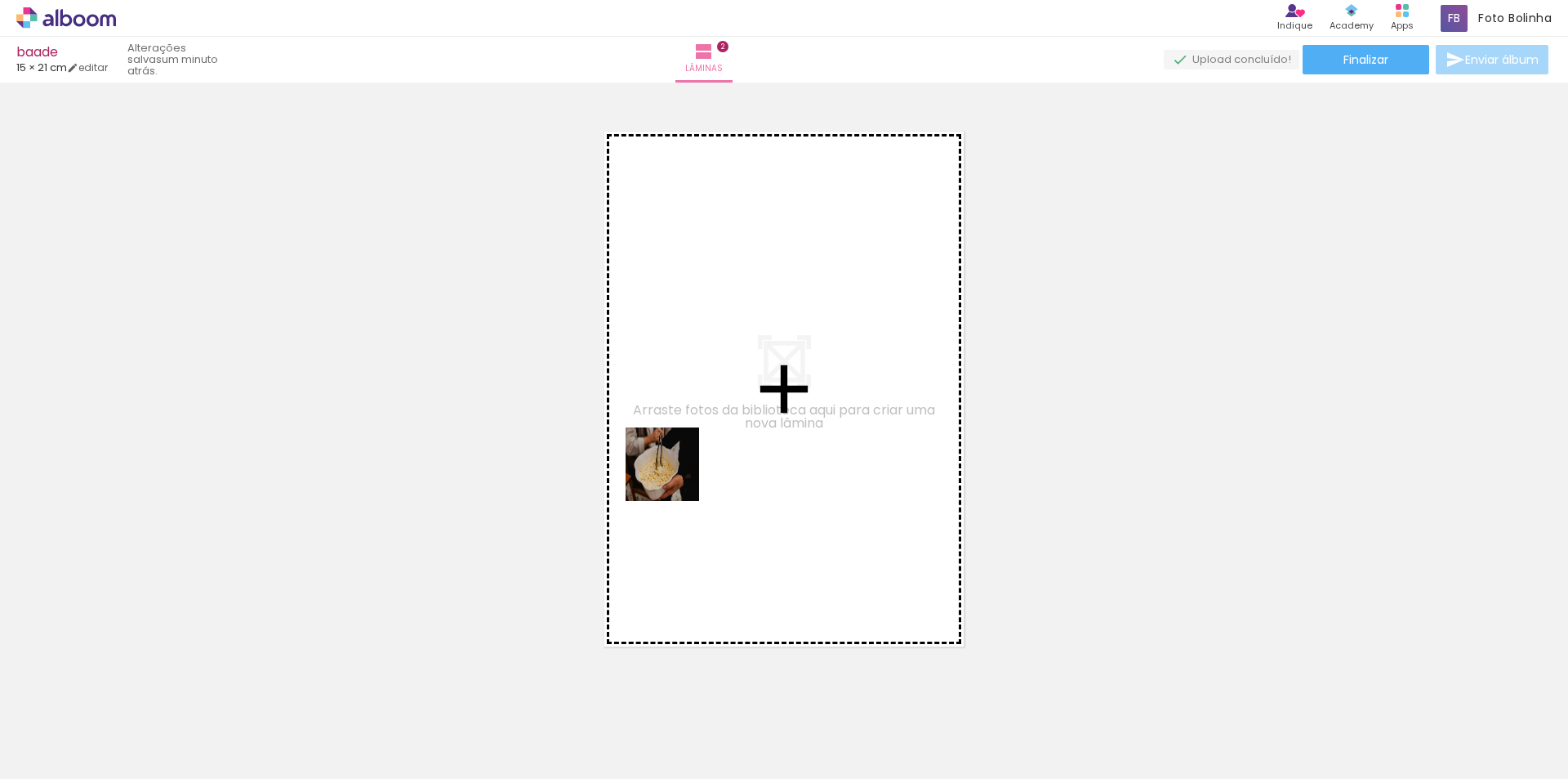
drag, startPoint x: 507, startPoint y: 676, endPoint x: 812, endPoint y: 596, distance: 315.3
click at [706, 451] on quentale-workspace at bounding box center [784, 390] width 1568 height 779
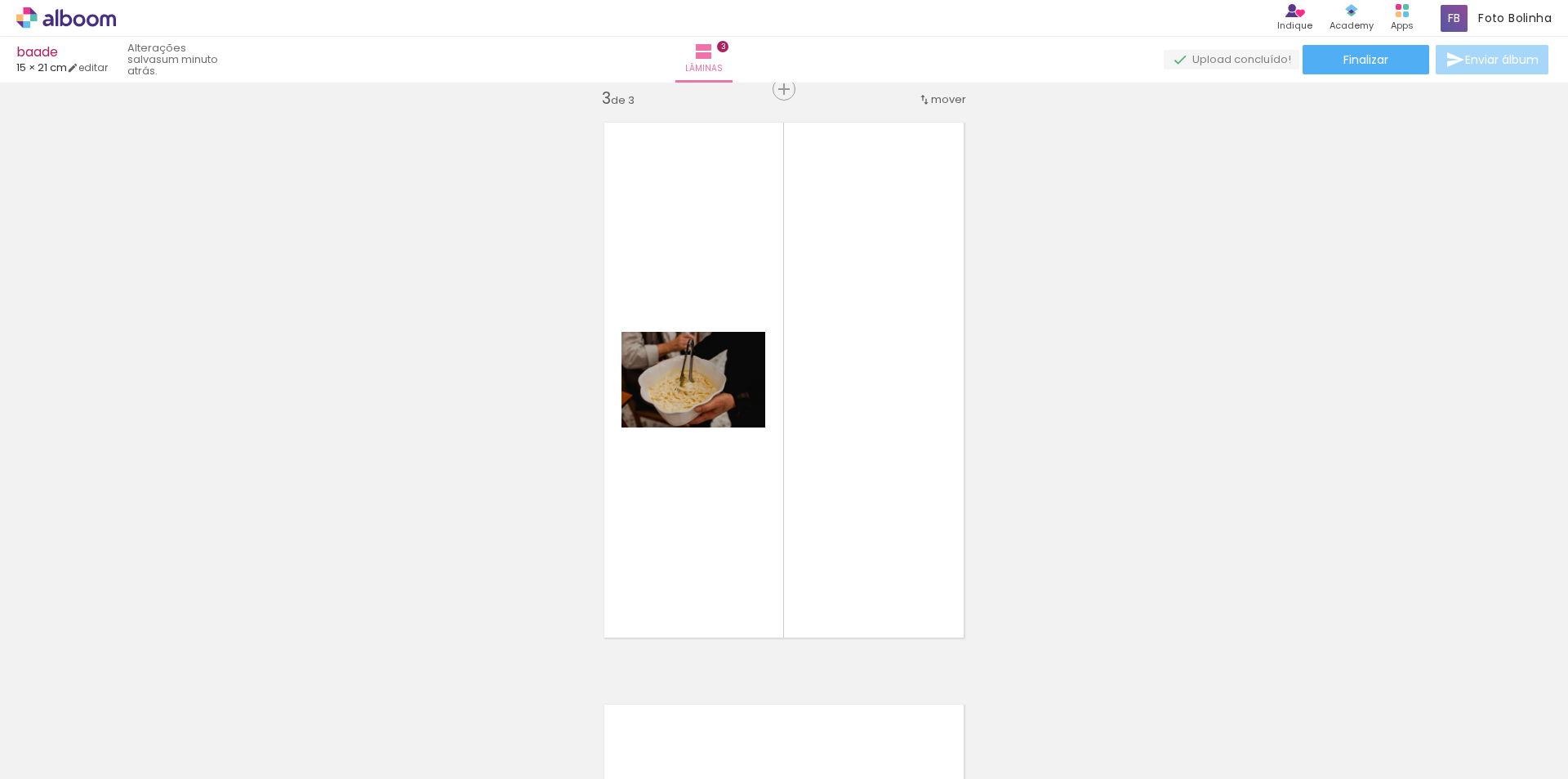
scroll to position [1185, 0]
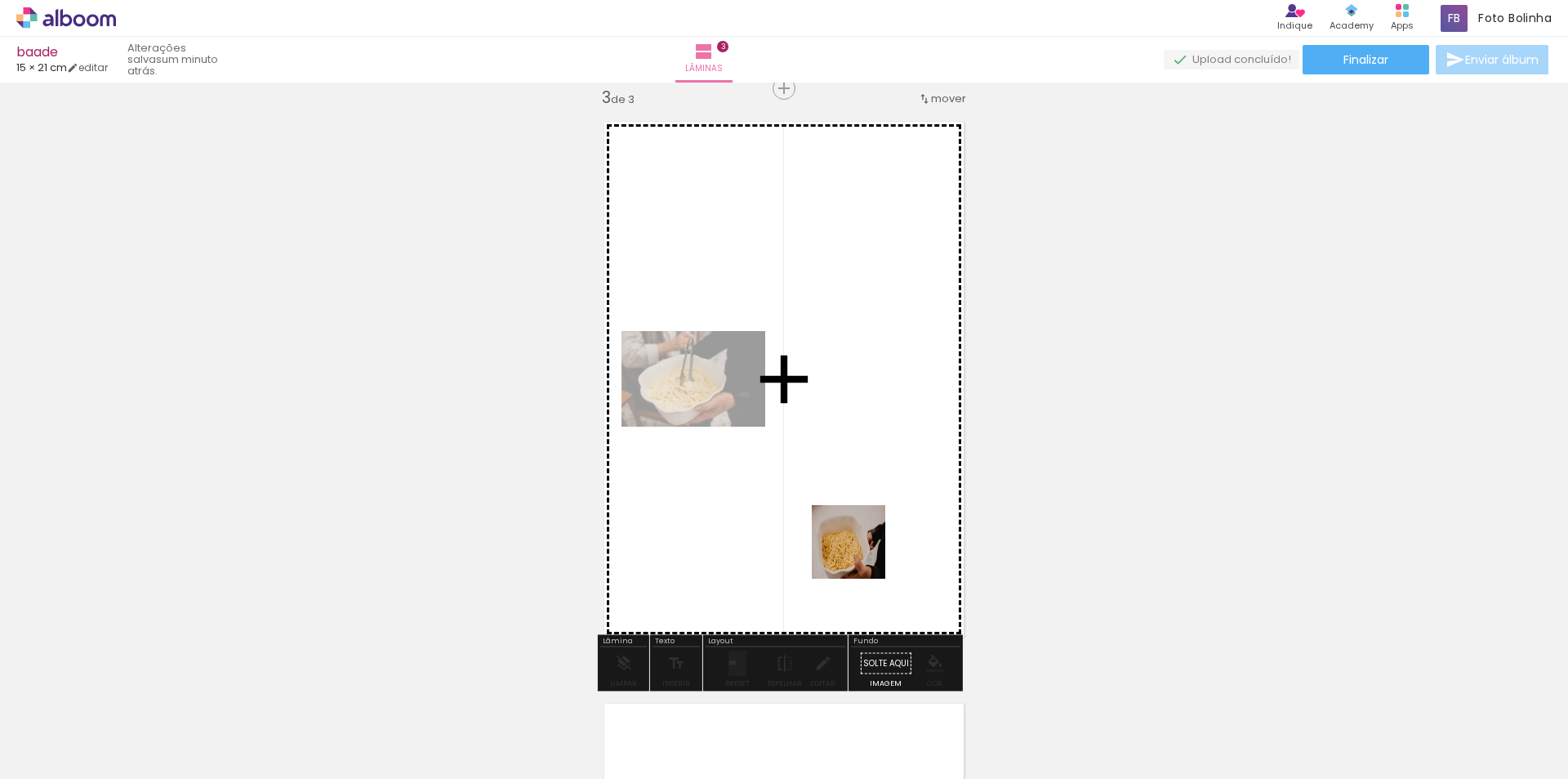
drag, startPoint x: 851, startPoint y: 608, endPoint x: 888, endPoint y: 688, distance: 88.1
click at [862, 496] on quentale-workspace at bounding box center [784, 390] width 1568 height 779
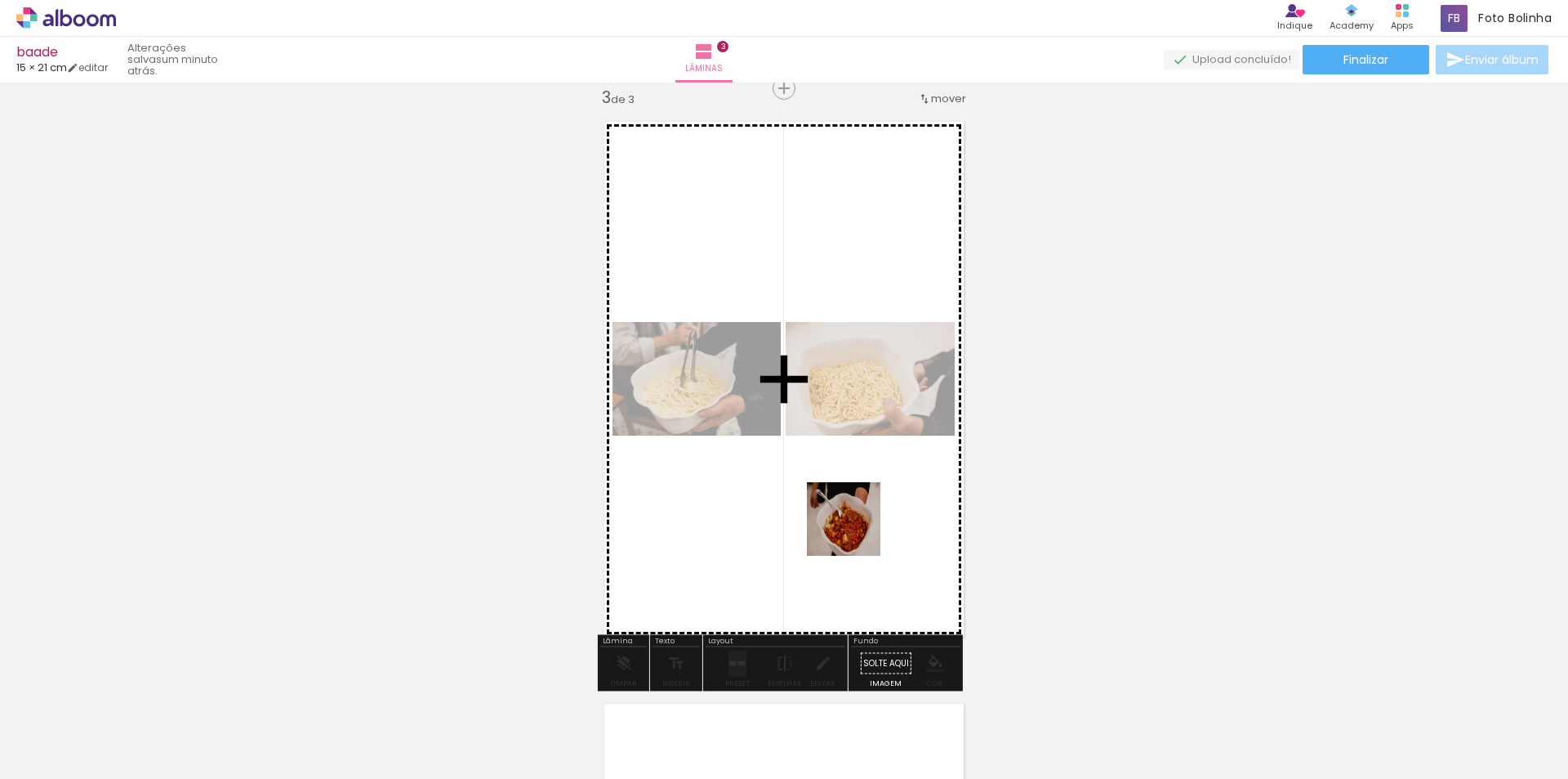
drag, startPoint x: 881, startPoint y: 664, endPoint x: 880, endPoint y: 628, distance: 36.0
click at [845, 513] on quentale-workspace at bounding box center [784, 390] width 1568 height 779
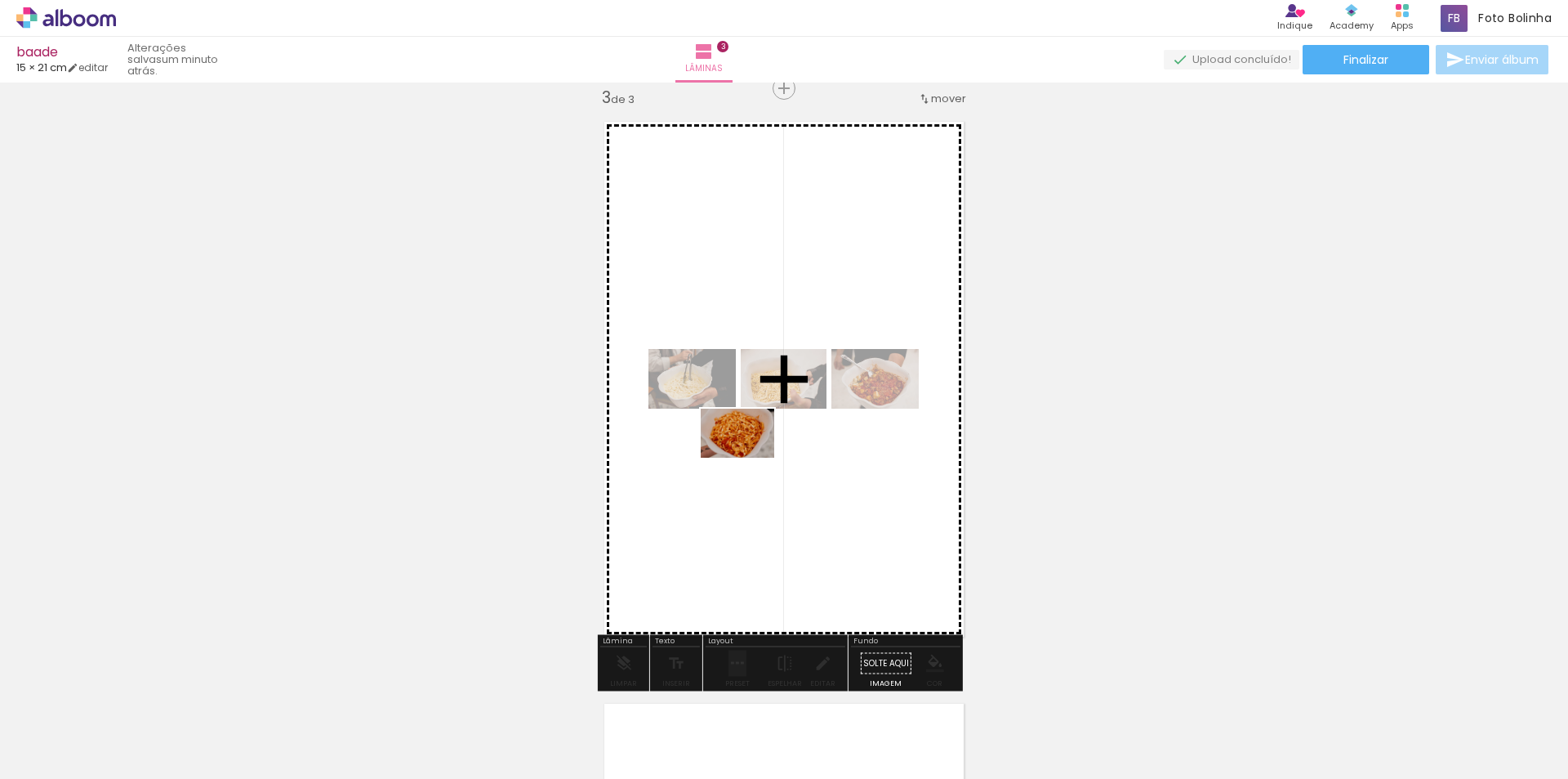
drag, startPoint x: 1009, startPoint y: 733, endPoint x: 747, endPoint y: 450, distance: 385.7
click at [747, 450] on quentale-workspace at bounding box center [784, 390] width 1568 height 779
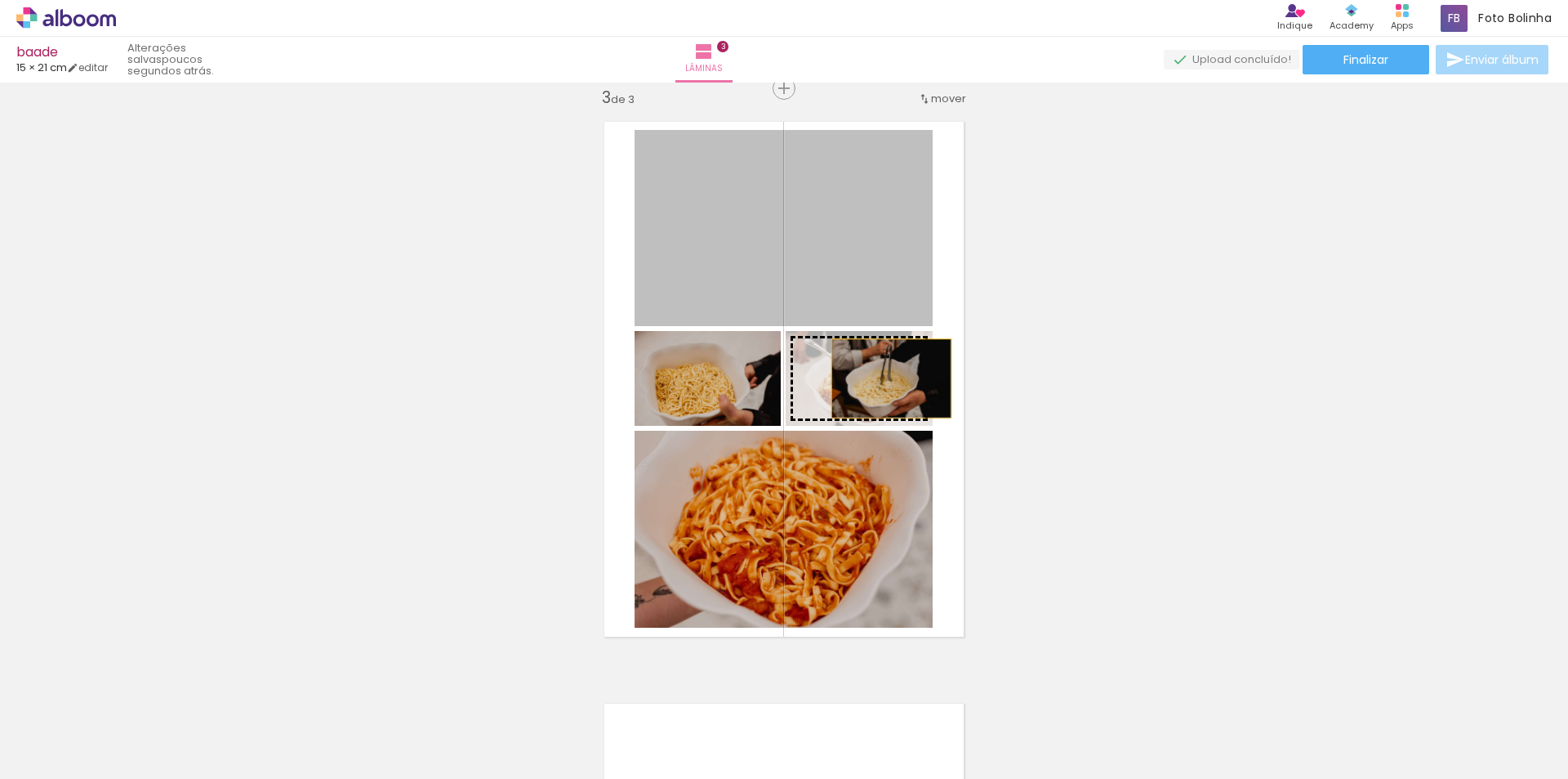
drag, startPoint x: 811, startPoint y: 263, endPoint x: 892, endPoint y: 390, distance: 150.6
click at [0, 0] on slot at bounding box center [0, 0] width 0 height 0
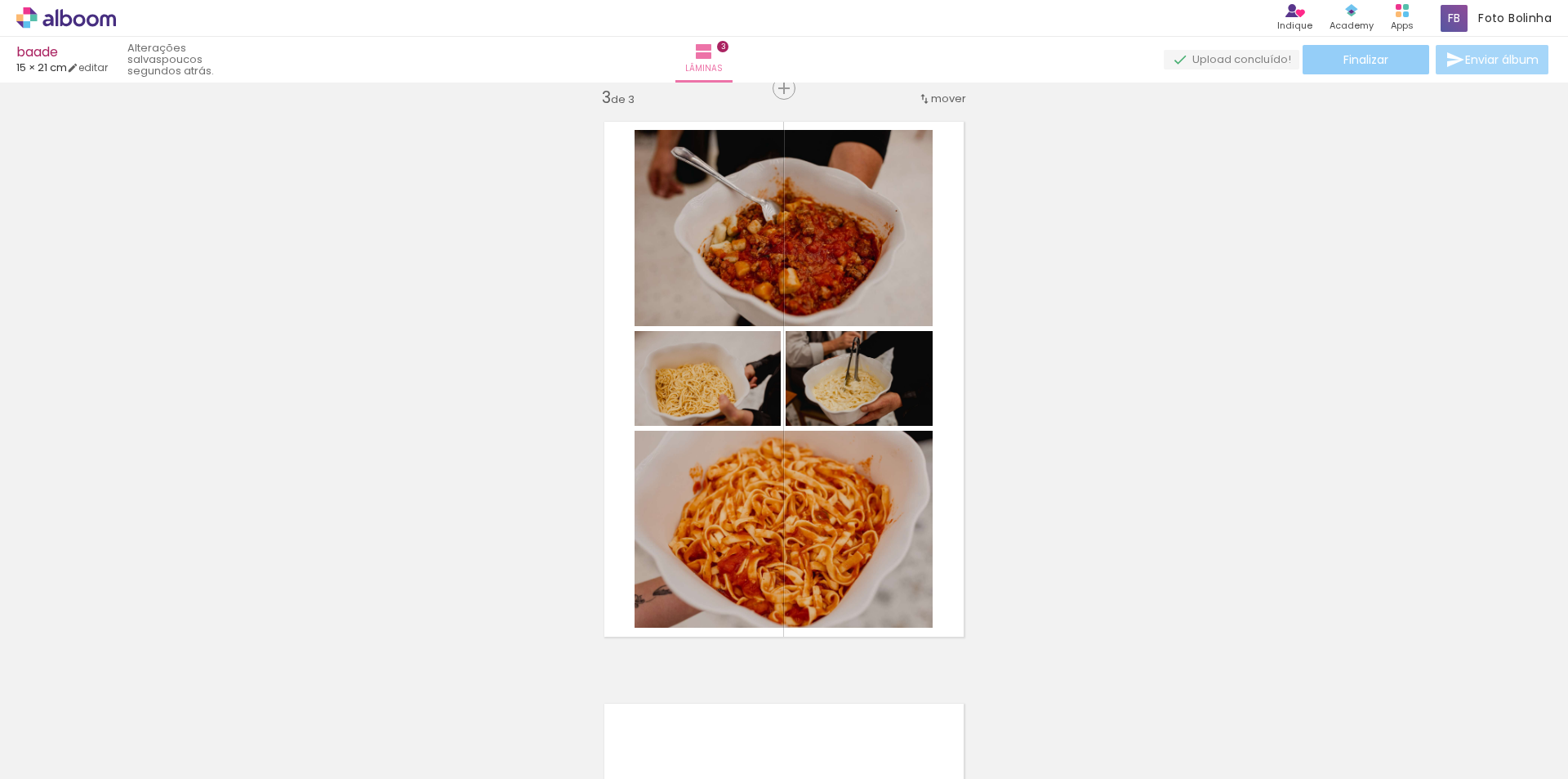
click at [1376, 70] on paper-button "Finalizar" at bounding box center [1366, 59] width 127 height 29
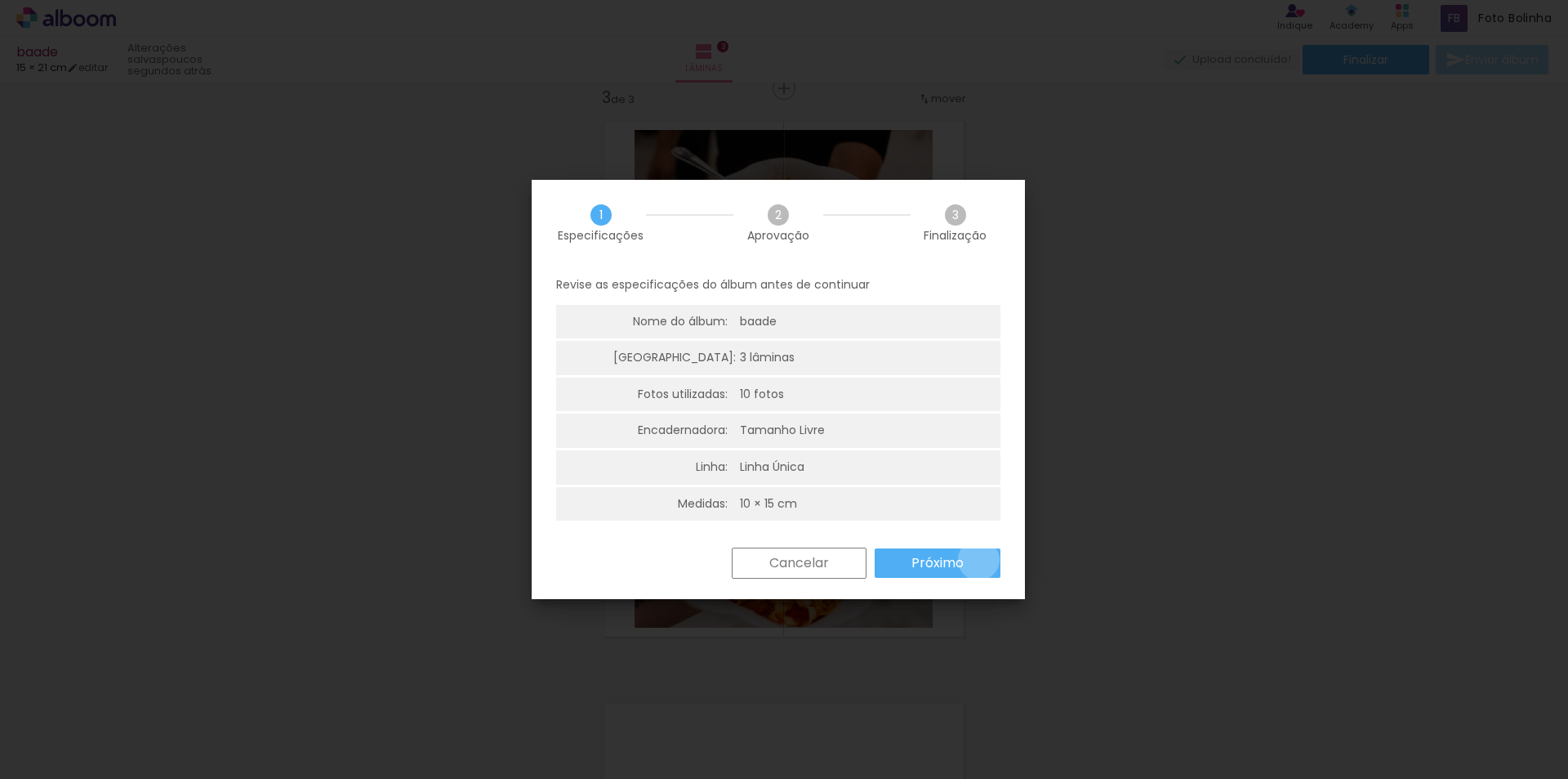
click at [978, 560] on paper-button "Próximo" at bounding box center [937, 562] width 126 height 29
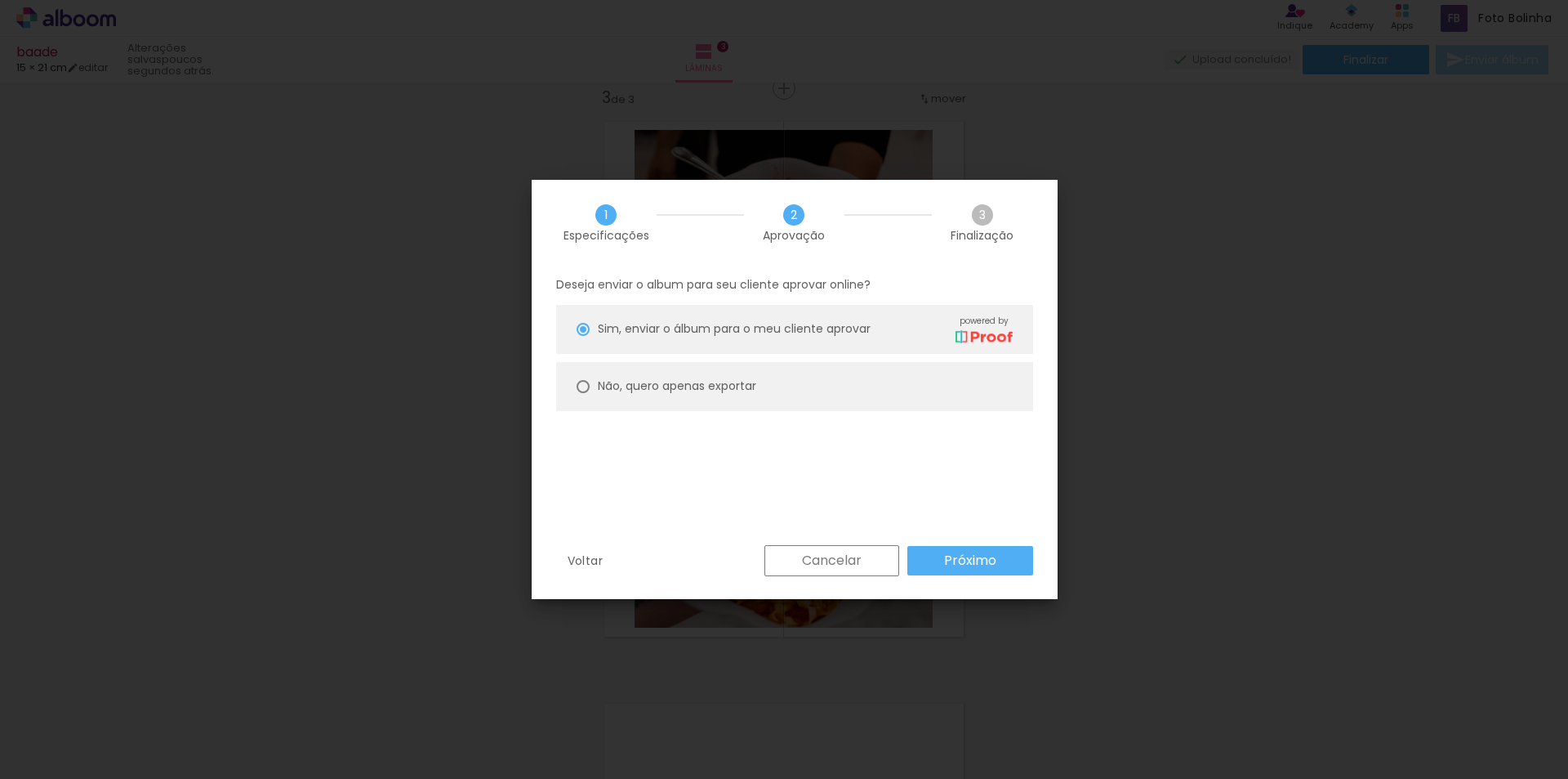
click at [0, 0] on slot "Não, quero apenas exportar" at bounding box center [0, 0] width 0 height 0
type paper-radio-button "on"
click at [0, 0] on slot "Próximo" at bounding box center [0, 0] width 0 height 0
type input "Alta, 300 DPI"
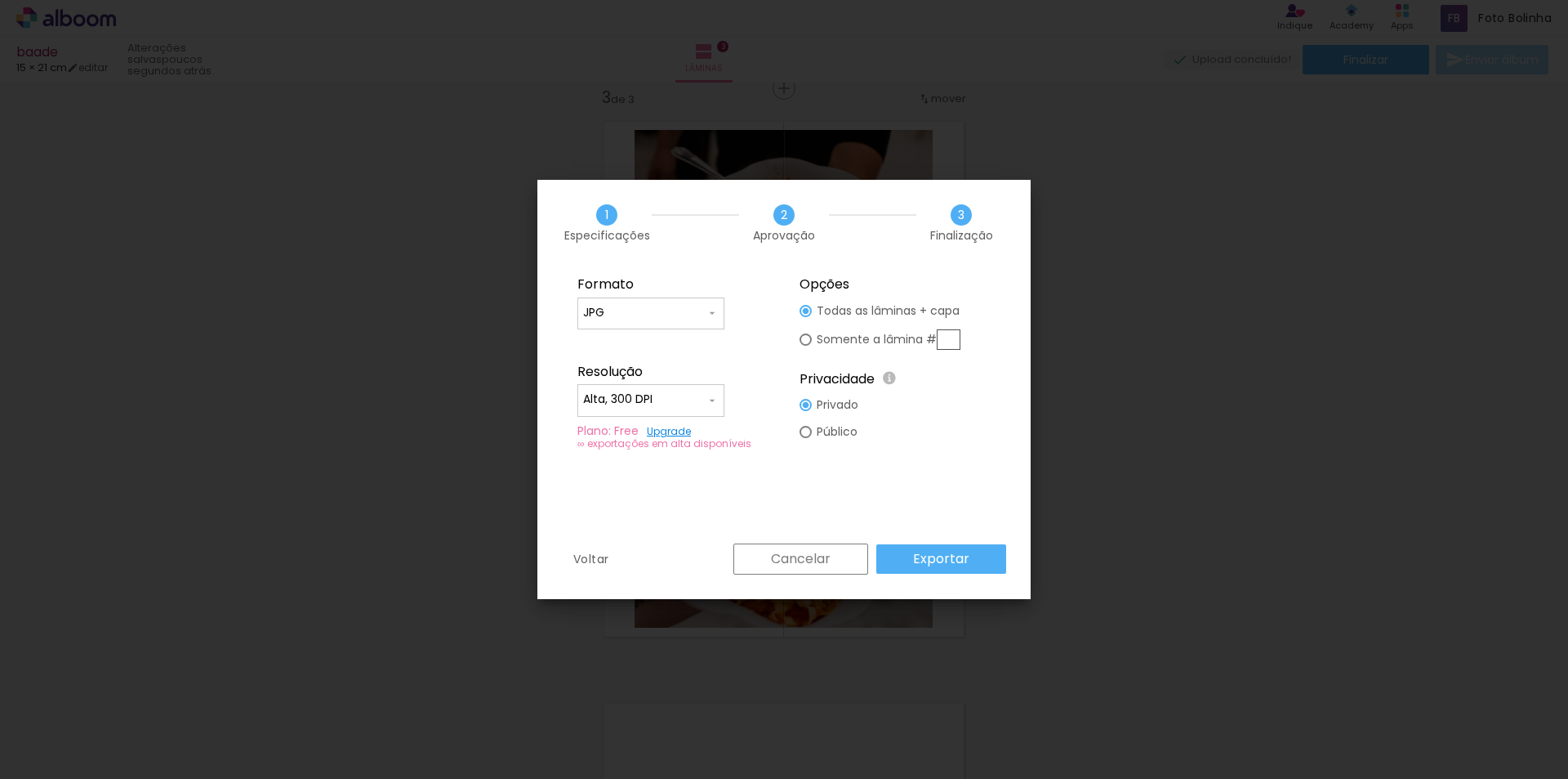
drag, startPoint x: 919, startPoint y: 560, endPoint x: 854, endPoint y: 593, distance: 72.9
click at [0, 0] on slot "Exportar" at bounding box center [0, 0] width 0 height 0
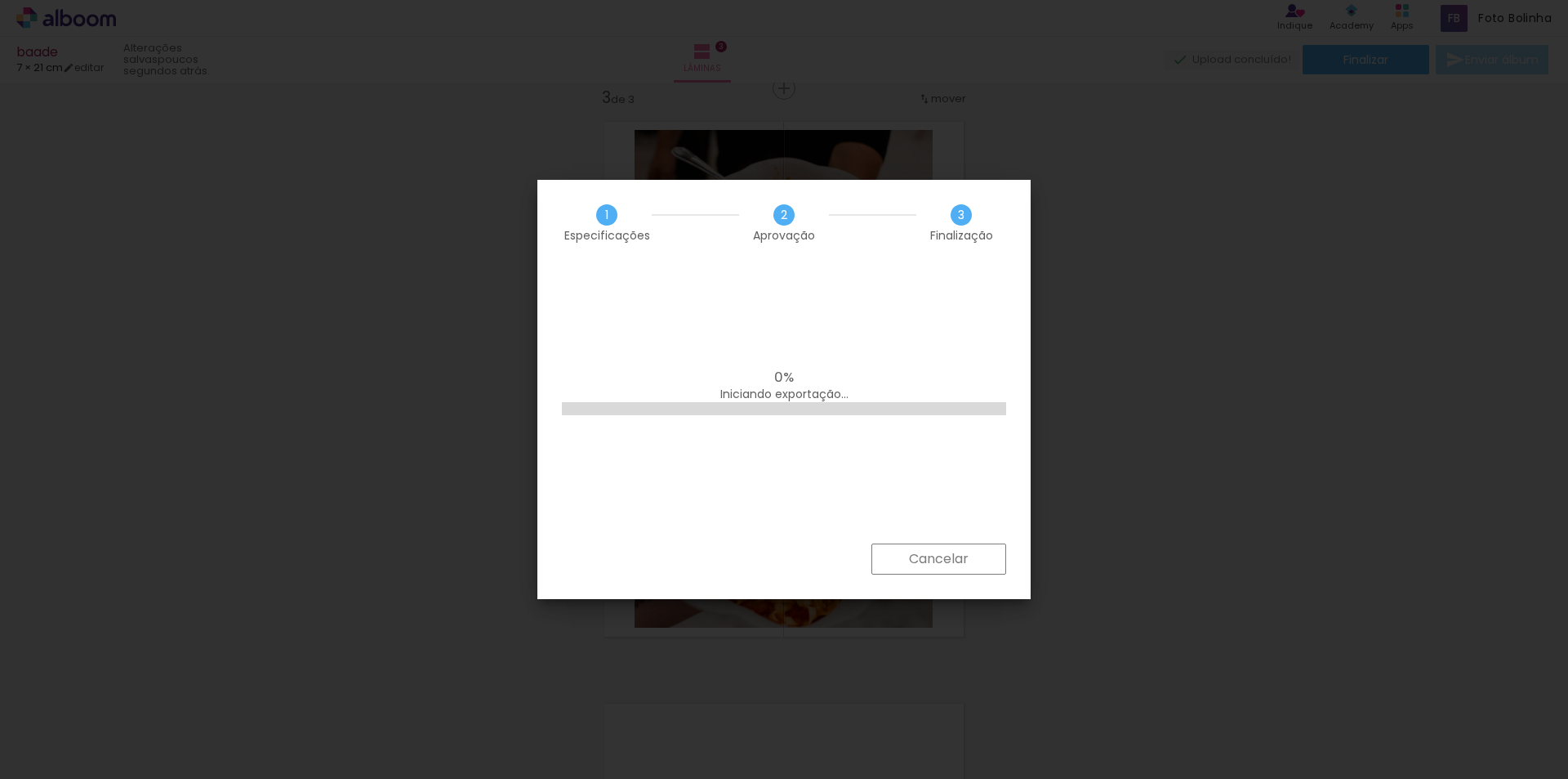
scroll to position [0, 0]
